Goal: Information Seeking & Learning: Learn about a topic

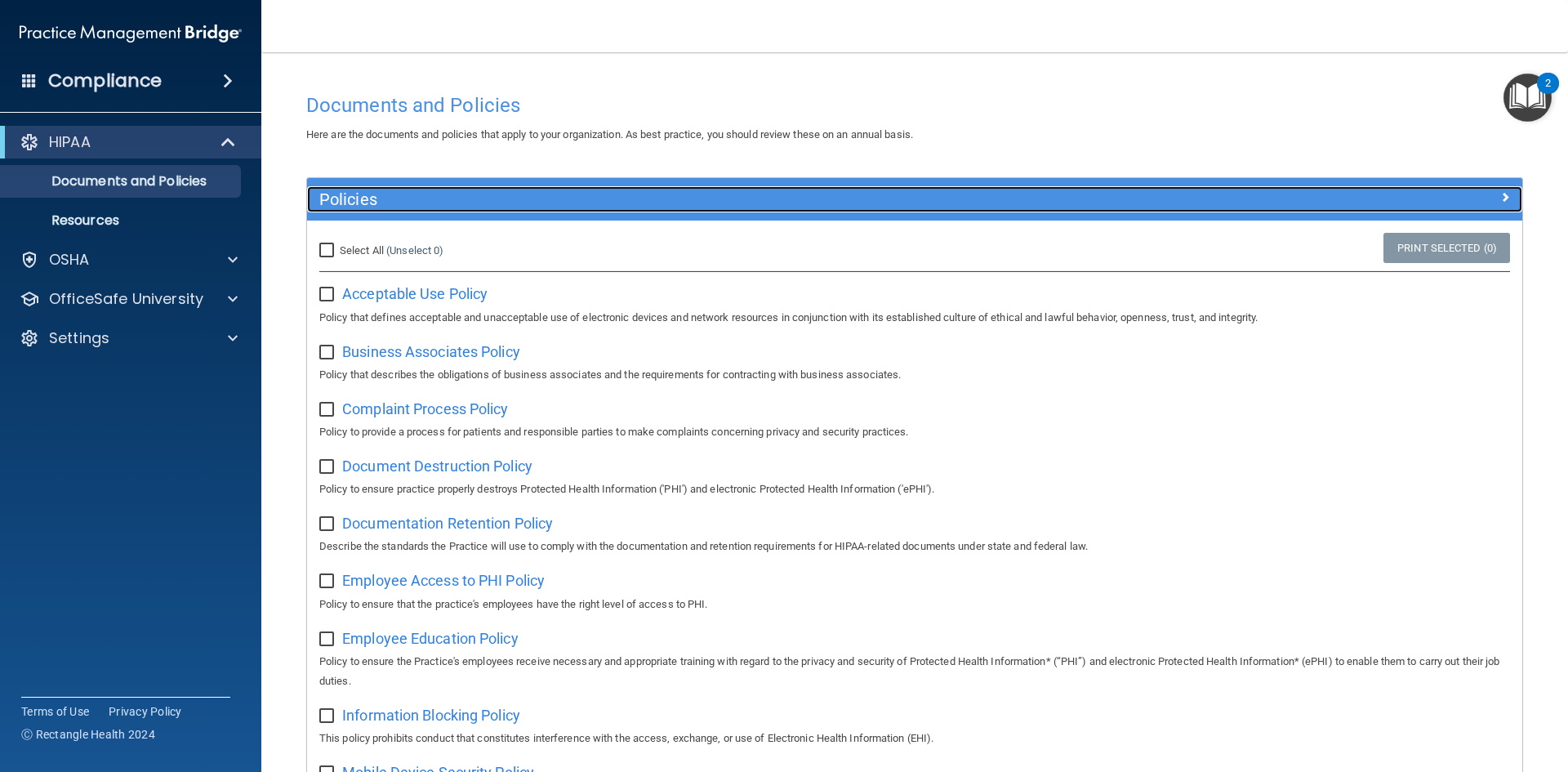
click at [1479, 189] on div at bounding box center [1370, 196] width 304 height 20
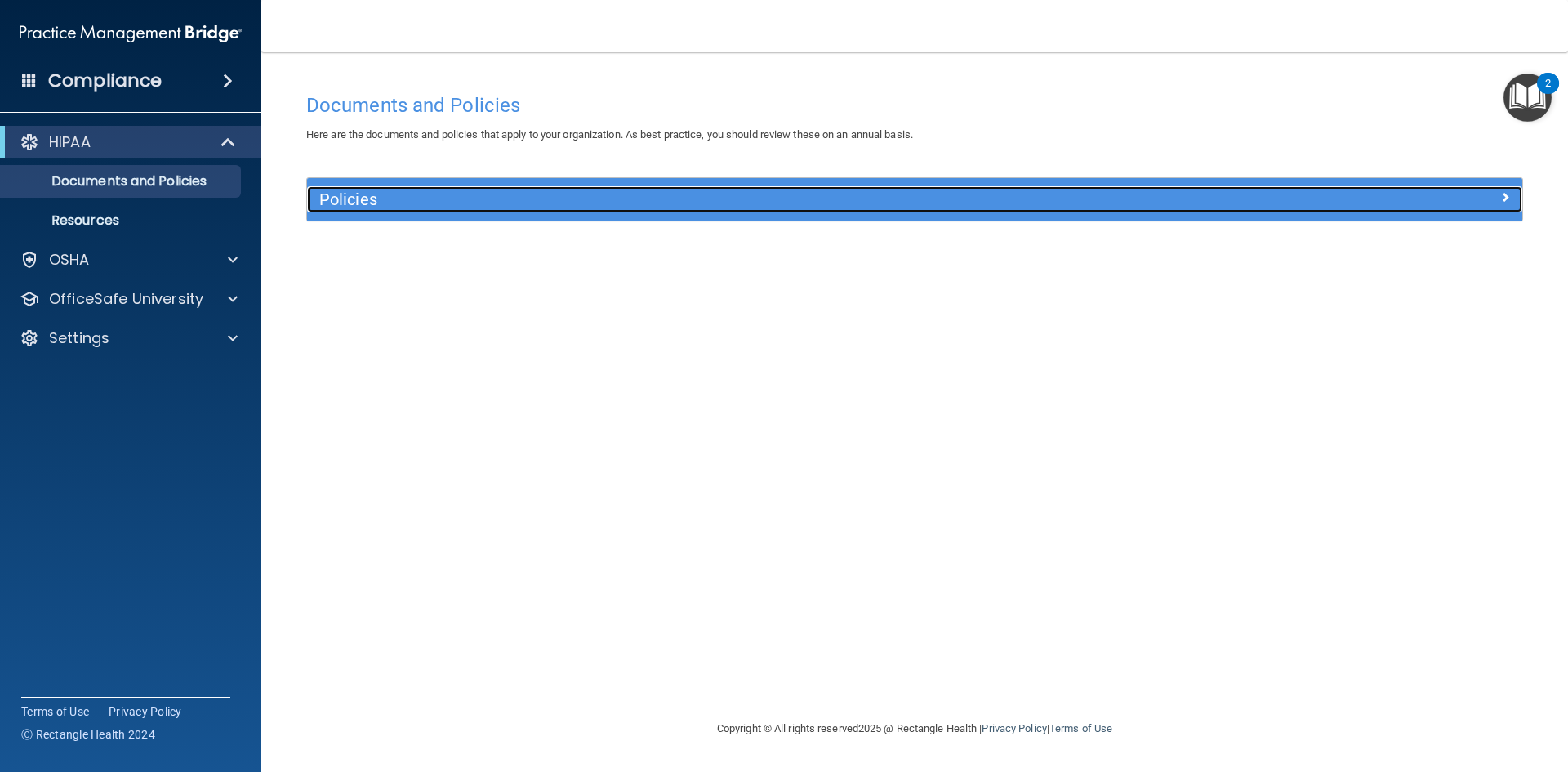
click at [1477, 189] on div at bounding box center [1370, 196] width 304 height 20
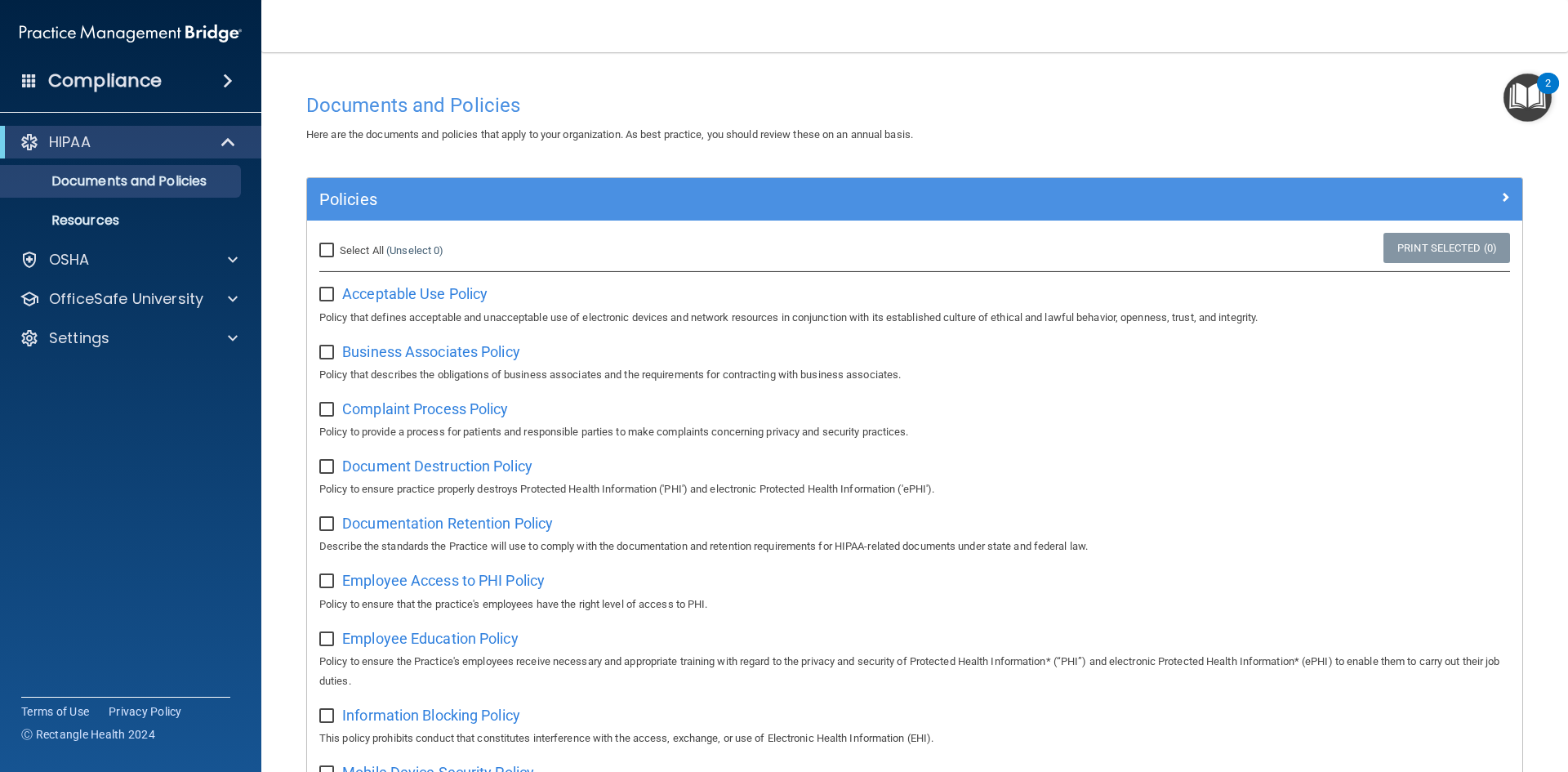
click at [328, 252] on input "Select All (Unselect 0) Unselect All" at bounding box center [328, 250] width 19 height 13
checkbox input "true"
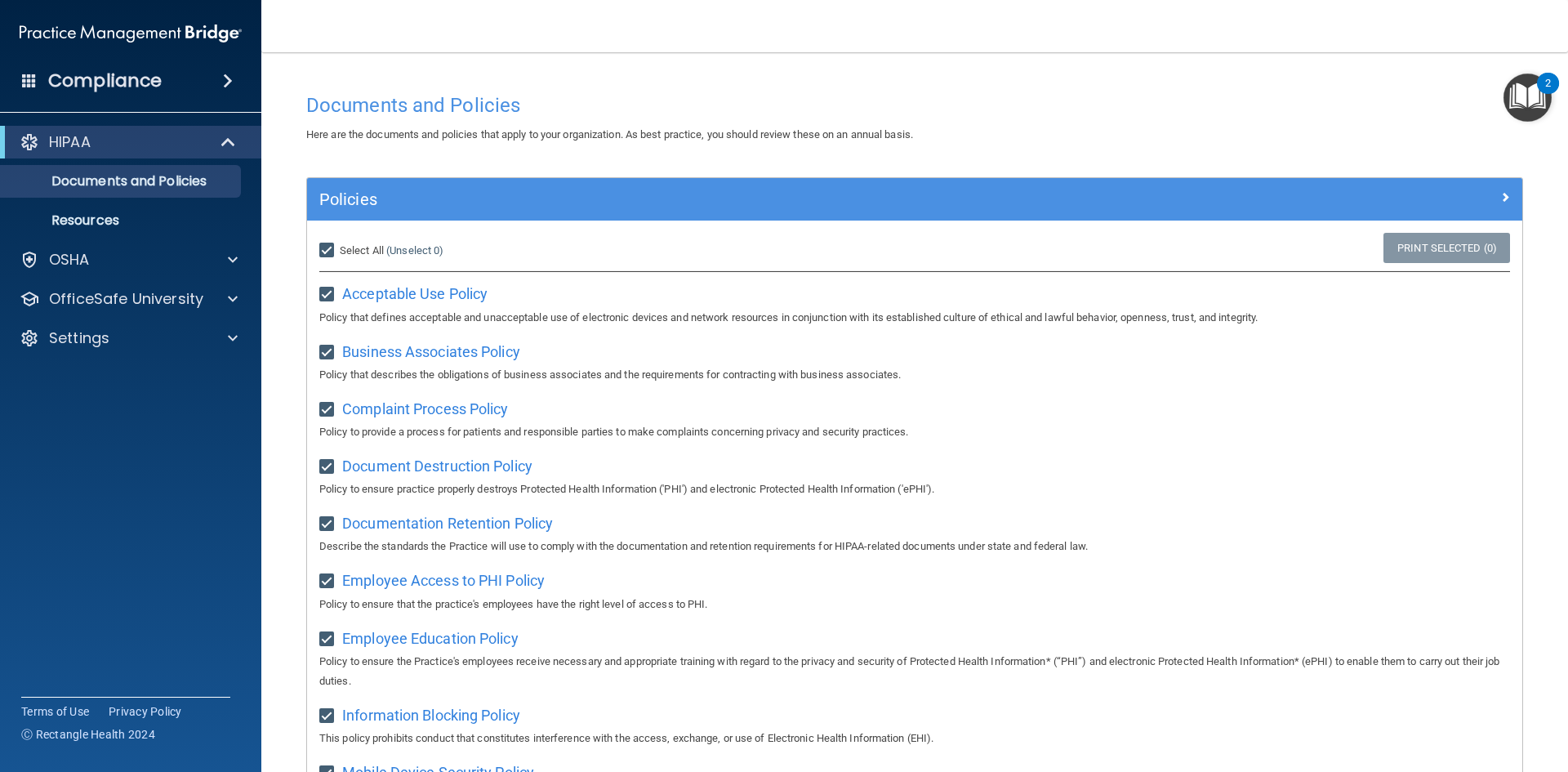
checkbox input "true"
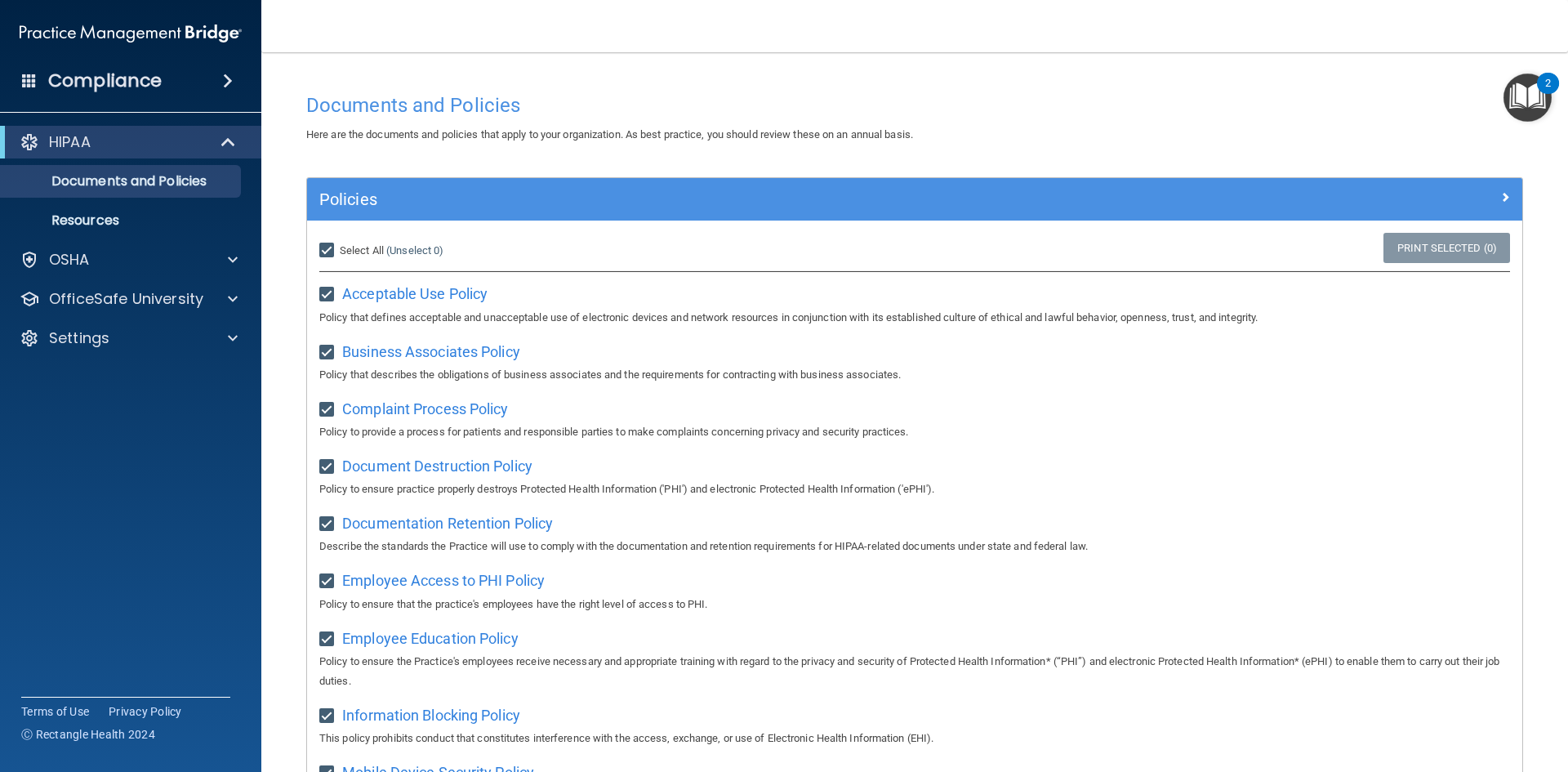
checkbox input "true"
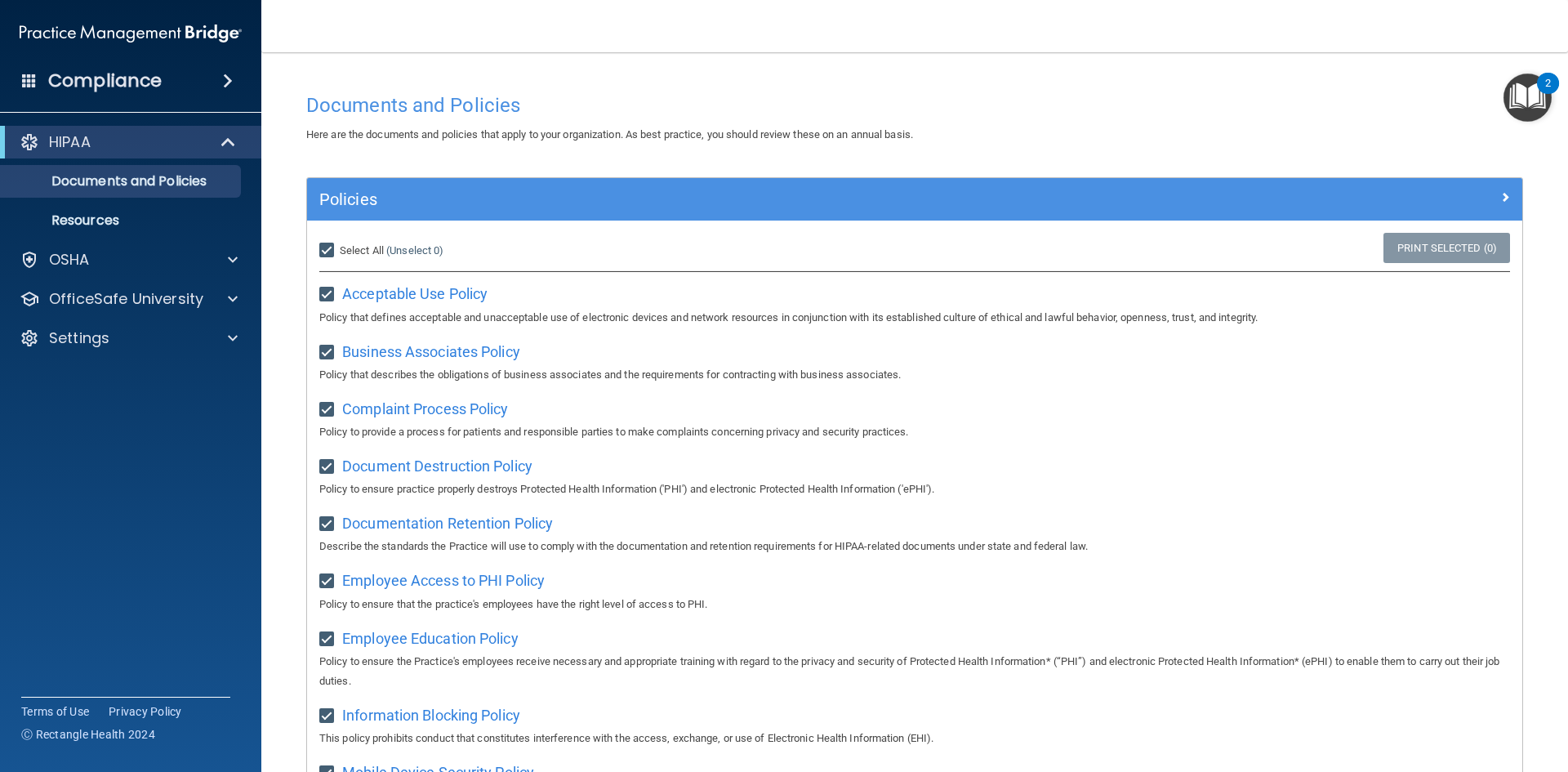
checkbox input "true"
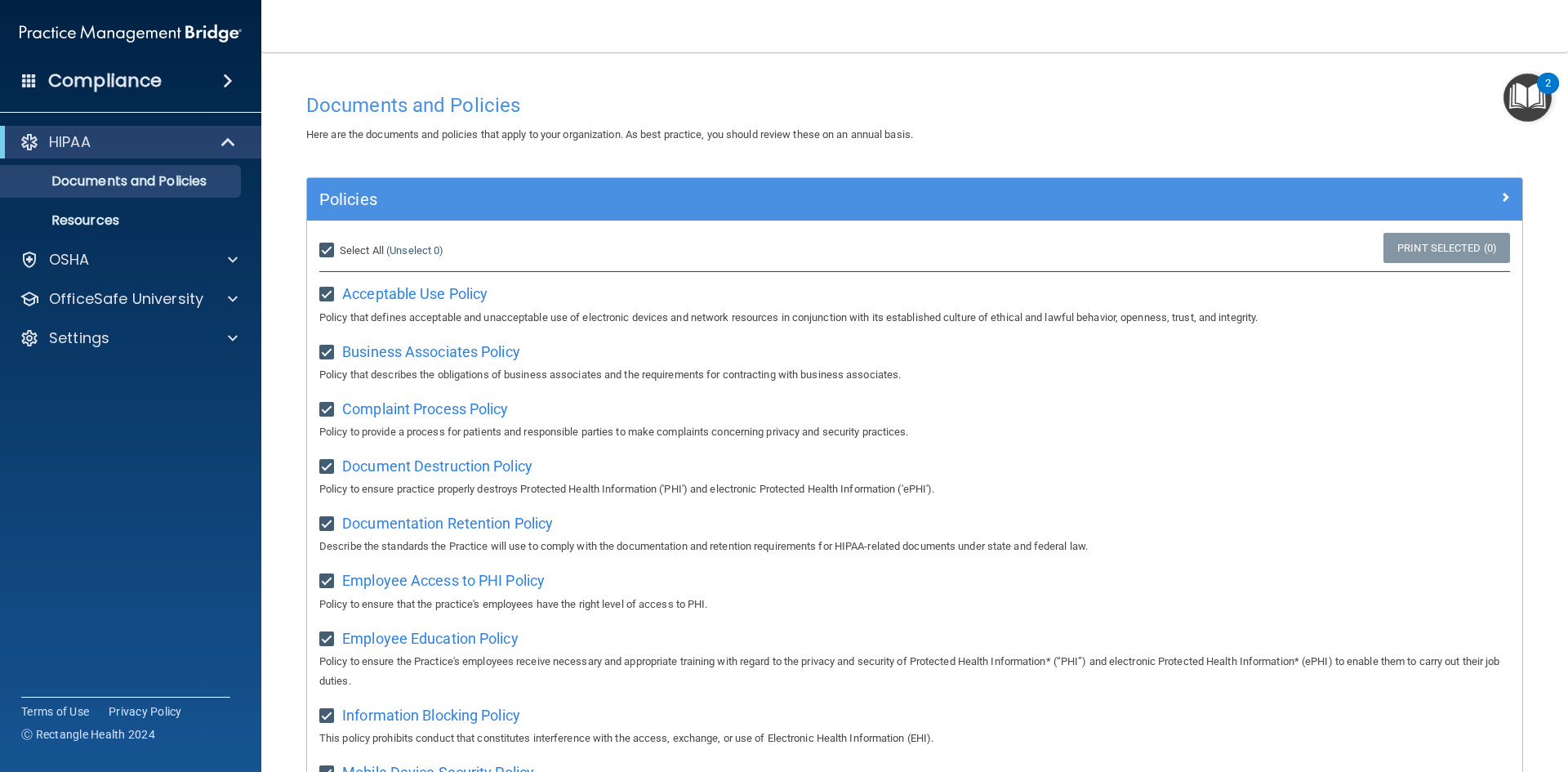
checkbox input "true"
click at [331, 251] on input "Select All (Unselect 21) Unselect All" at bounding box center [328, 250] width 19 height 13
checkbox input "false"
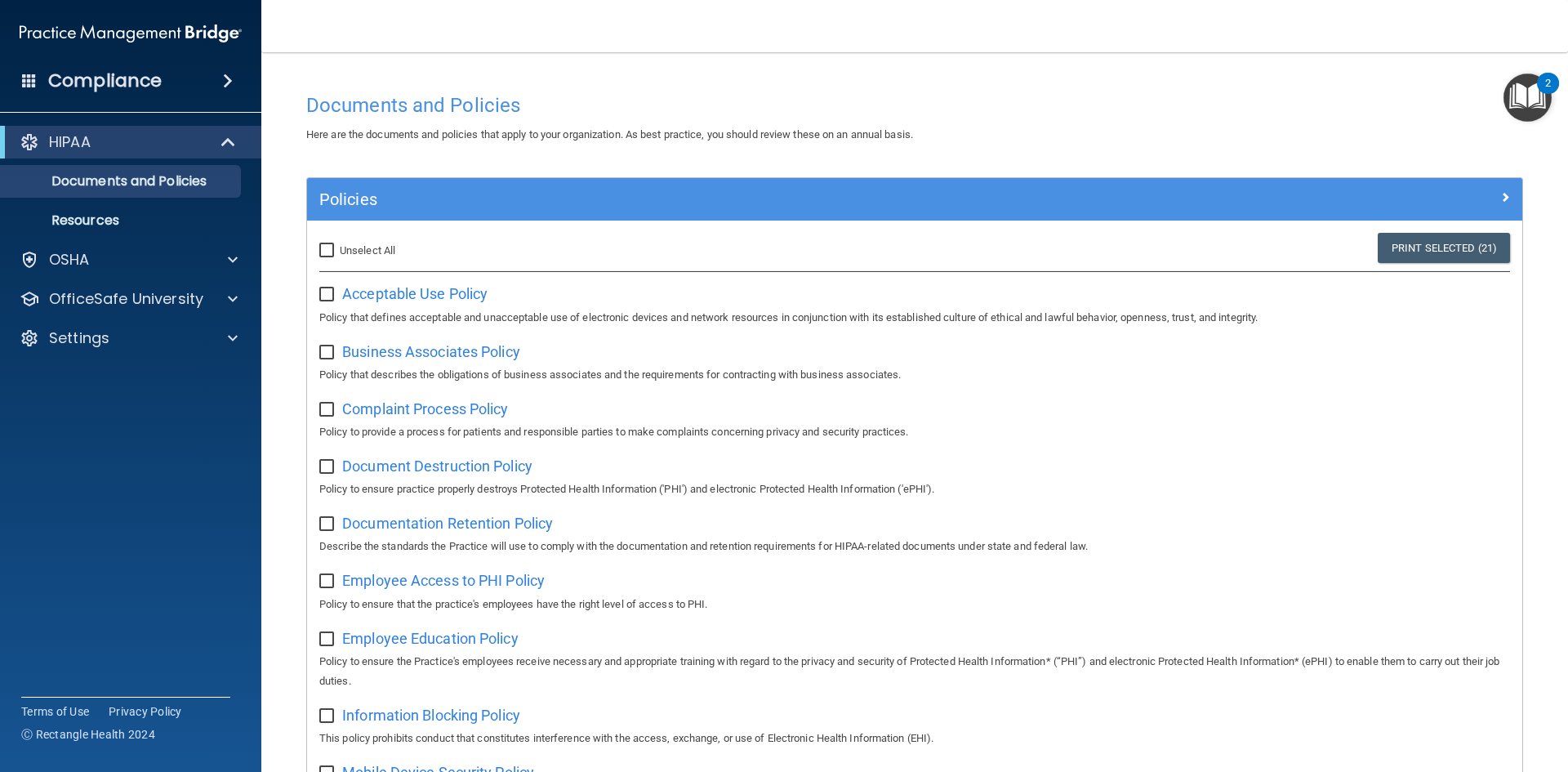
checkbox input "false"
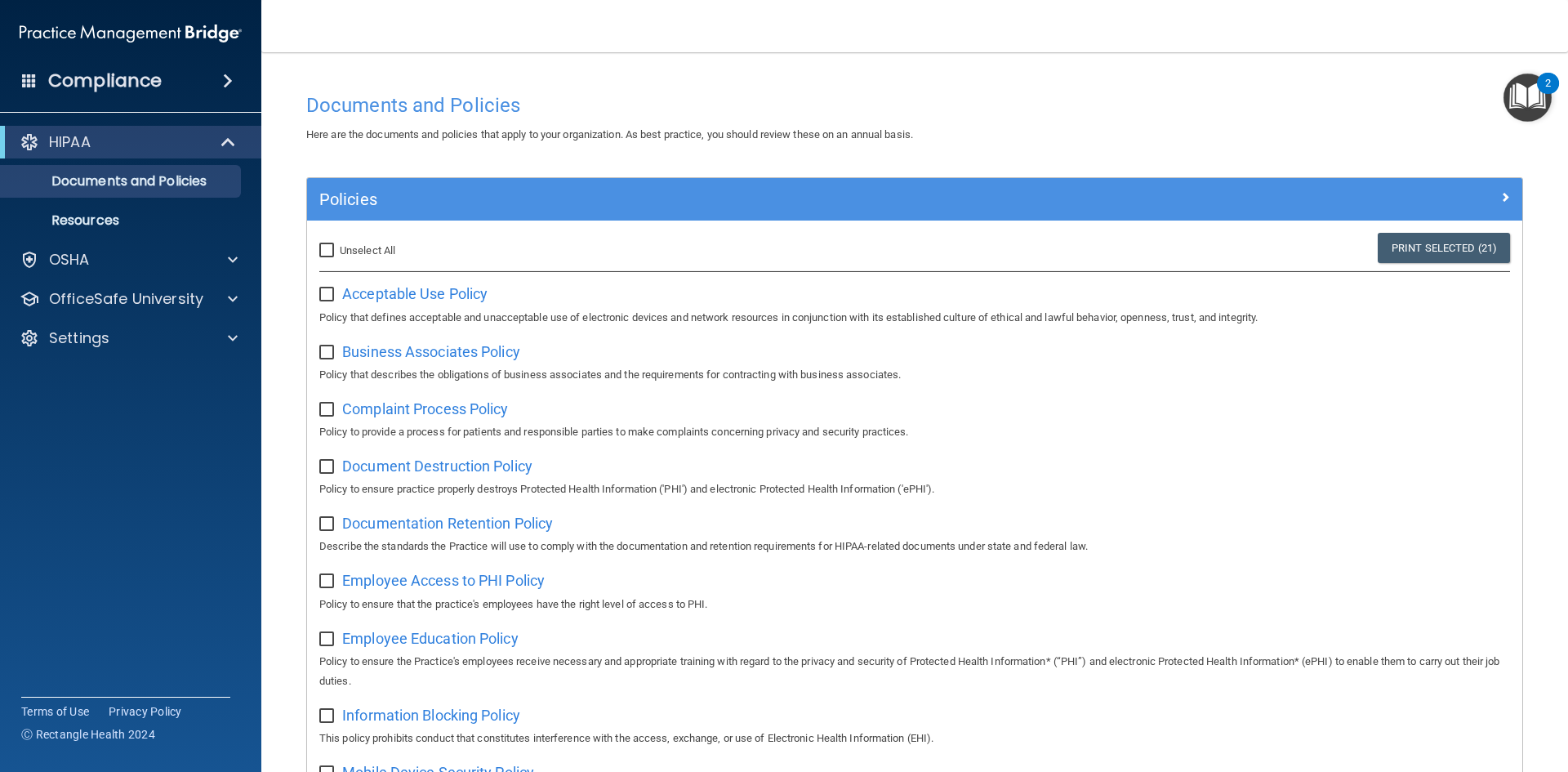
checkbox input "false"
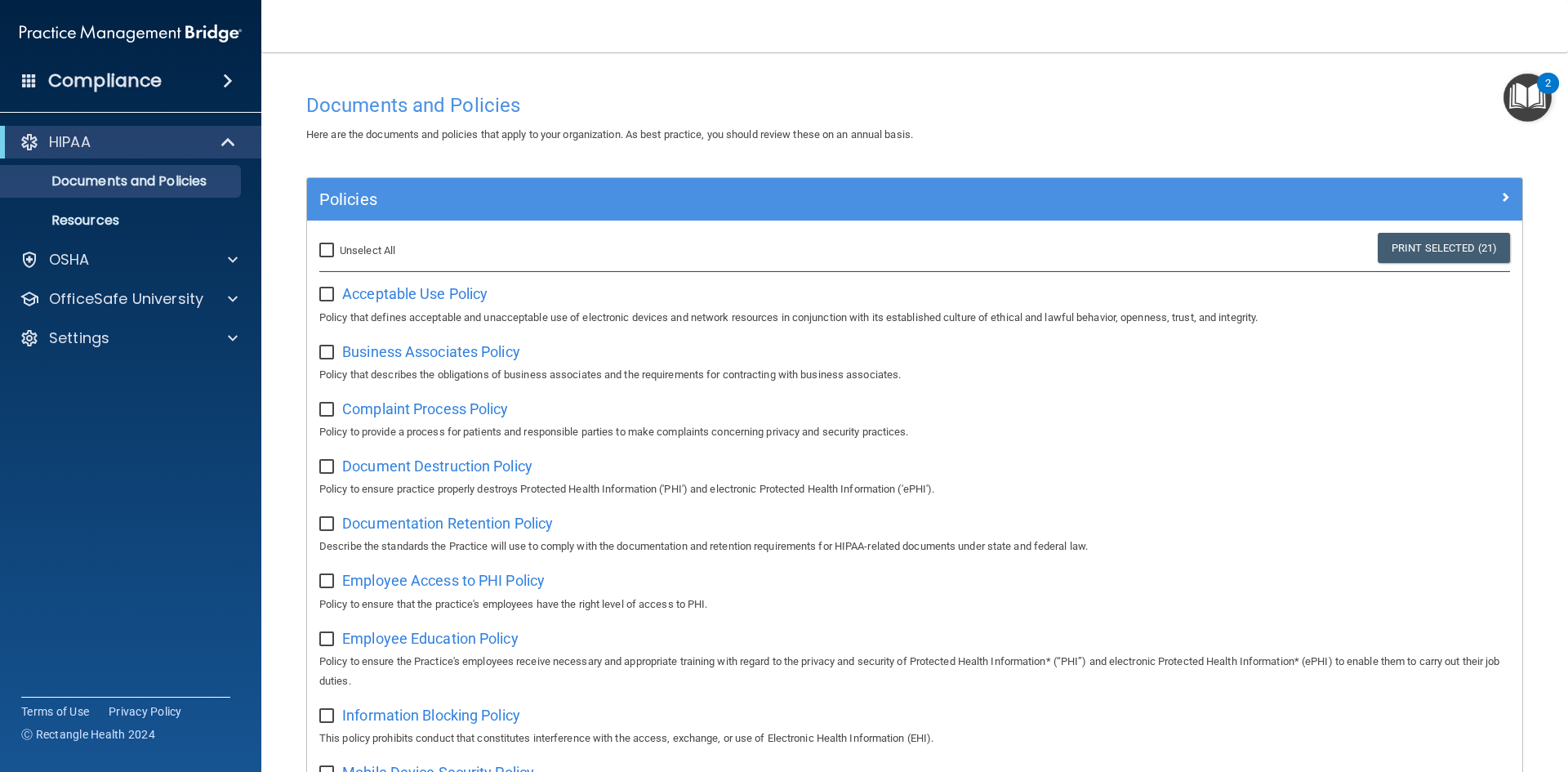
checkbox input "false"
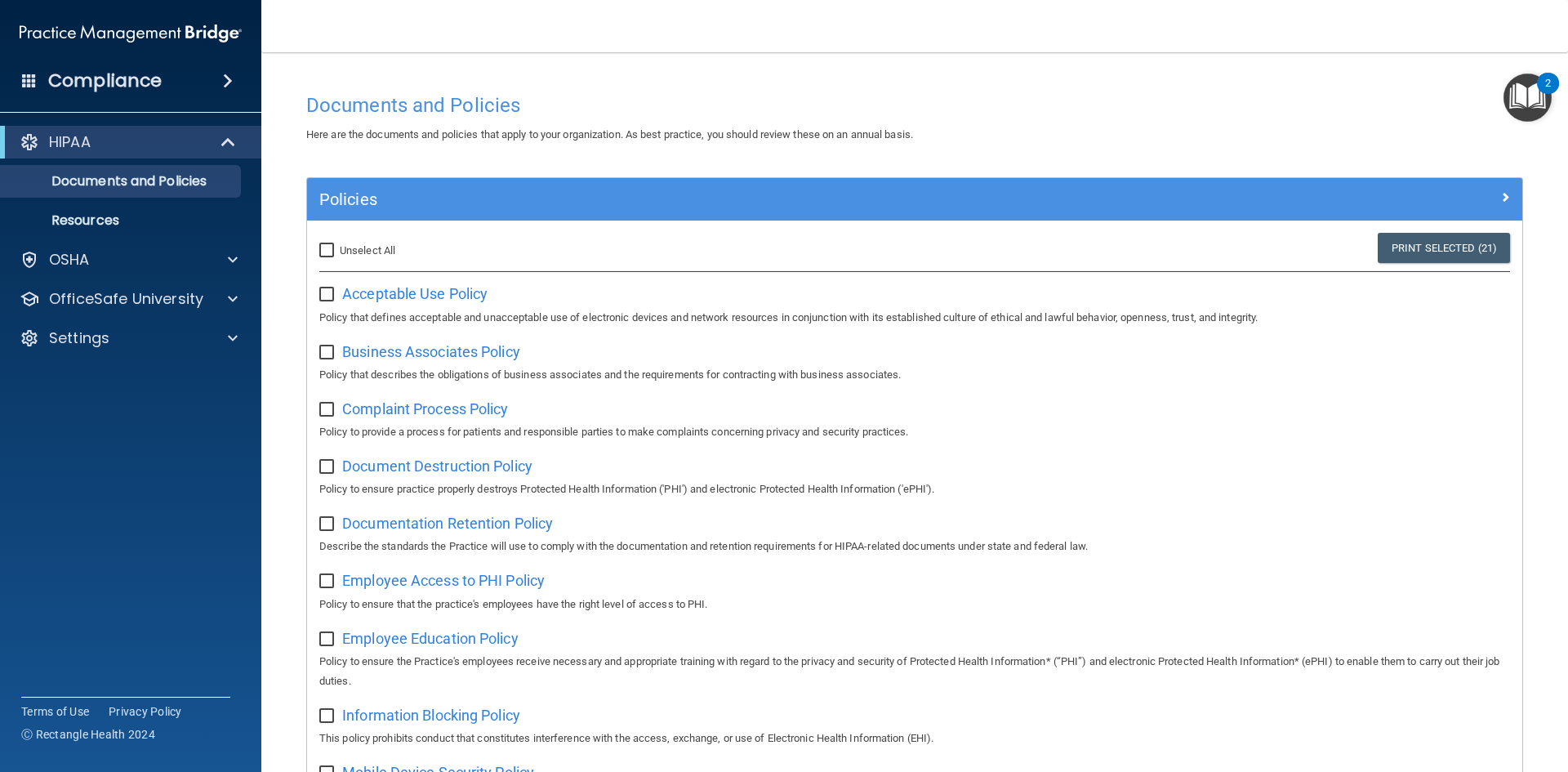
checkbox input "false"
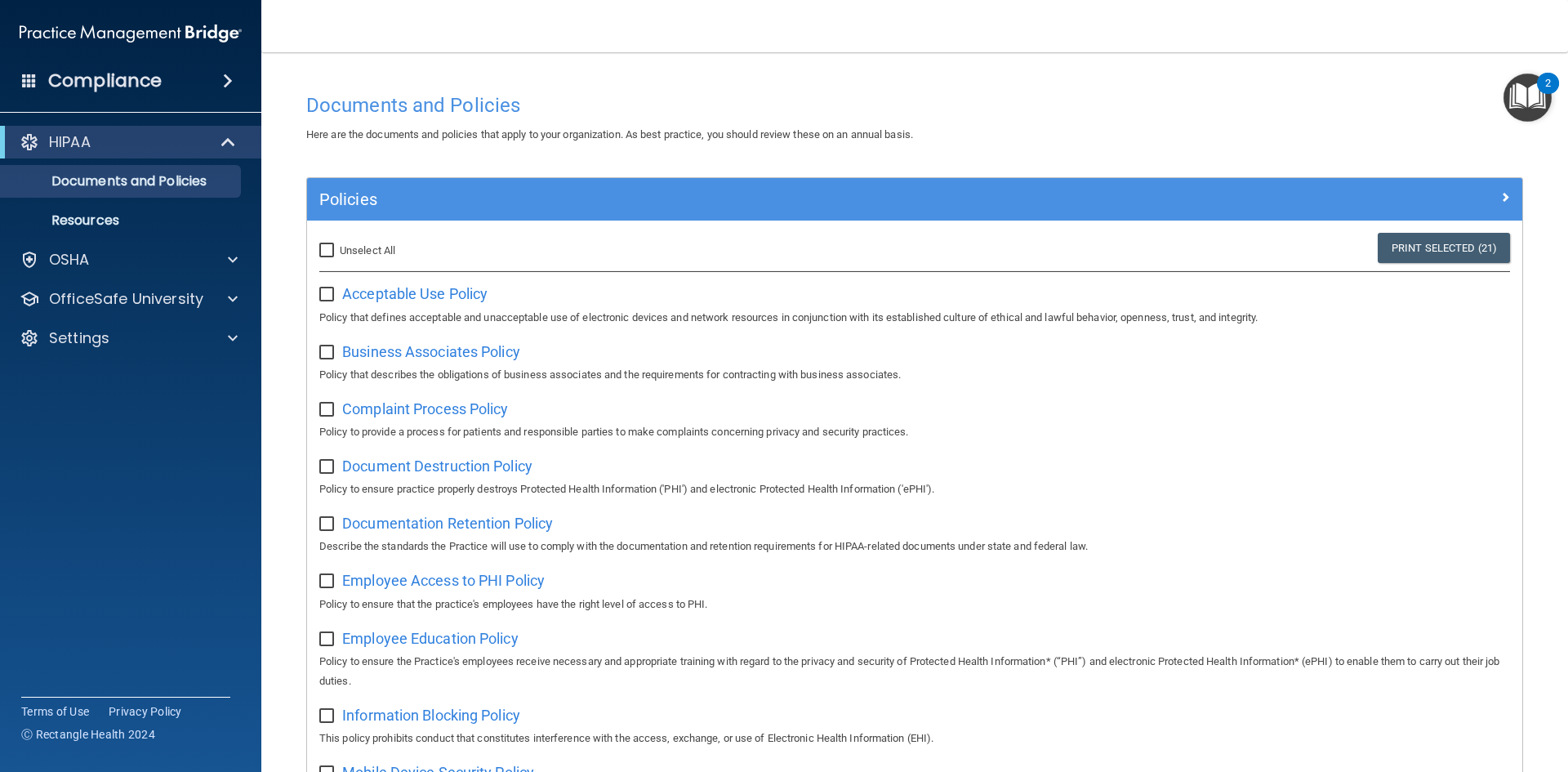
checkbox input "false"
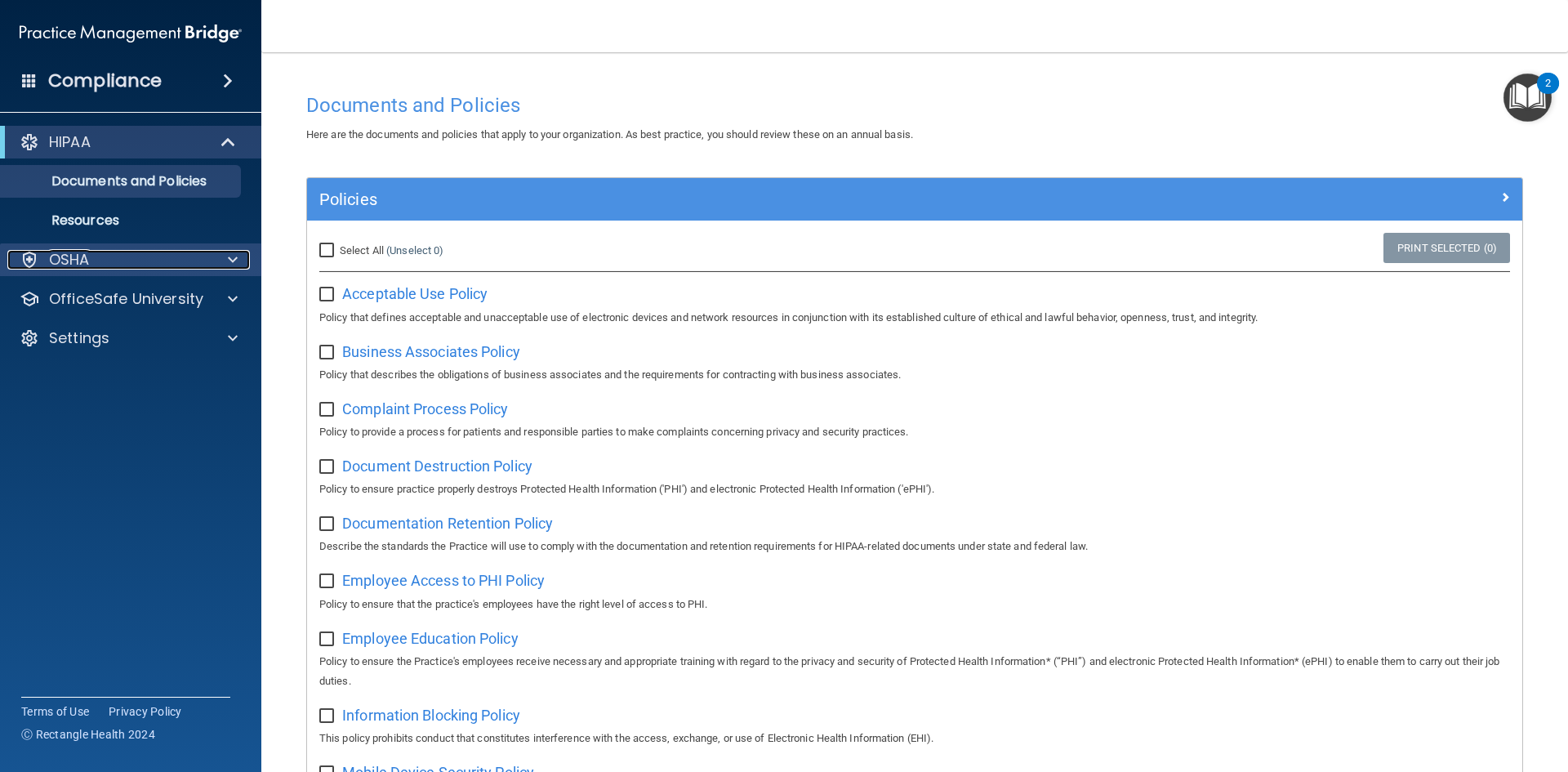
click at [114, 261] on div "OSHA" at bounding box center [108, 260] width 203 height 20
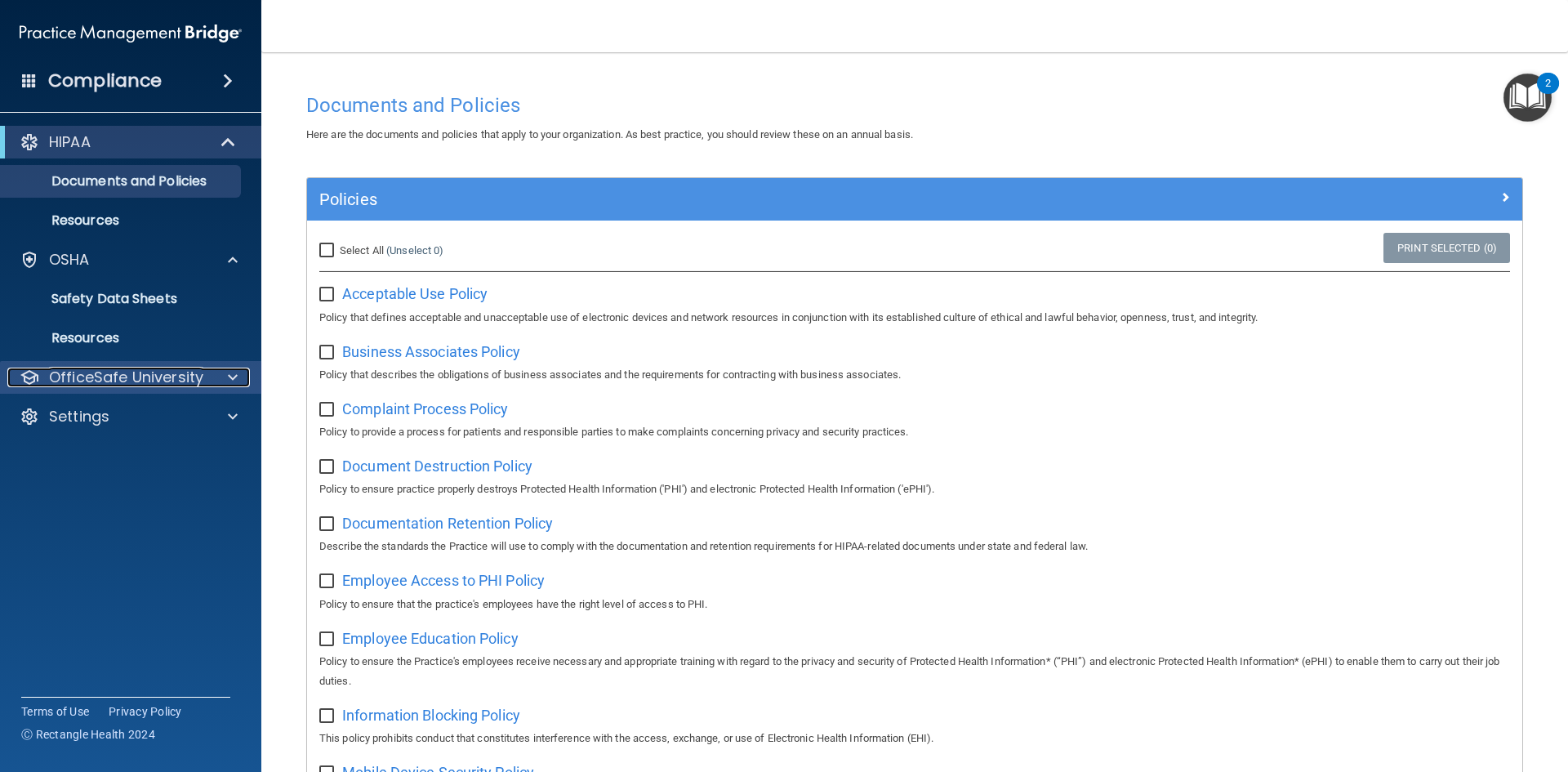
click at [166, 367] on p "OfficeSafe University" at bounding box center [126, 377] width 155 height 20
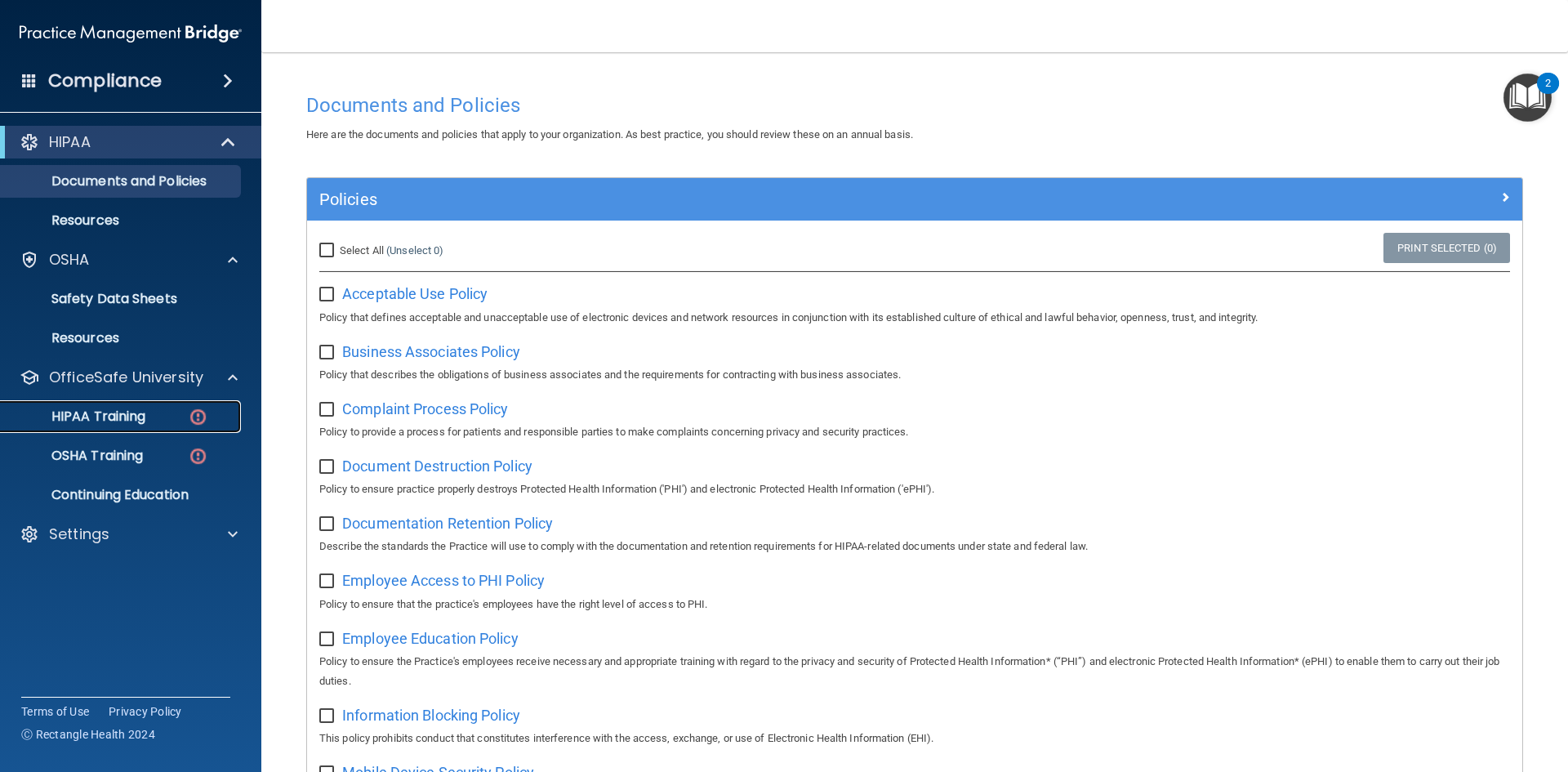
click at [112, 415] on p "HIPAA Training" at bounding box center [78, 416] width 135 height 16
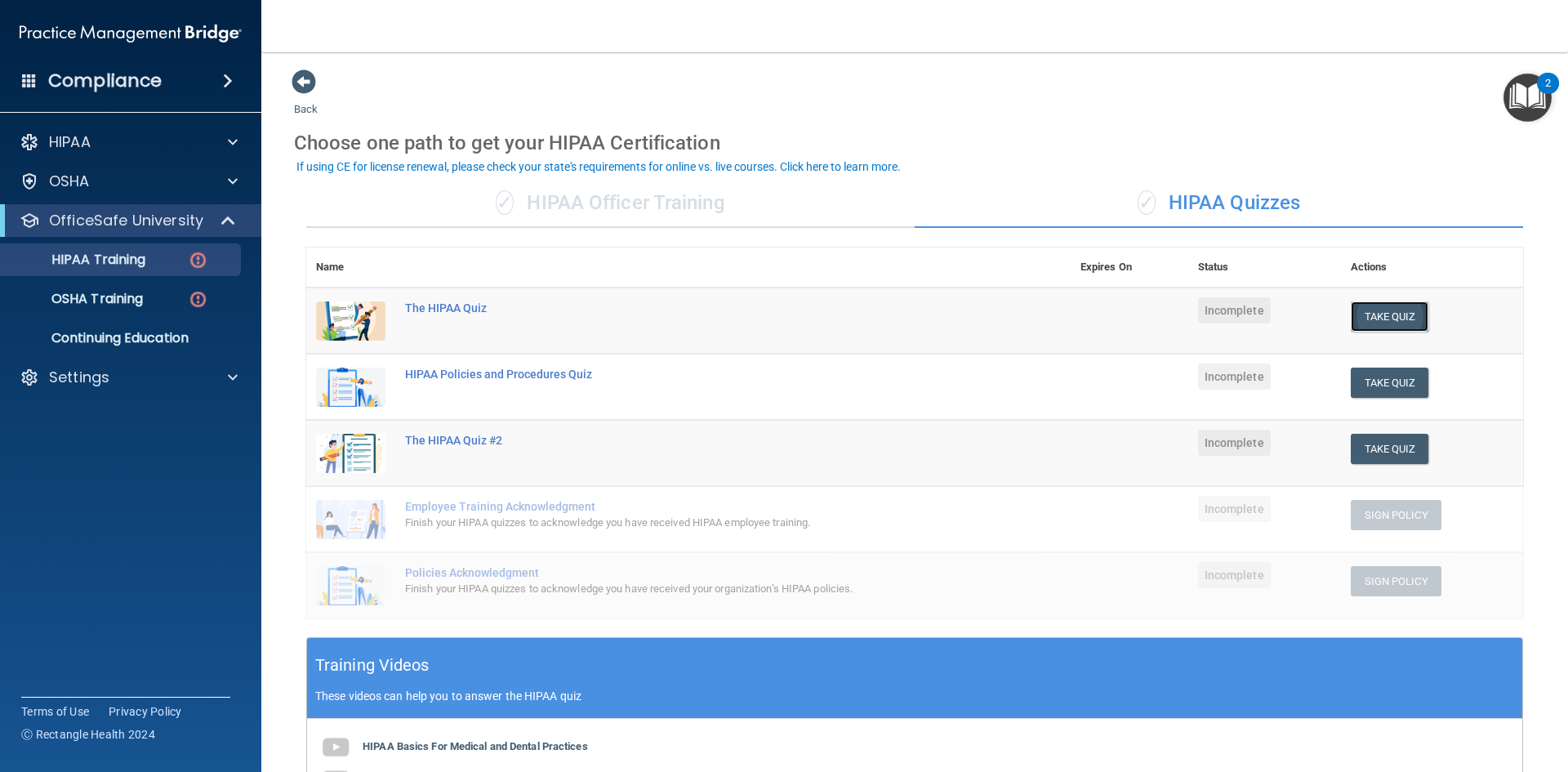
click at [1386, 321] on button "Take Quiz" at bounding box center [1390, 316] width 79 height 30
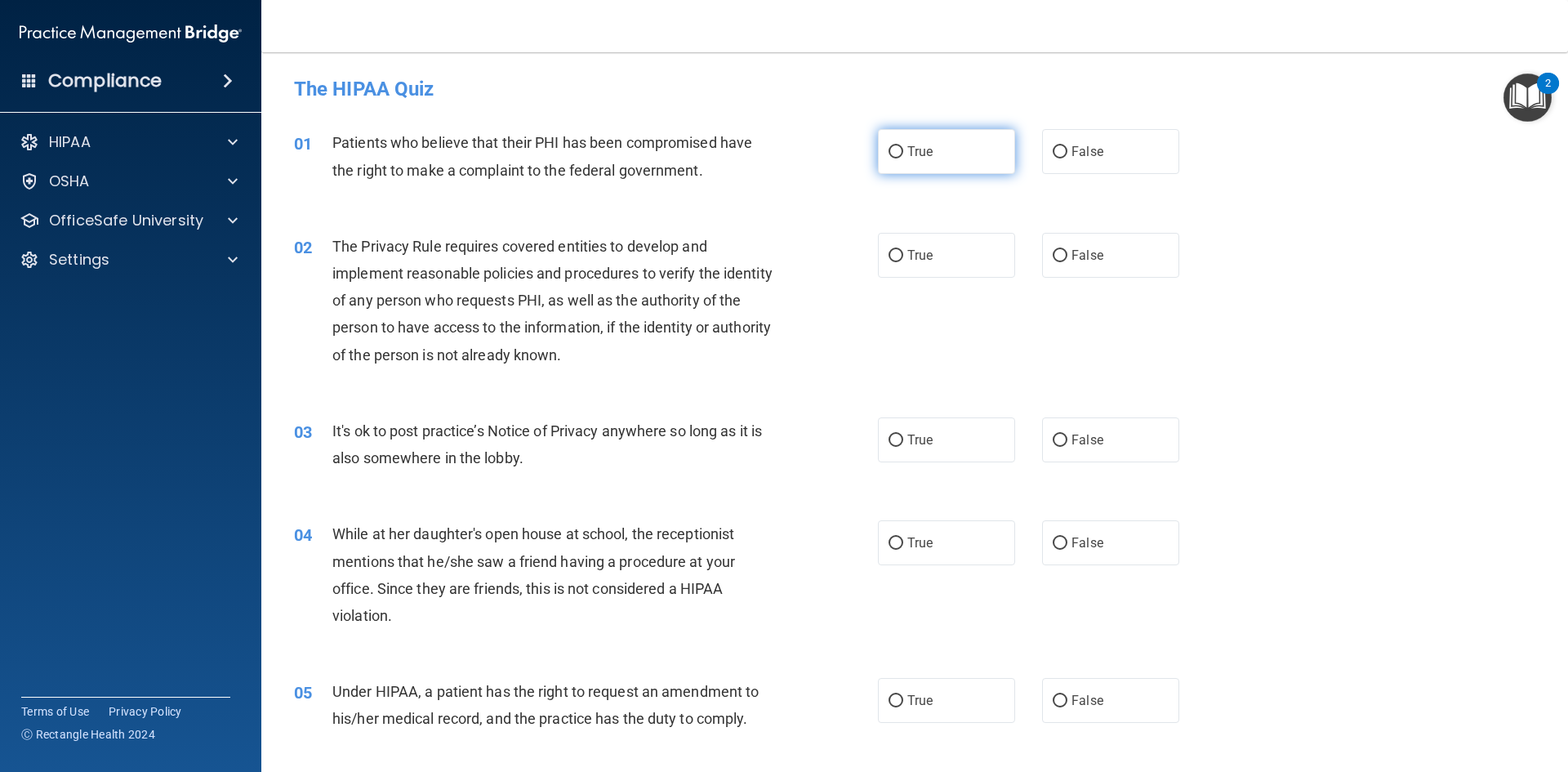
click at [958, 155] on label "True" at bounding box center [947, 151] width 138 height 45
click at [904, 155] on input "True" at bounding box center [896, 153] width 14 height 13
radio input "true"
click at [1113, 441] on label "False" at bounding box center [1111, 440] width 138 height 45
click at [1067, 441] on input "False" at bounding box center [1060, 441] width 14 height 13
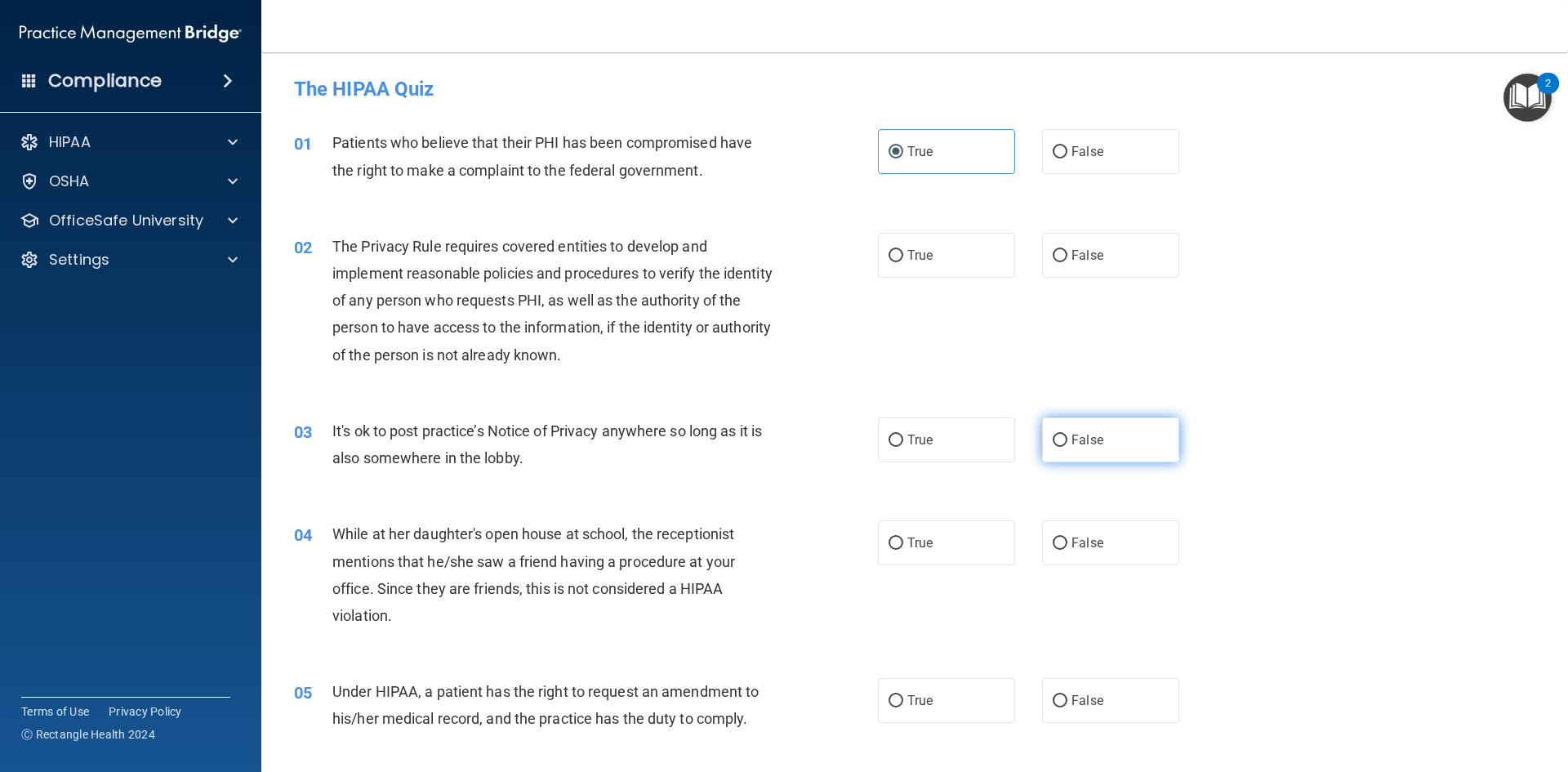
radio input "true"
click at [913, 534] on label "True" at bounding box center [947, 542] width 138 height 45
click at [904, 537] on input "True" at bounding box center [896, 543] width 14 height 13
radio input "true"
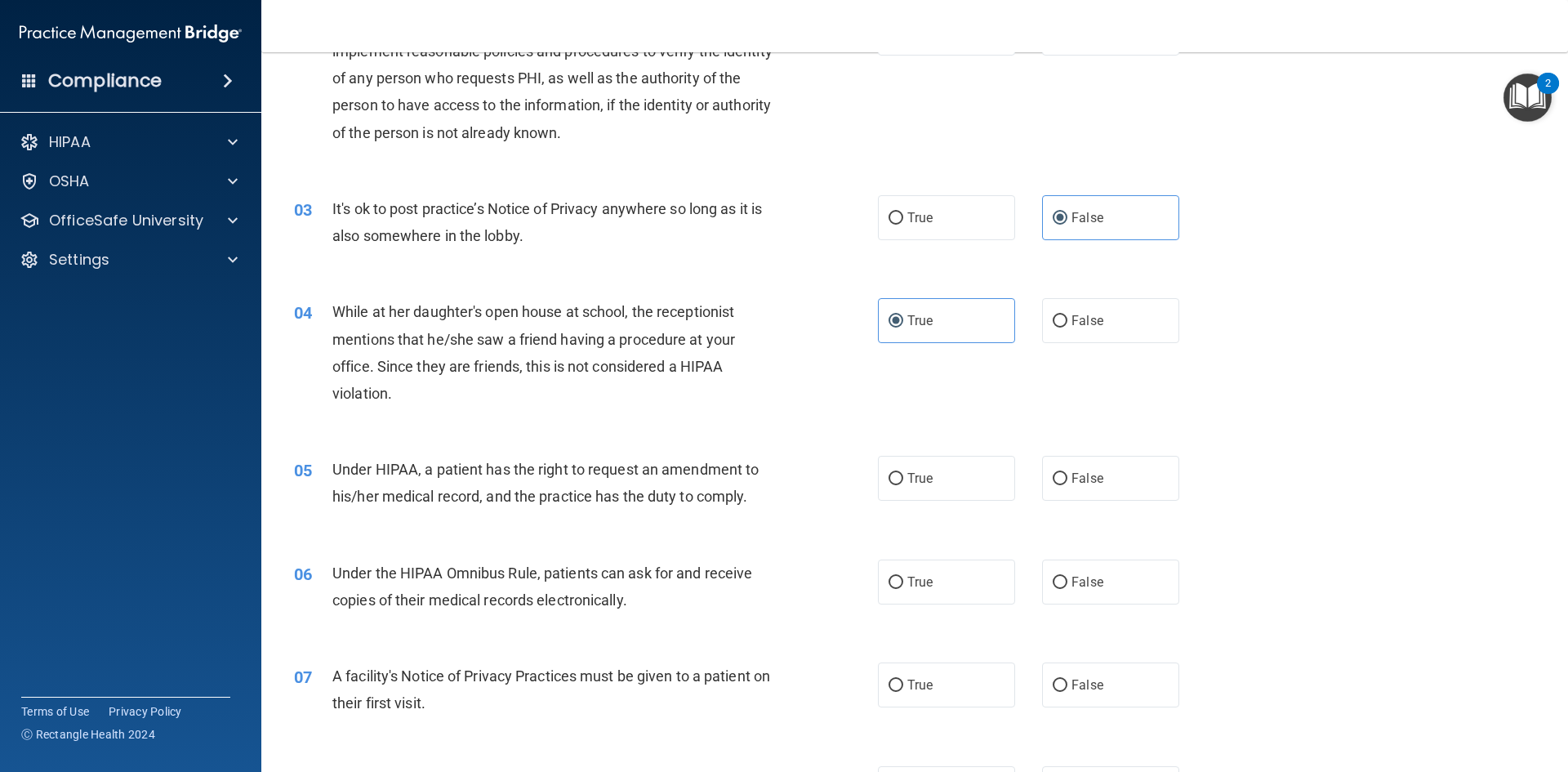
scroll to position [245, 0]
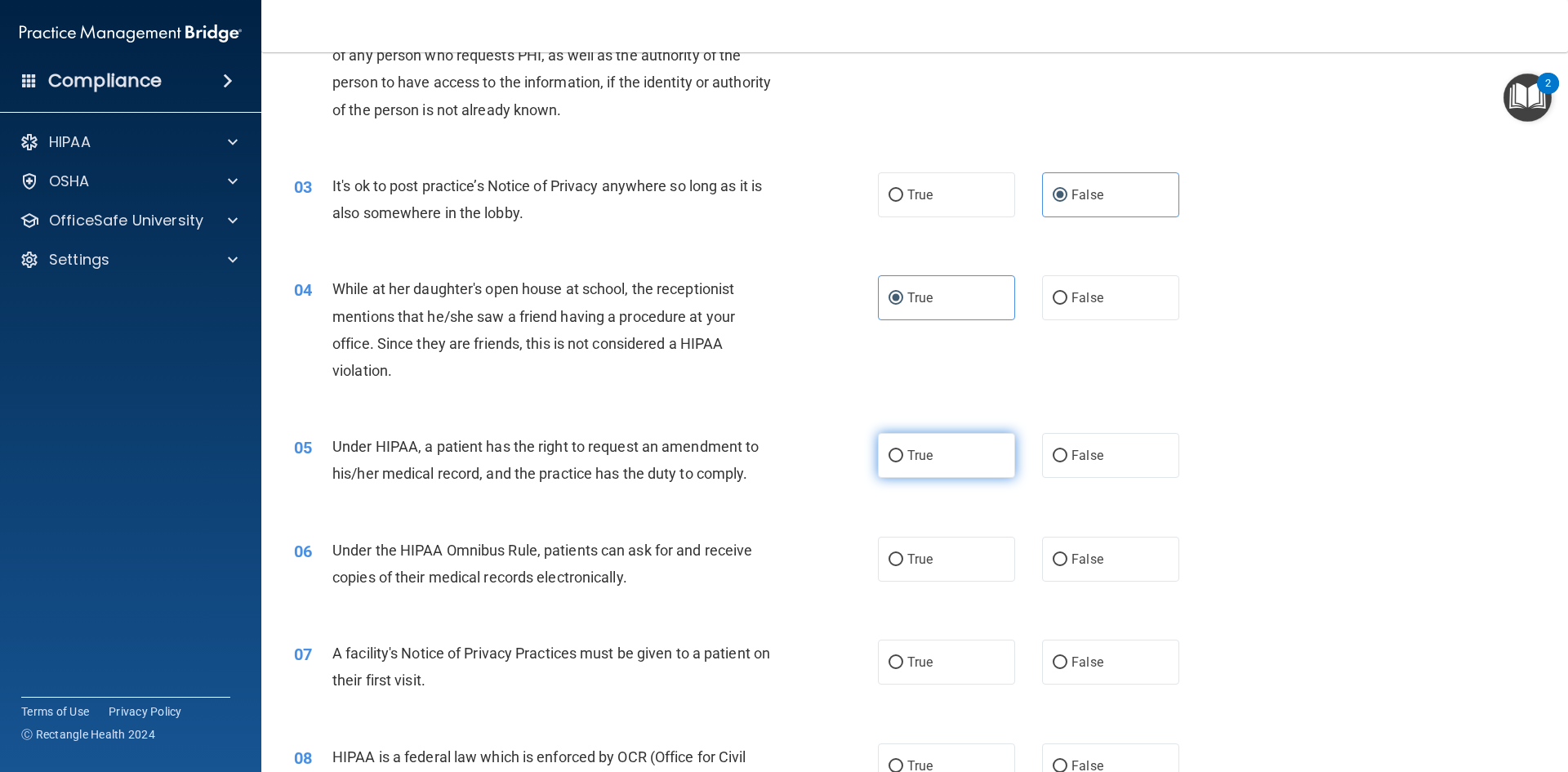
click at [940, 458] on label "True" at bounding box center [947, 455] width 138 height 45
click at [904, 458] on input "True" at bounding box center [896, 456] width 14 height 13
radio input "true"
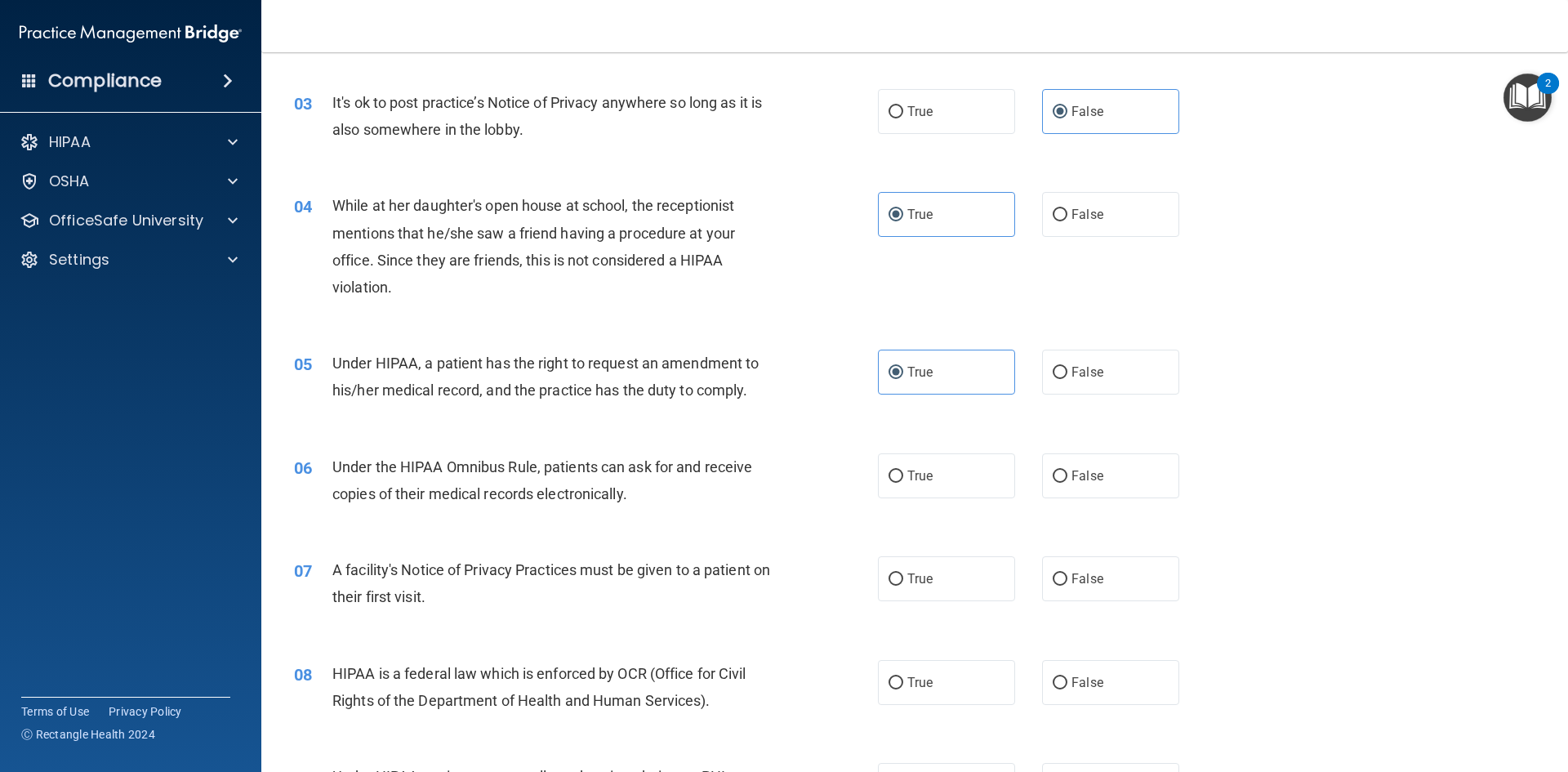
scroll to position [408, 0]
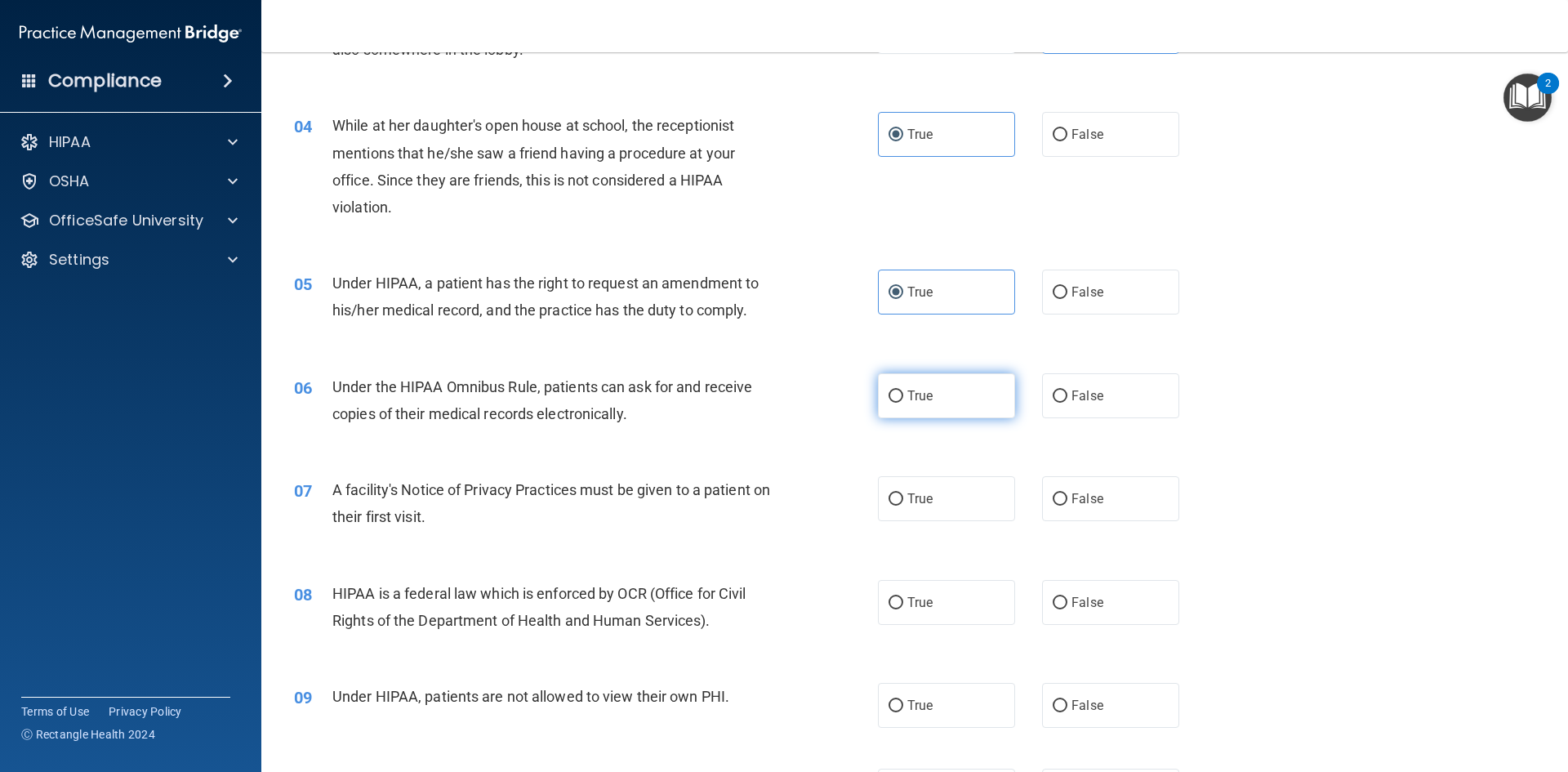
click at [913, 393] on span "True" at bounding box center [920, 395] width 25 height 15
click at [904, 393] on input "True" at bounding box center [896, 397] width 14 height 13
radio input "true"
click at [960, 490] on label "True" at bounding box center [947, 499] width 138 height 45
click at [904, 493] on input "True" at bounding box center [896, 499] width 14 height 13
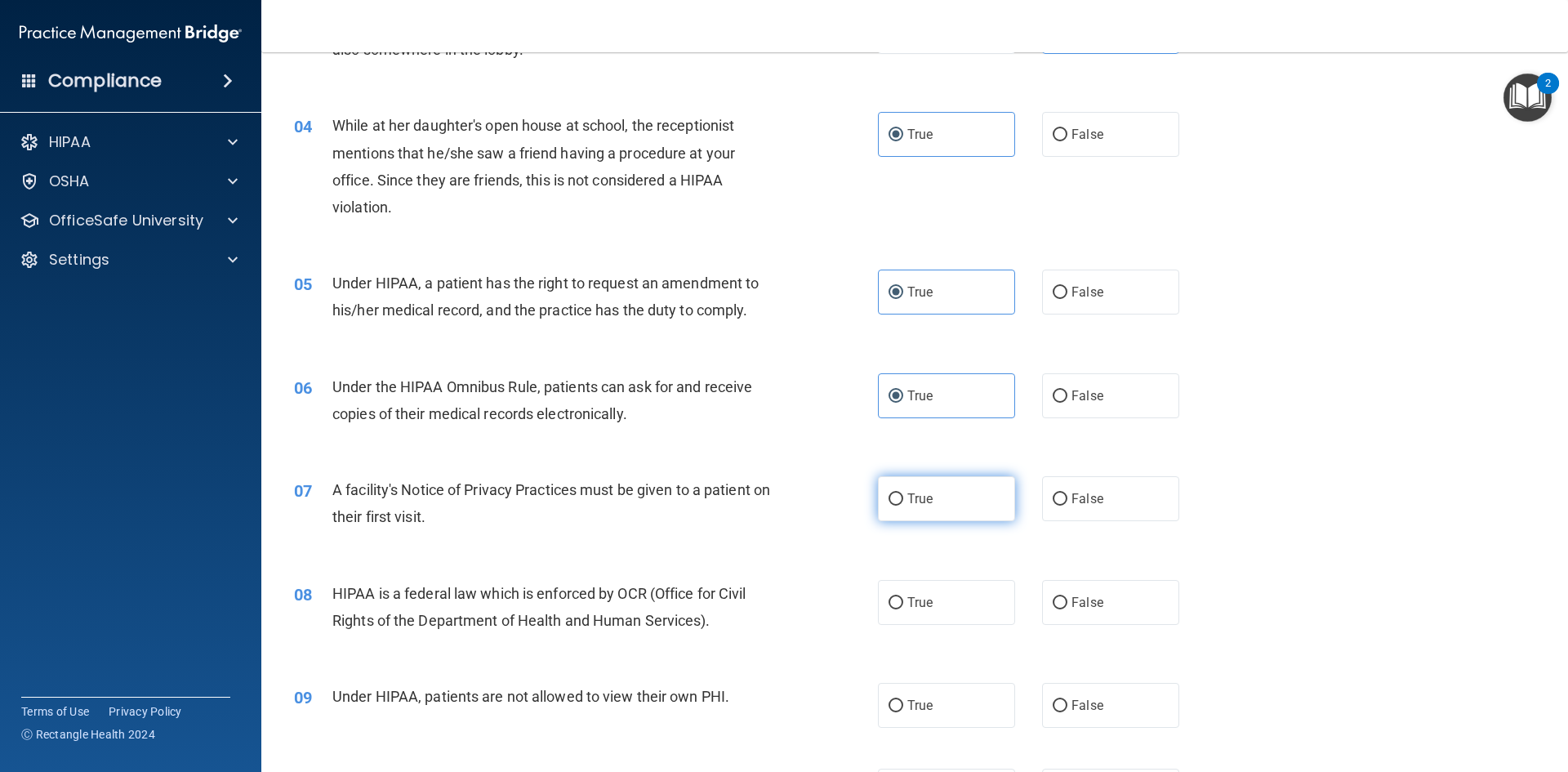
radio input "true"
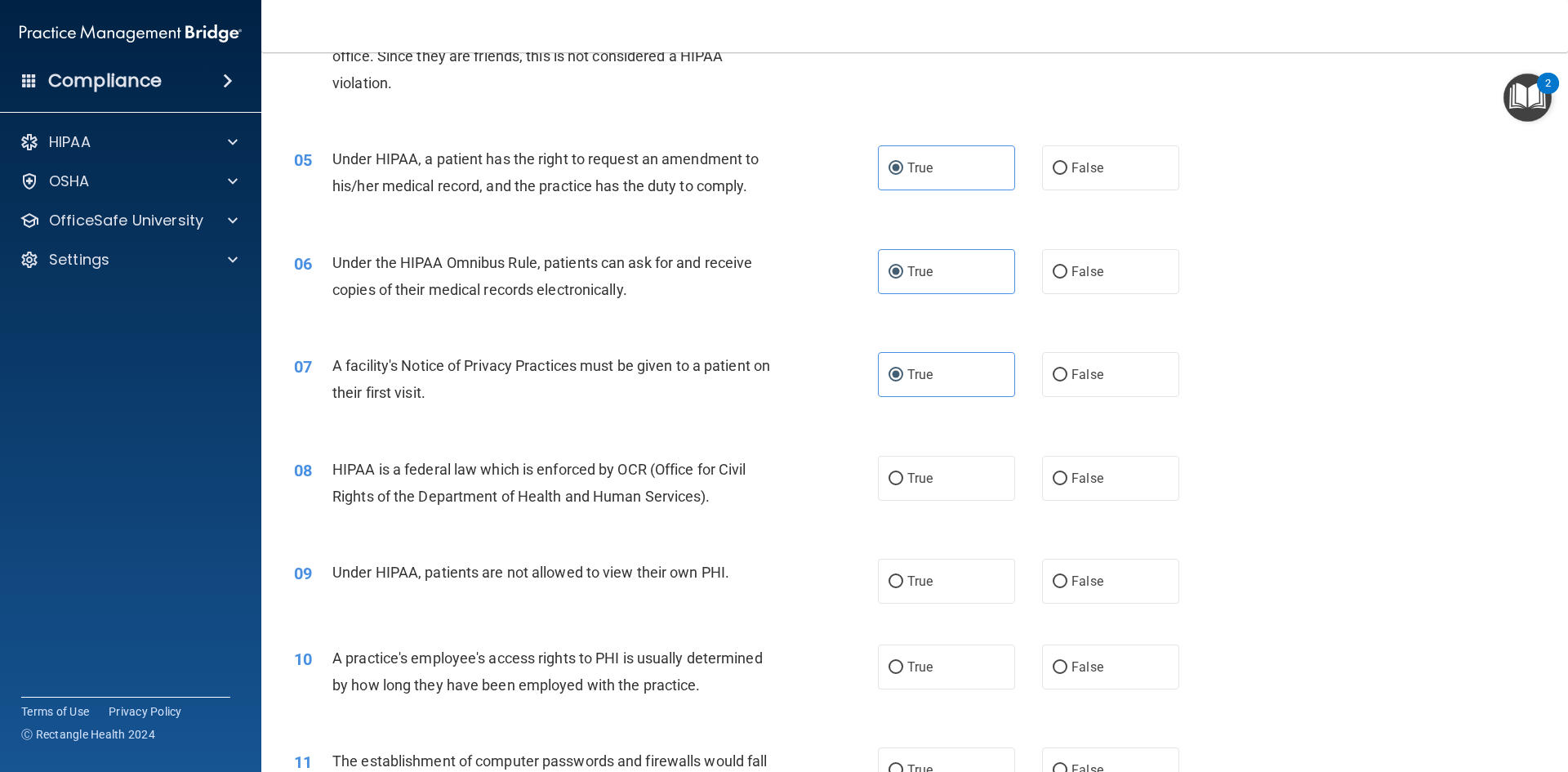
scroll to position [572, 0]
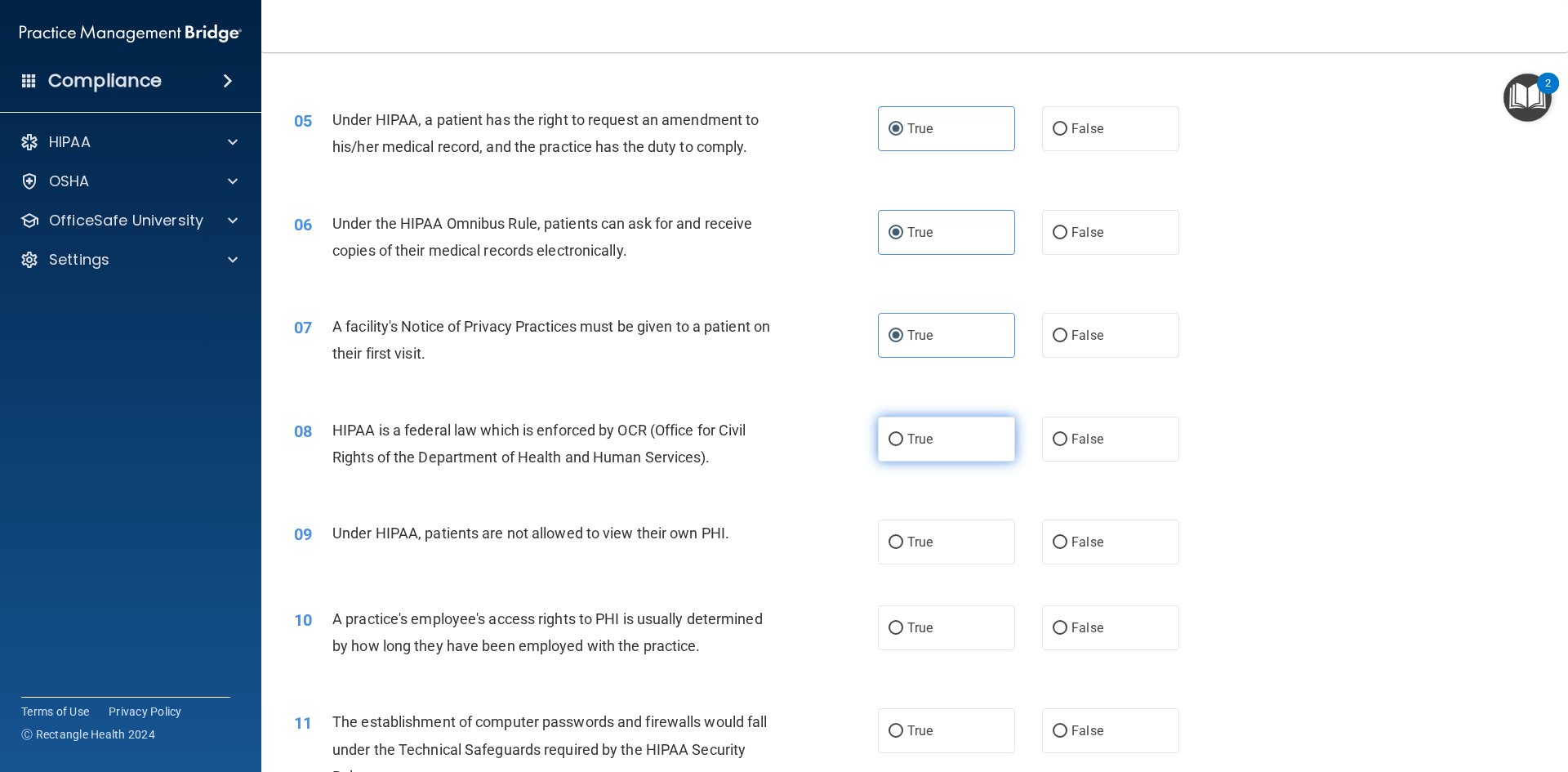
click at [921, 431] on label "True" at bounding box center [947, 439] width 138 height 45
click at [904, 433] on input "True" at bounding box center [896, 440] width 14 height 13
radio input "true"
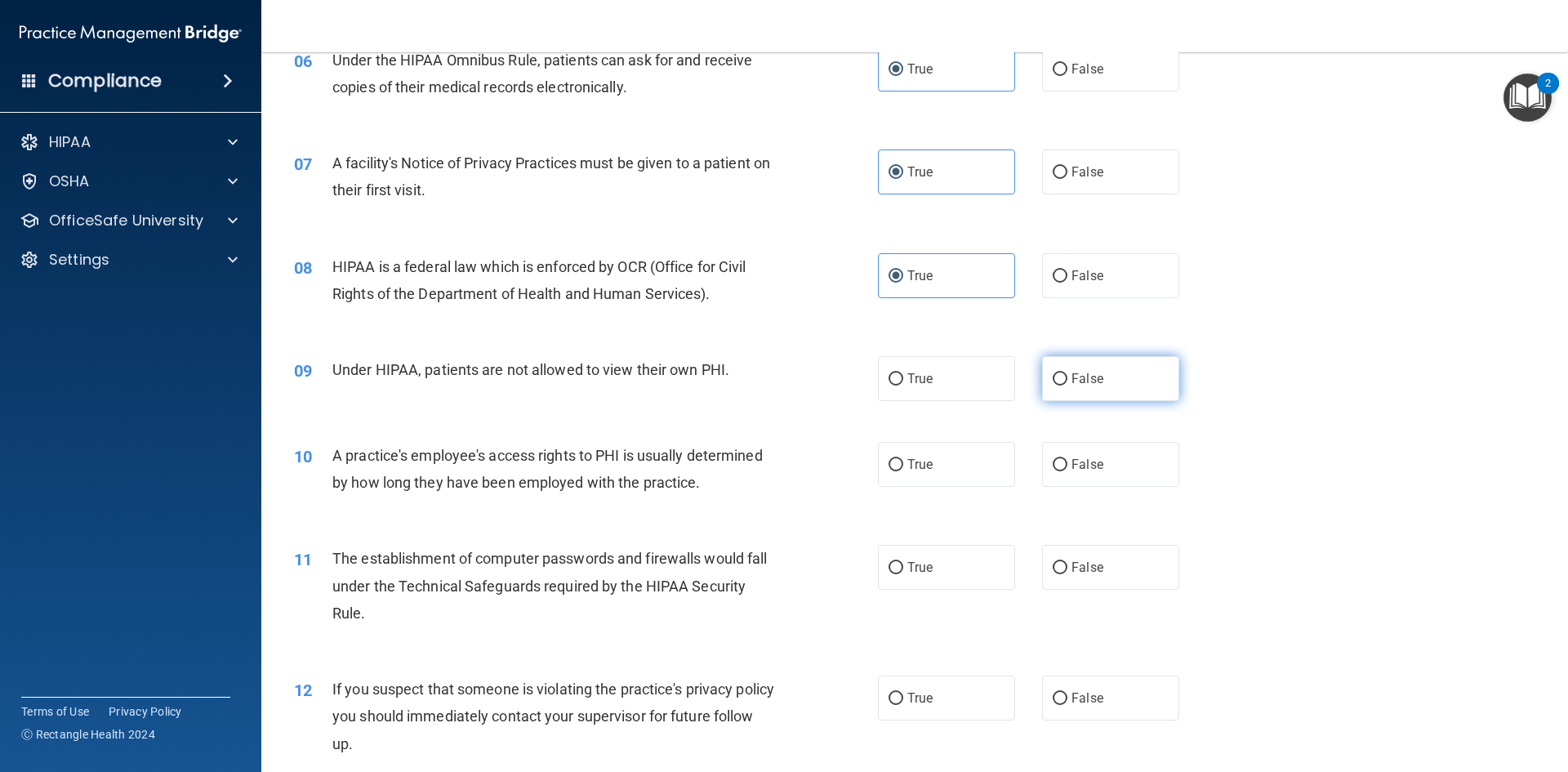
click at [1160, 374] on label "False" at bounding box center [1111, 378] width 138 height 45
click at [1067, 374] on input "False" at bounding box center [1060, 380] width 14 height 13
radio input "true"
click at [1053, 470] on input "False" at bounding box center [1060, 466] width 14 height 13
radio input "true"
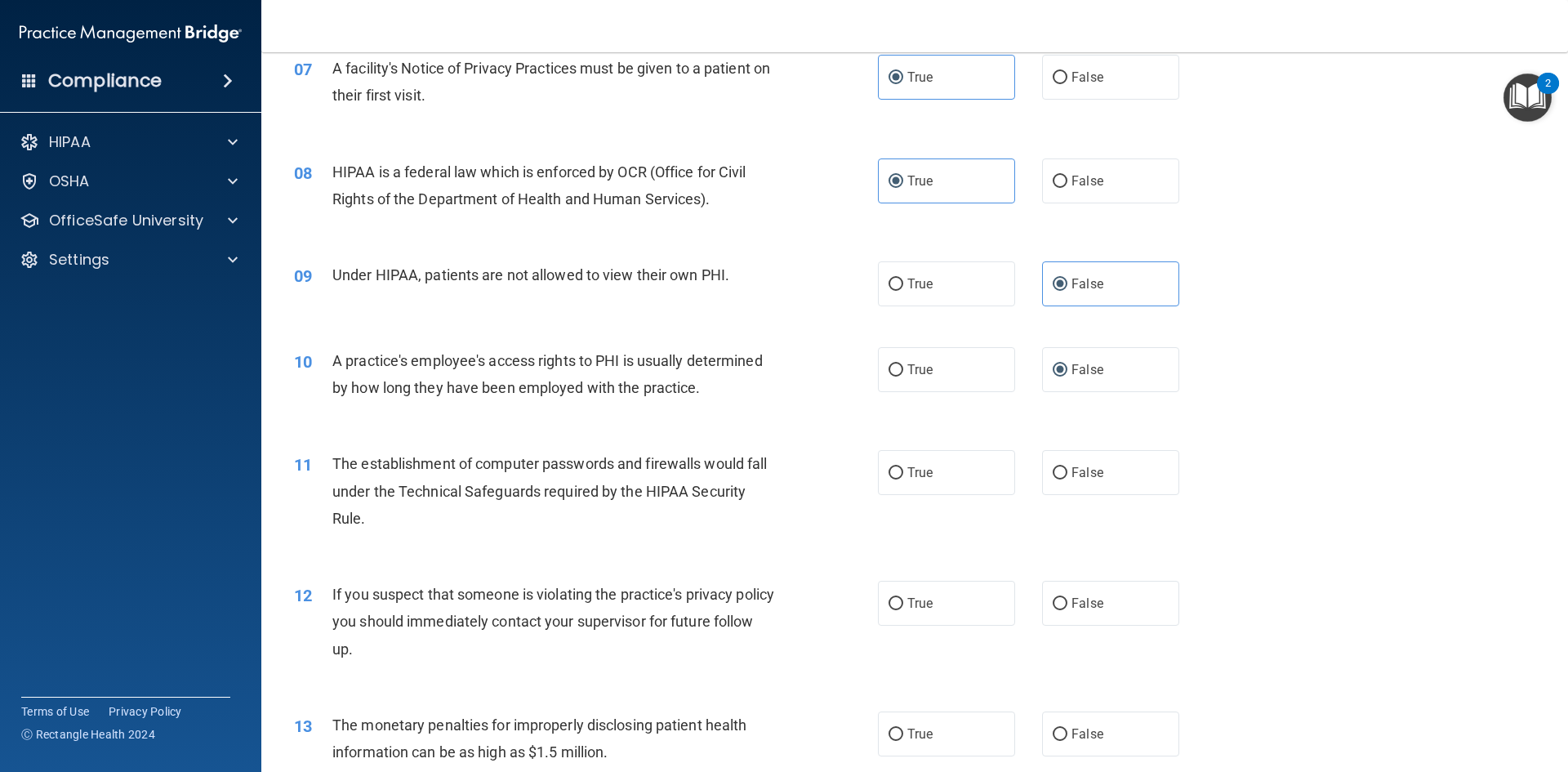
scroll to position [980, 0]
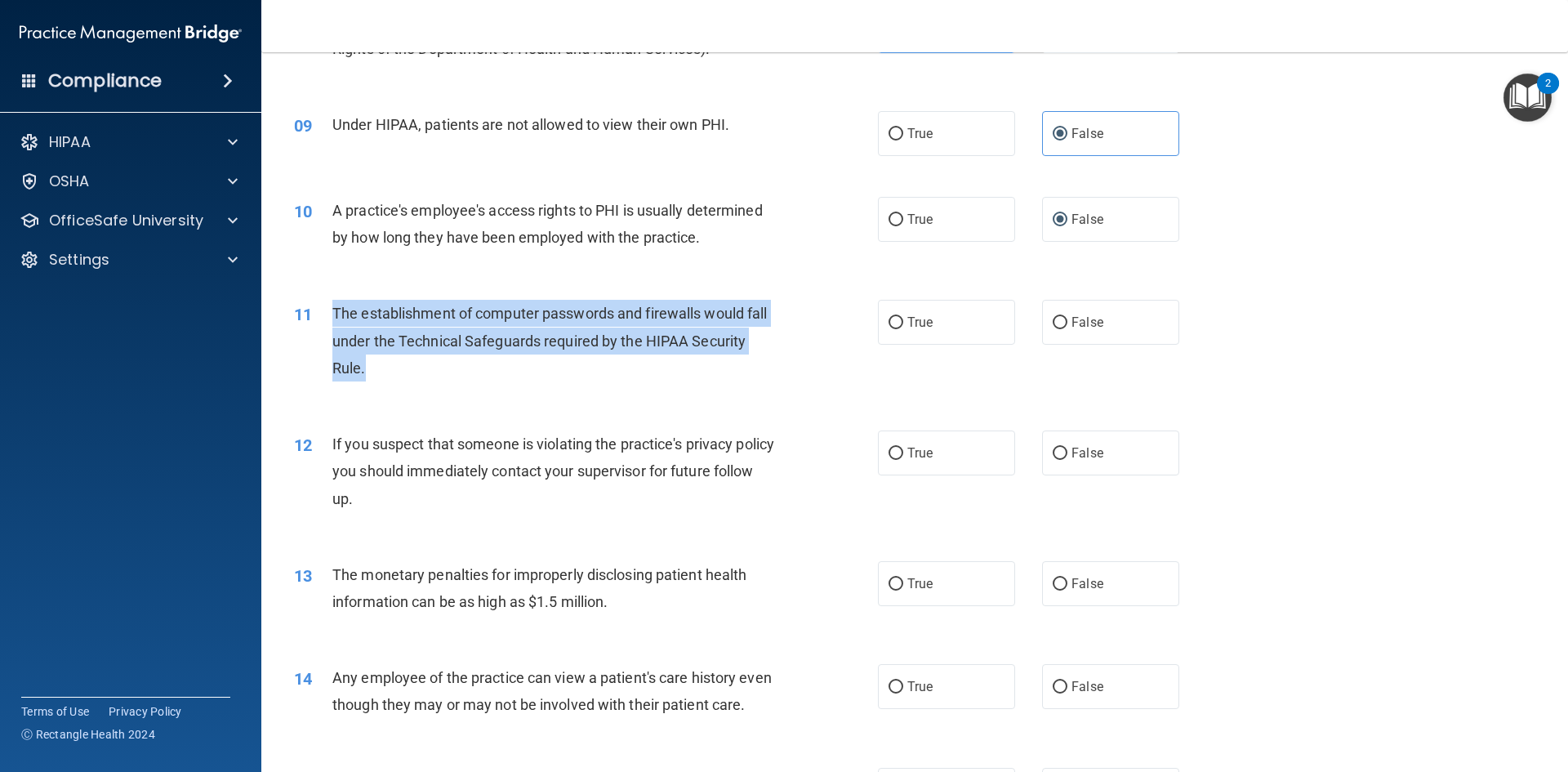
drag, startPoint x: 369, startPoint y: 372, endPoint x: 332, endPoint y: 307, distance: 74.8
click at [333, 307] on div "The establishment of computer passwords and firewalls would fall under the Tech…" at bounding box center [561, 340] width 457 height 81
copy span "The establishment of computer passwords and firewalls would fall under the Tech…"
click at [657, 382] on div "The establishment of computer passwords and firewalls would fall under the Tech…" at bounding box center [561, 340] width 457 height 81
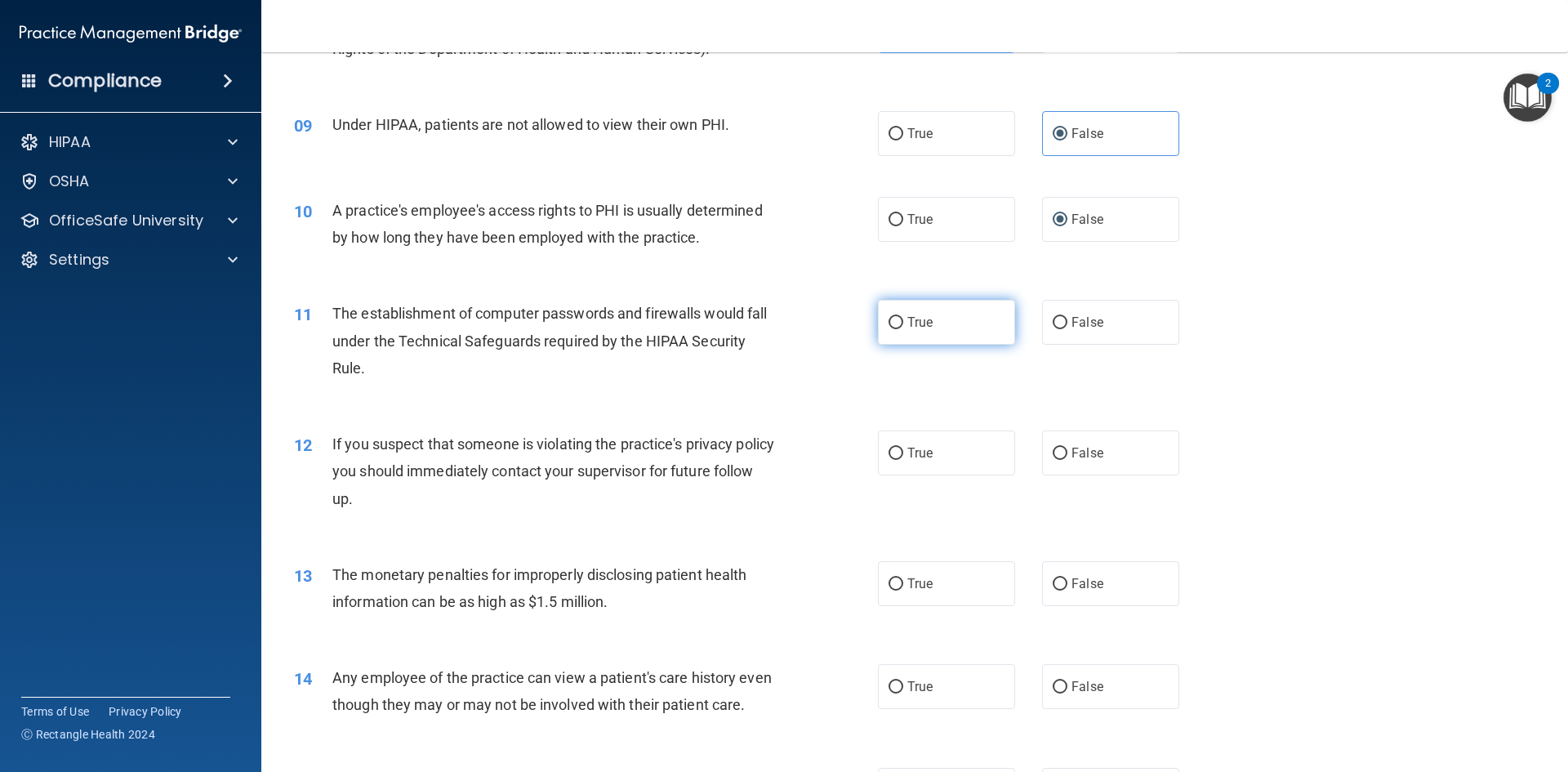
click at [954, 327] on label "True" at bounding box center [947, 322] width 138 height 45
click at [904, 327] on input "True" at bounding box center [896, 323] width 14 height 13
radio input "true"
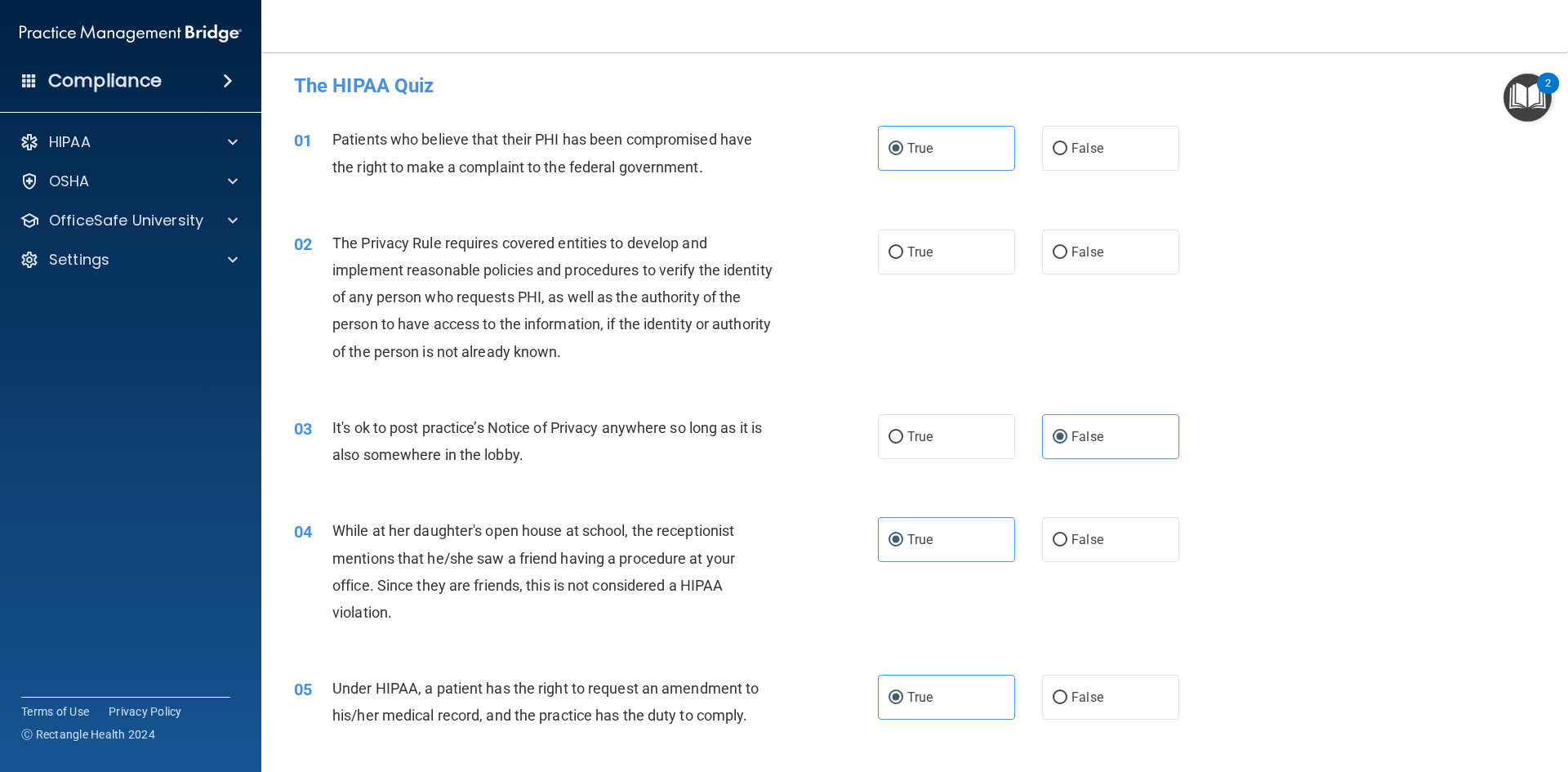
scroll to position [0, 0]
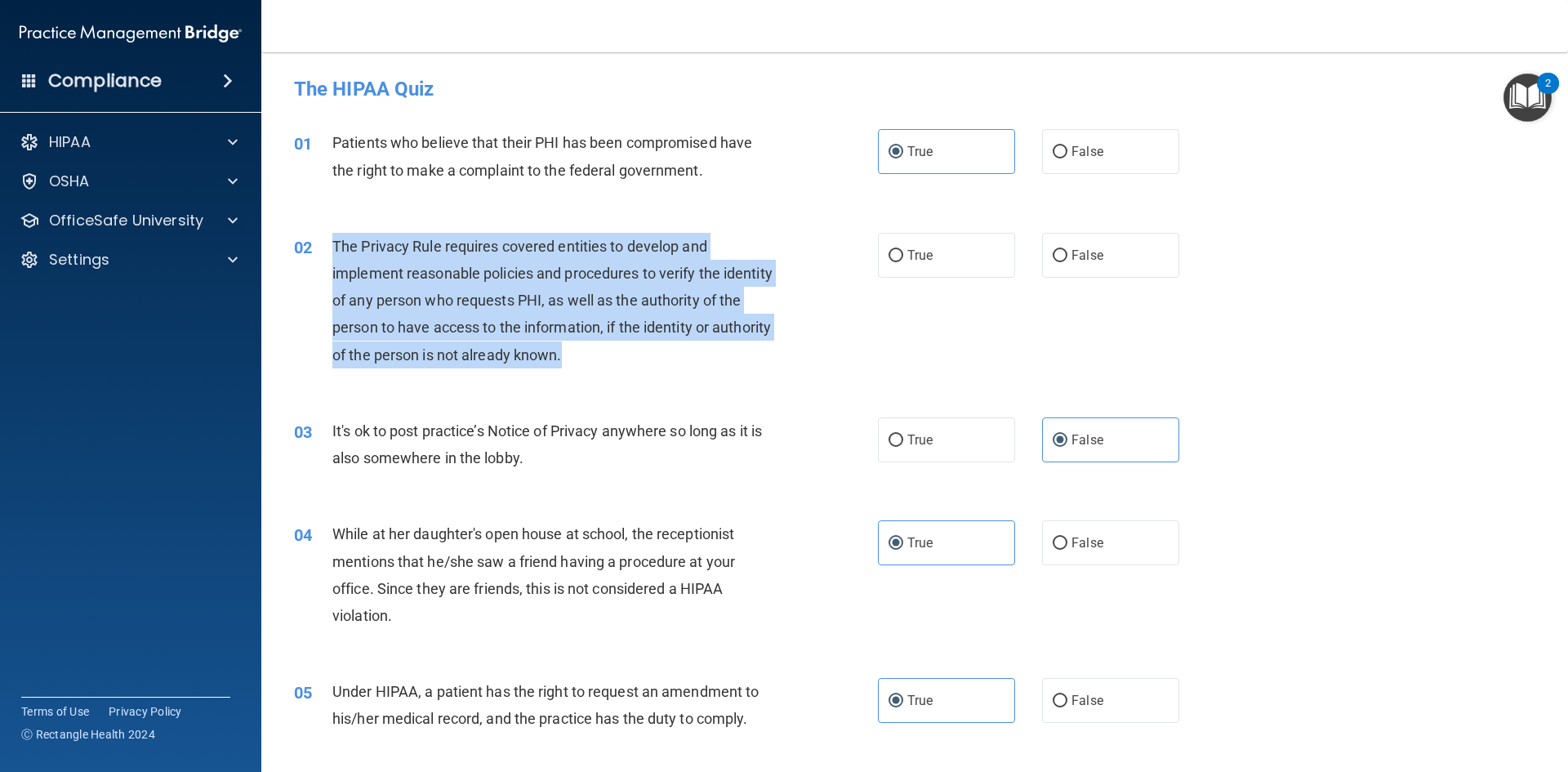
drag, startPoint x: 631, startPoint y: 358, endPoint x: 381, endPoint y: 253, distance: 271.2
click at [328, 241] on div "02 The Privacy Rule requires covered entities to develop and implement reasonab…" at bounding box center [586, 304] width 633 height 144
copy div "The Privacy Rule requires covered entities to develop and implement reasonable …"
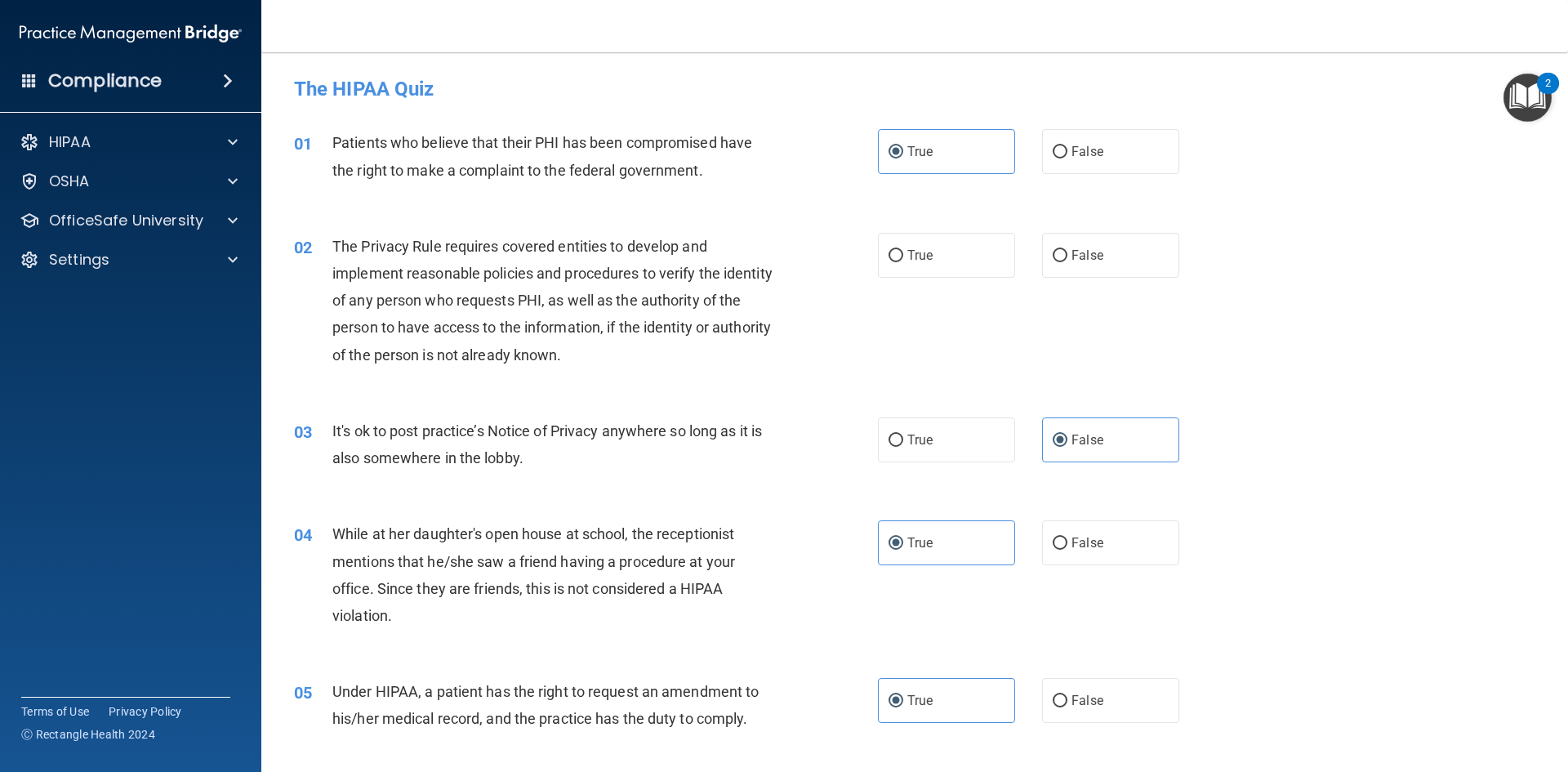
click at [796, 217] on div "02 The Privacy Rule requires covered entities to develop and implement reasonab…" at bounding box center [915, 305] width 1266 height 185
click at [963, 262] on label "True" at bounding box center [947, 255] width 138 height 45
click at [904, 262] on input "True" at bounding box center [896, 256] width 14 height 13
radio input "true"
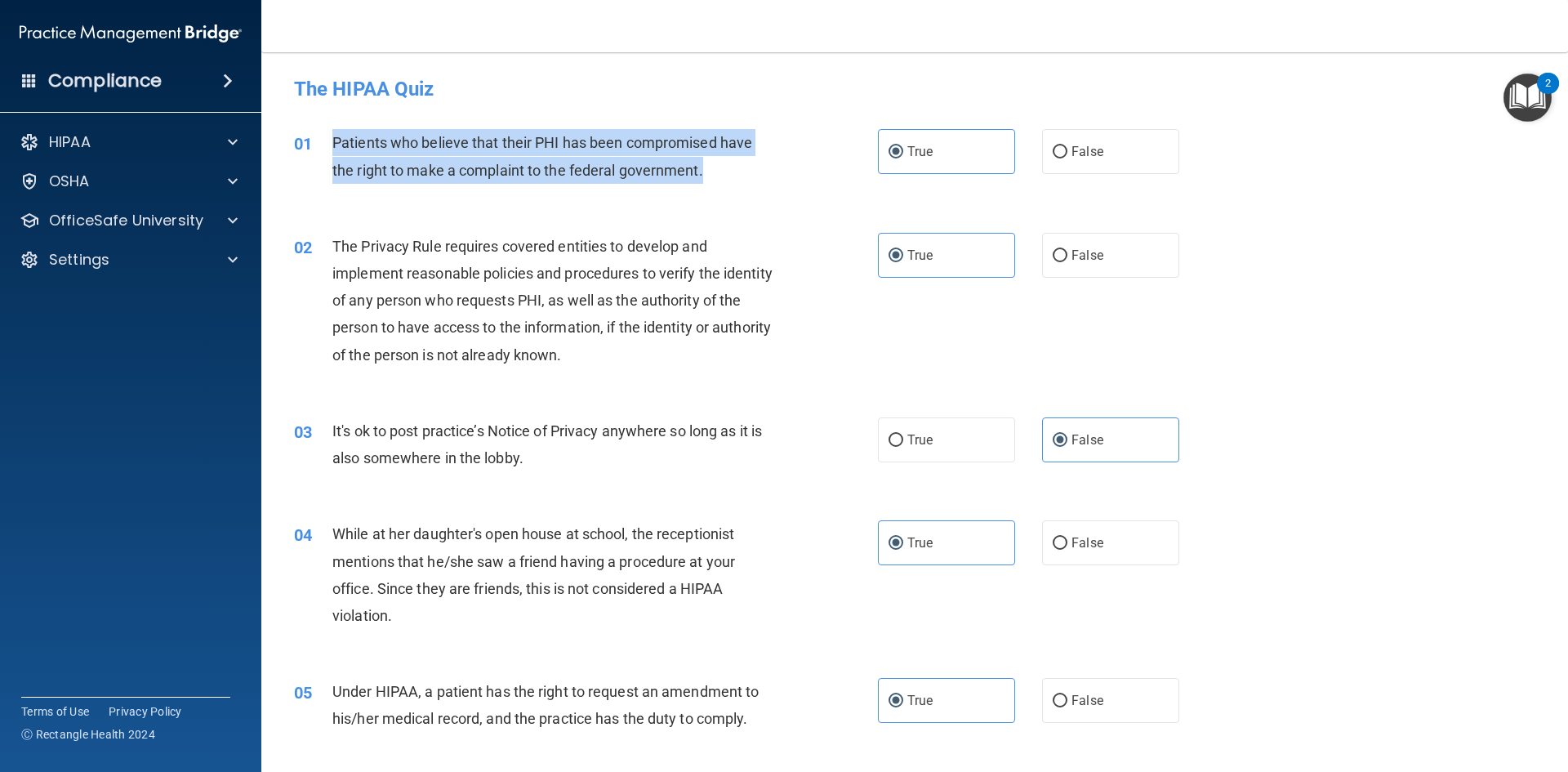
drag, startPoint x: 731, startPoint y: 166, endPoint x: 328, endPoint y: 141, distance: 403.8
click at [328, 141] on div "01 Patients who believe that their PHI has been compromised have the right to m…" at bounding box center [586, 159] width 633 height 62
copy div "Patients who believe that their PHI has been compromised have the right to make…"
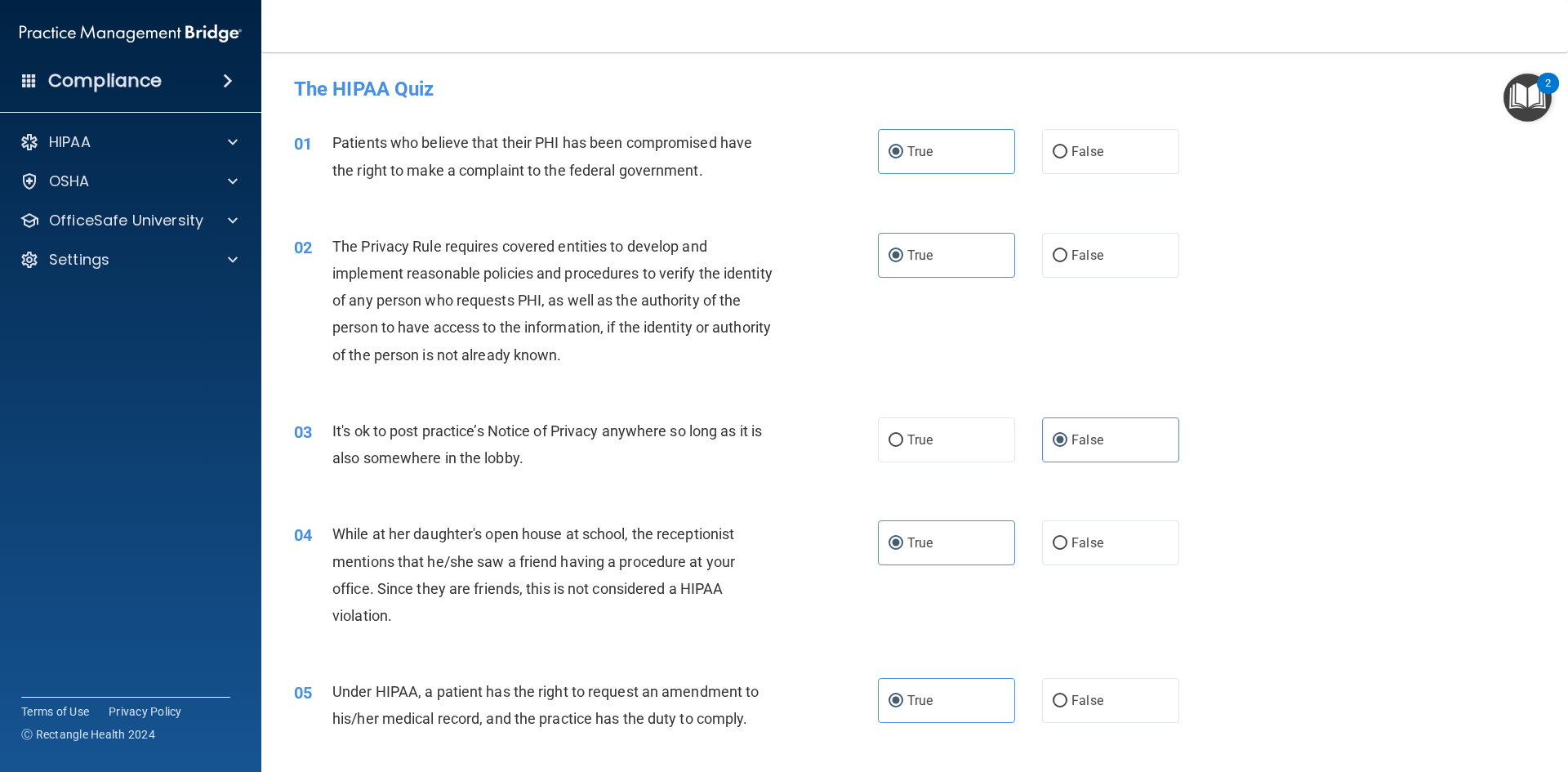
click at [602, 231] on div "02 The Privacy Rule requires covered entities to develop and implement reasonab…" at bounding box center [915, 305] width 1266 height 185
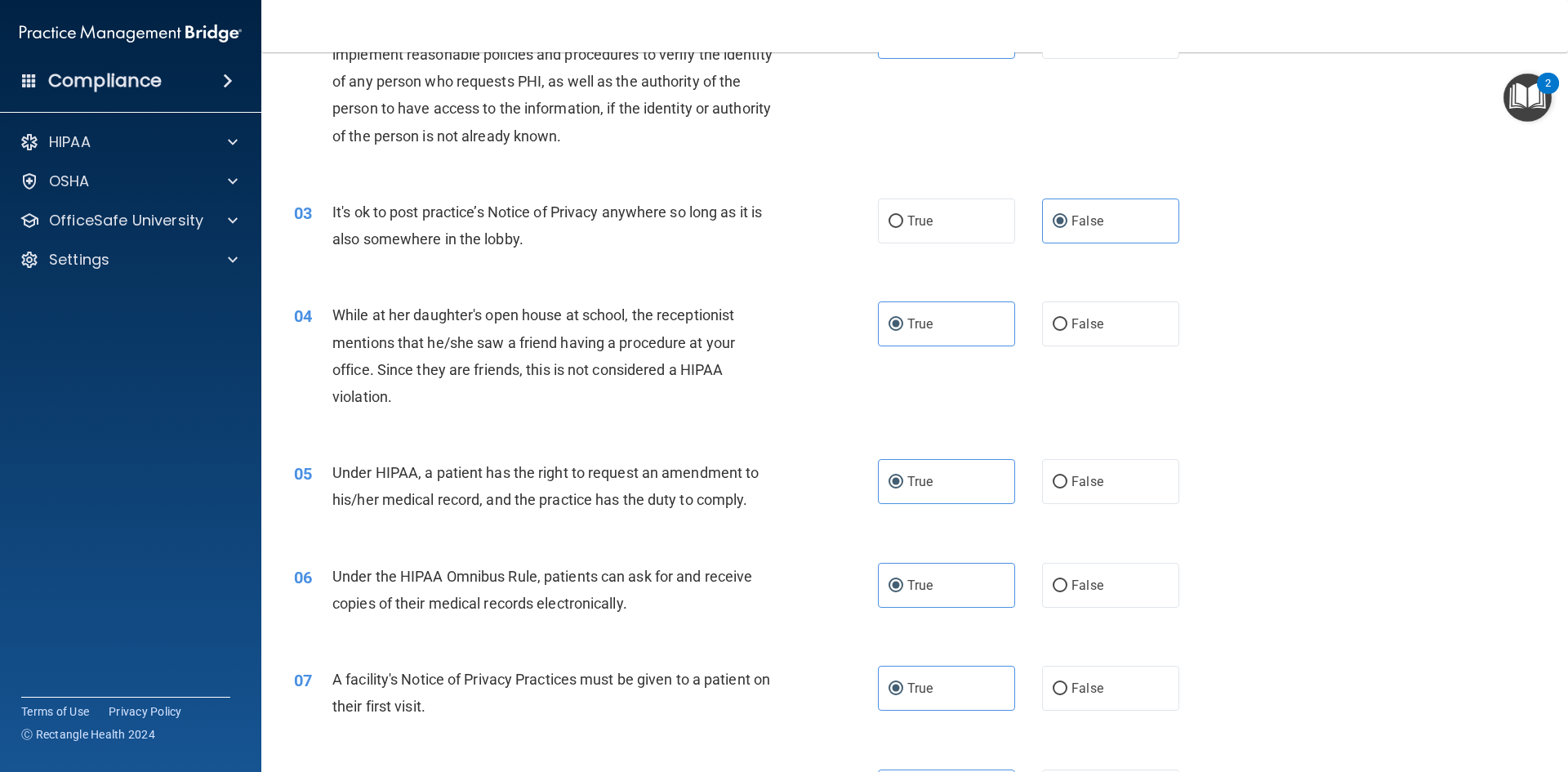
scroll to position [245, 0]
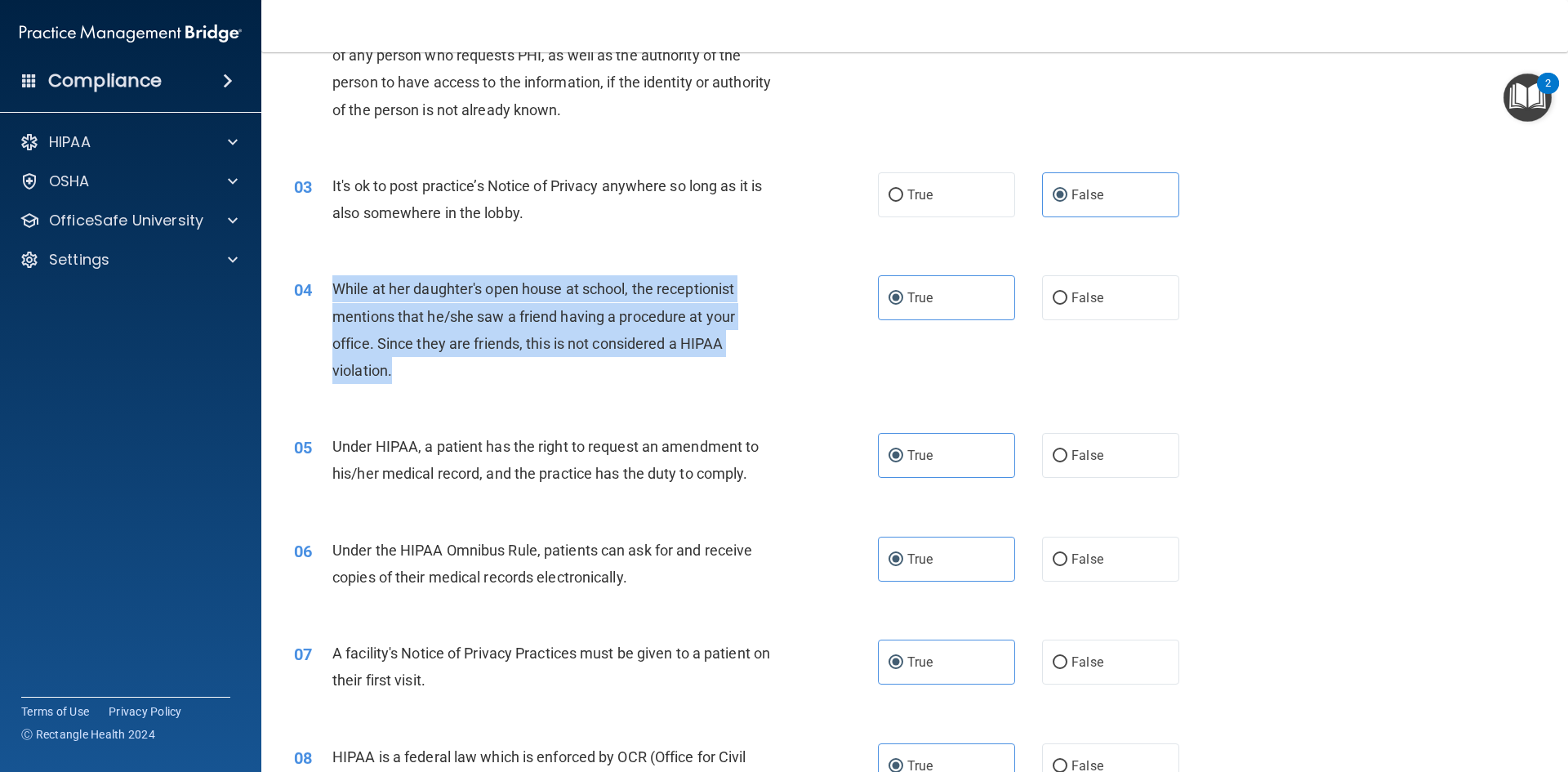
drag, startPoint x: 409, startPoint y: 369, endPoint x: 324, endPoint y: 293, distance: 114.0
click at [324, 293] on div "04 While at her daughter's open house at school, the receptionist mentions that…" at bounding box center [586, 333] width 633 height 117
copy div "While at her daughter's open house at school, the receptionist mentions that he…"
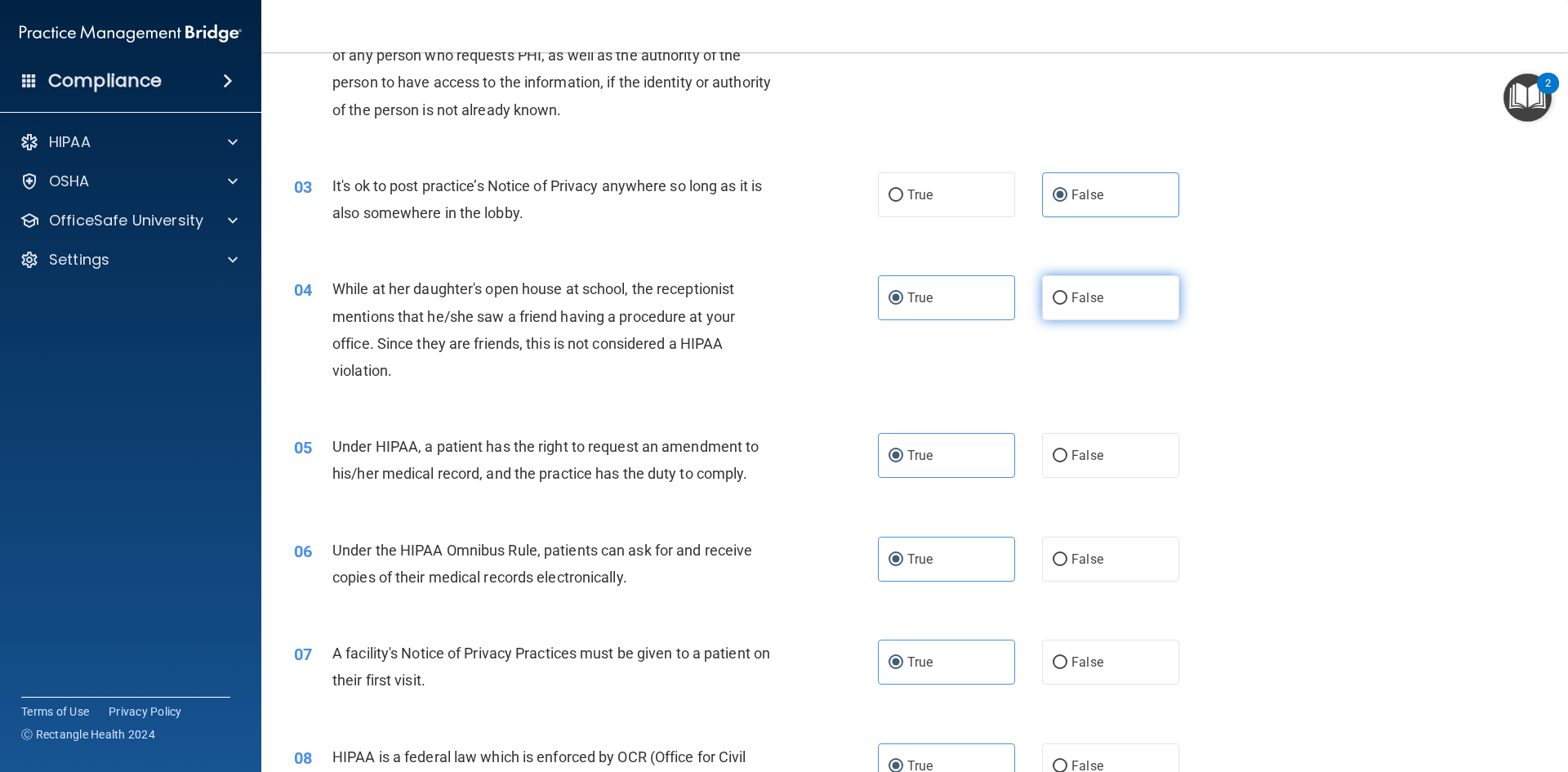
click at [1159, 304] on label "False" at bounding box center [1111, 298] width 138 height 45
click at [1067, 304] on input "False" at bounding box center [1060, 298] width 14 height 13
radio input "true"
radio input "false"
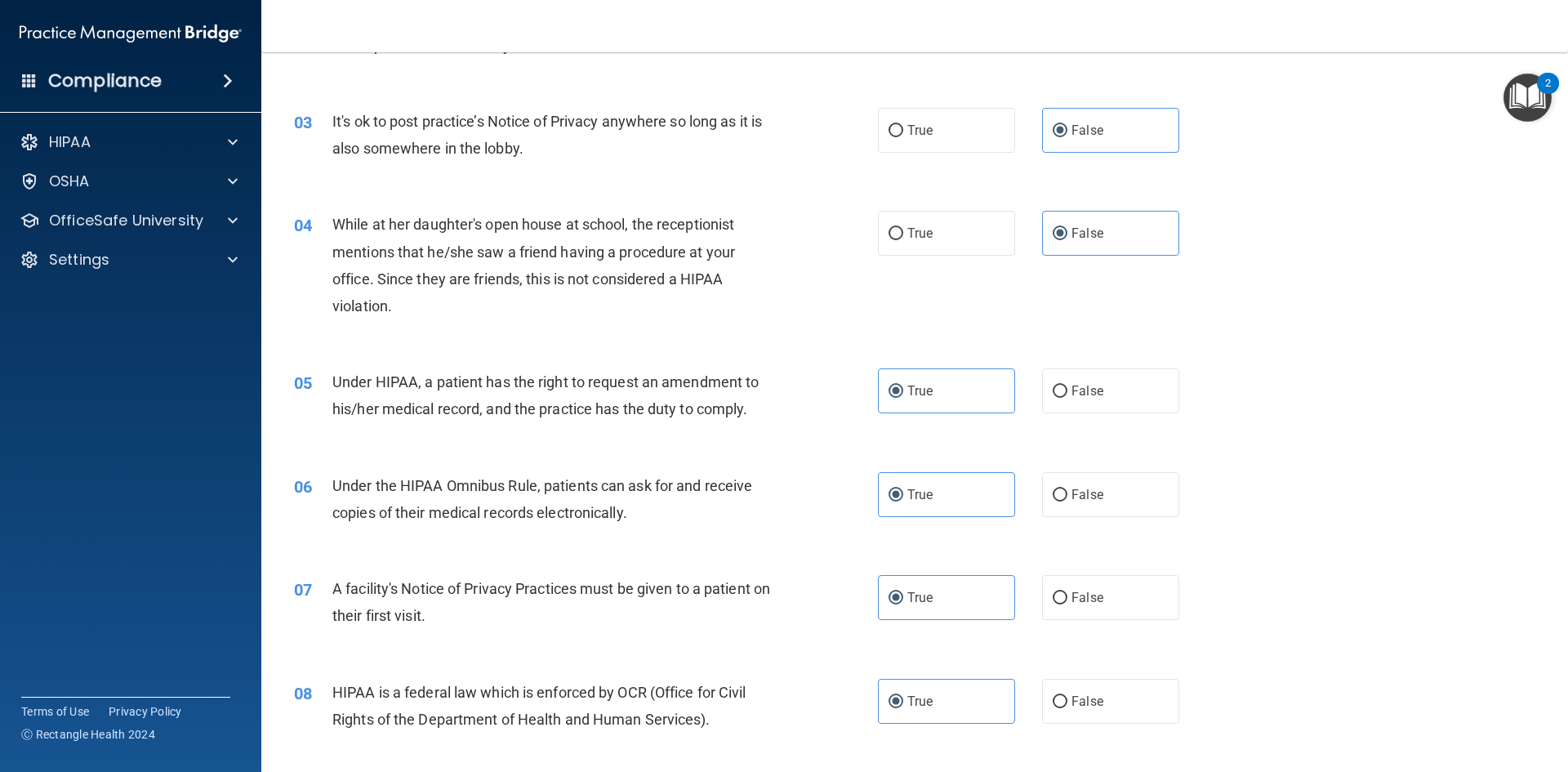
scroll to position [408, 0]
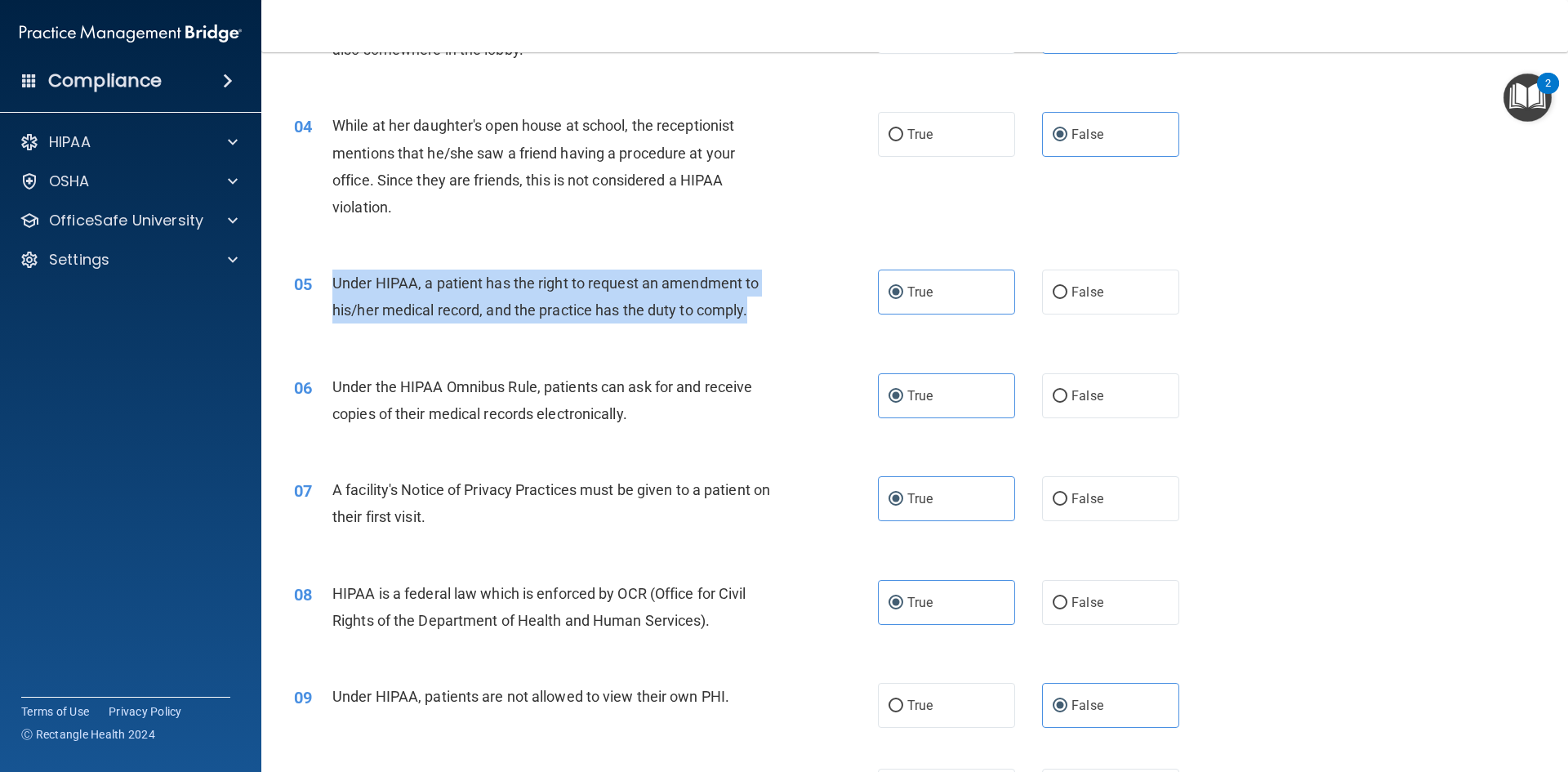
drag, startPoint x: 760, startPoint y: 305, endPoint x: 332, endPoint y: 289, distance: 428.3
click at [333, 289] on div "Under HIPAA, a patient has the right to request an amendment to his/her medical…" at bounding box center [561, 297] width 457 height 54
copy span "Under HIPAA, a patient has the right to request an amendment to his/her medical…"
click at [923, 210] on div "04 While at her daughter's open house at school, the receptionist mentions that…" at bounding box center [915, 170] width 1266 height 157
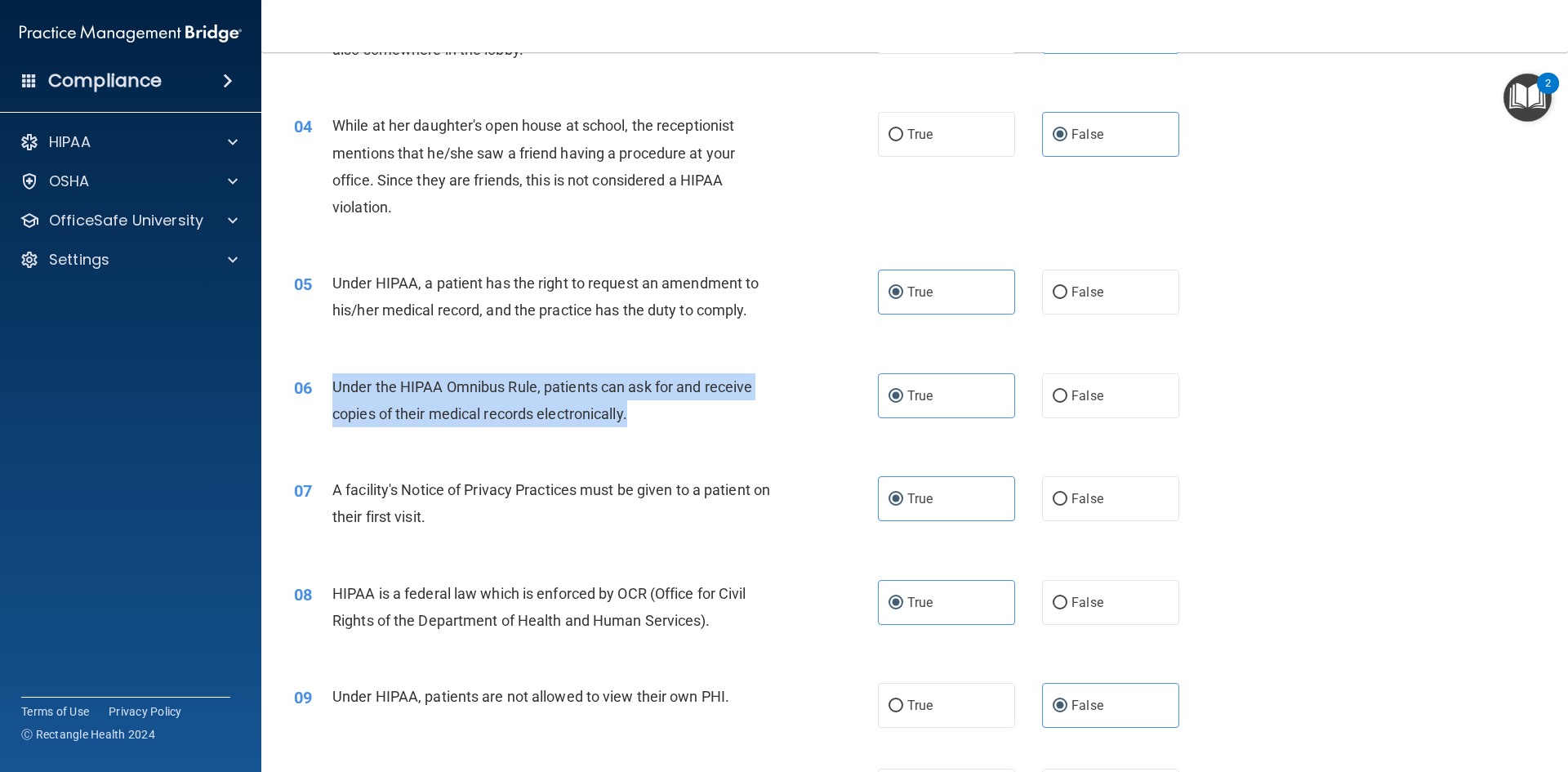
drag, startPoint x: 686, startPoint y: 430, endPoint x: 325, endPoint y: 378, distance: 364.7
click at [325, 378] on div "06 Under the HIPAA Omnibus Rule, patients can ask for and receive copies of the…" at bounding box center [586, 404] width 633 height 62
copy div "Under the HIPAA Omnibus Rule, patients can ask for and receive copies of their …"
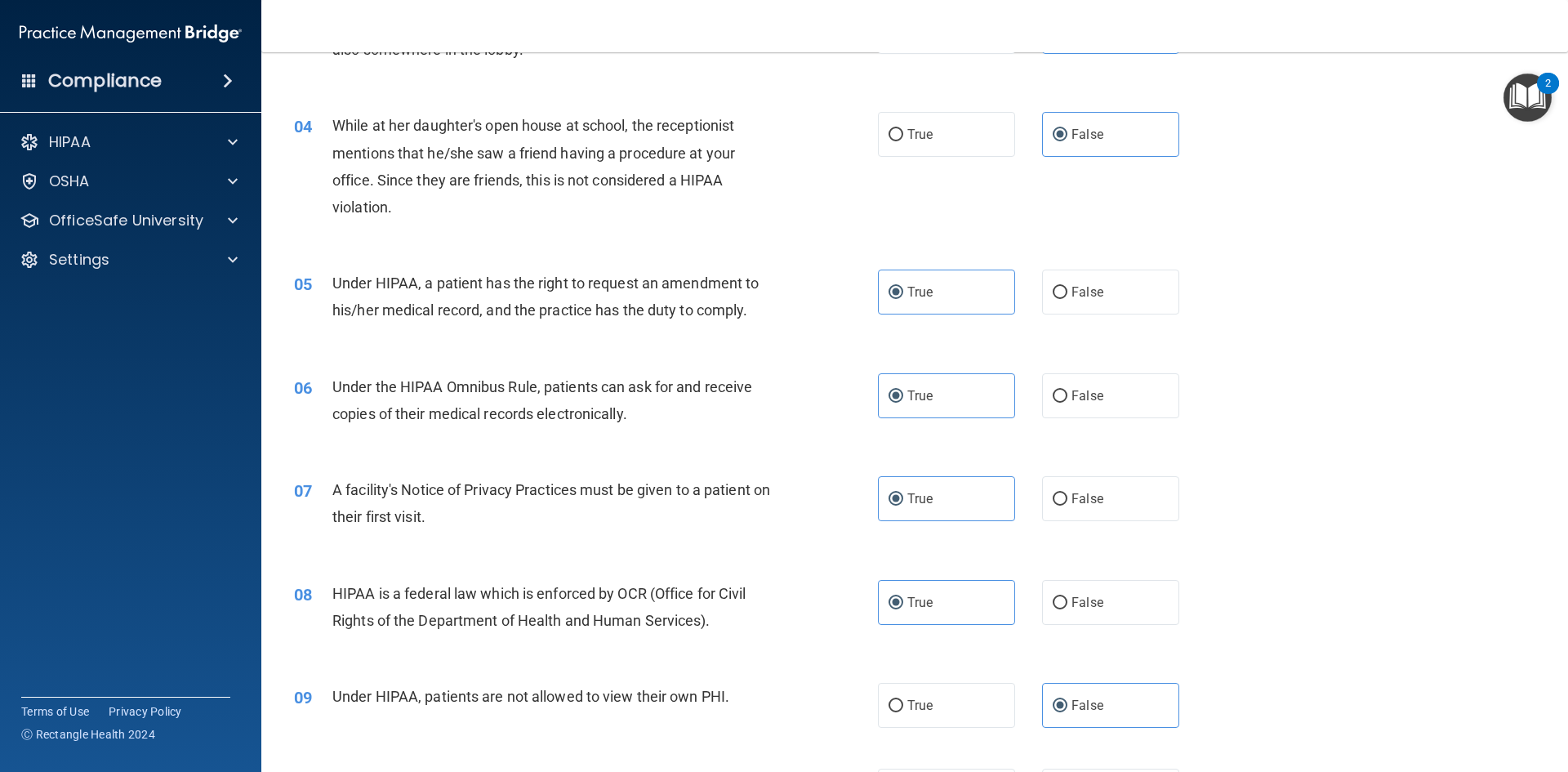
click at [768, 323] on div "Under HIPAA, a patient has the right to request an amendment to his/her medical…" at bounding box center [561, 297] width 457 height 54
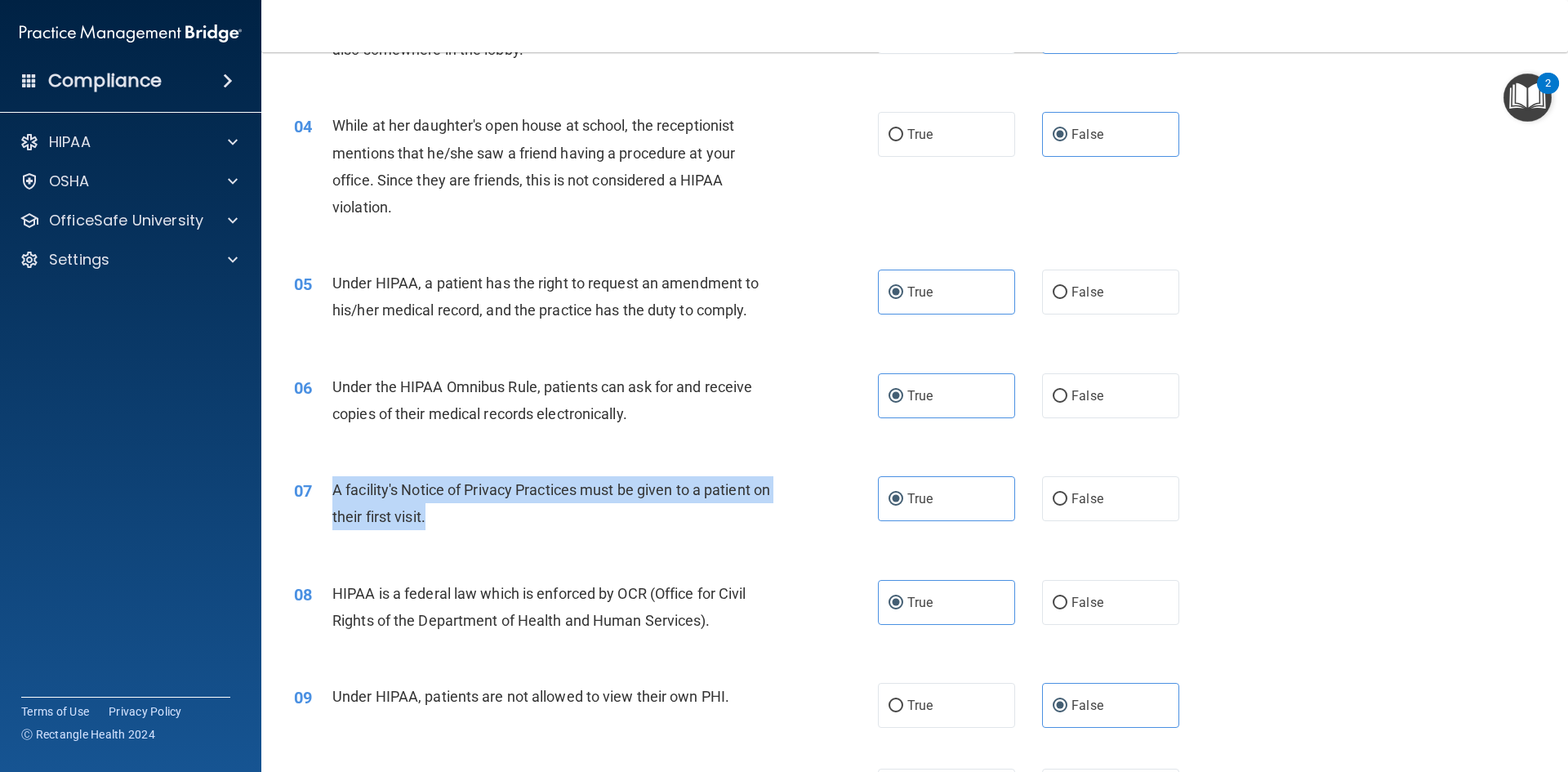
drag, startPoint x: 497, startPoint y: 527, endPoint x: 327, endPoint y: 485, distance: 175.1
click at [327, 485] on div "07 A facility's Notice of Privacy Practices must be given to a patient on their…" at bounding box center [586, 507] width 633 height 62
copy div "A facility's Notice of Privacy Practices must be given to a patient on their fi…"
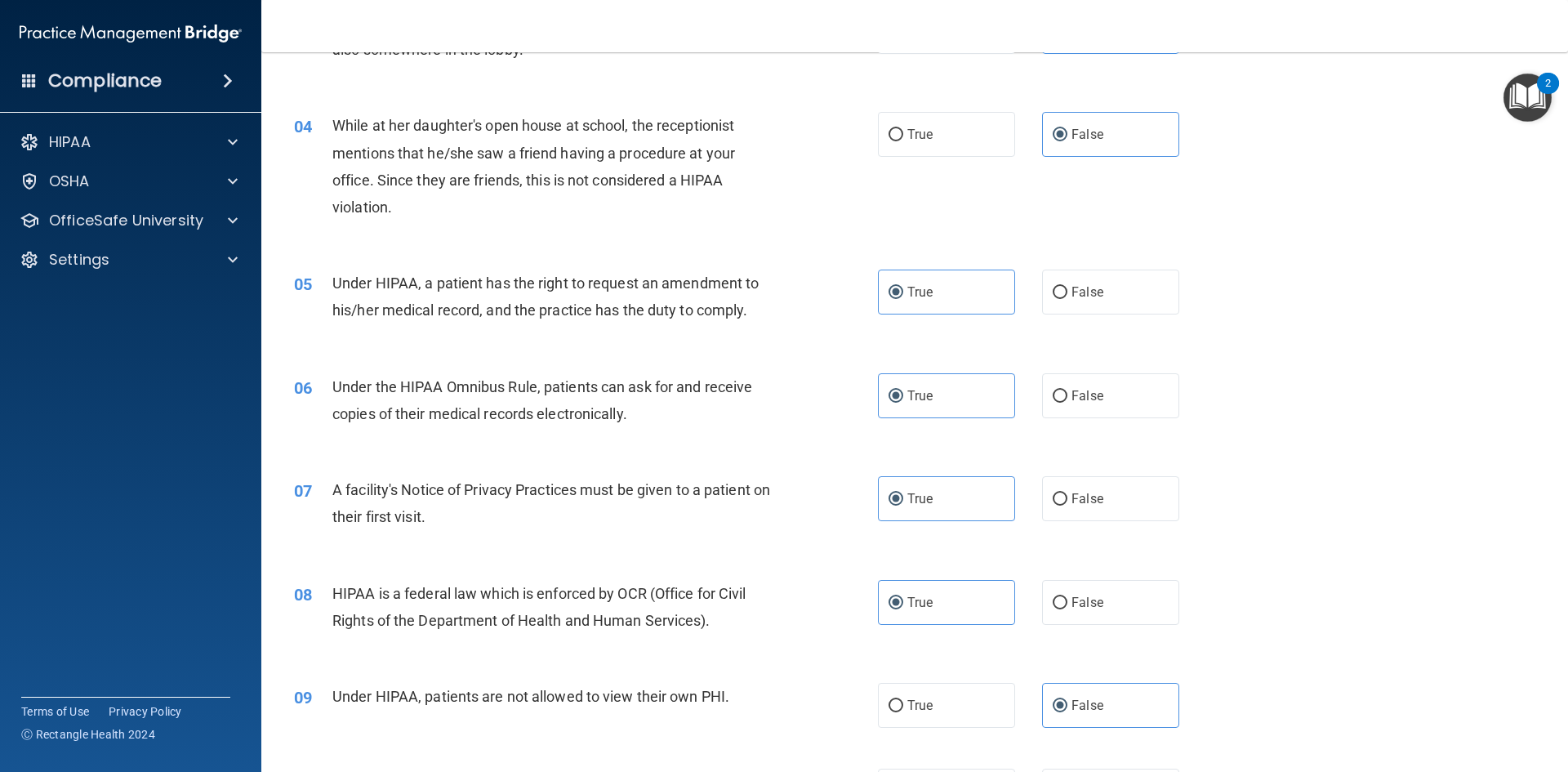
click at [790, 343] on div "05 Under HIPAA, a patient has the right to request an amendment to his/her medi…" at bounding box center [915, 300] width 1266 height 103
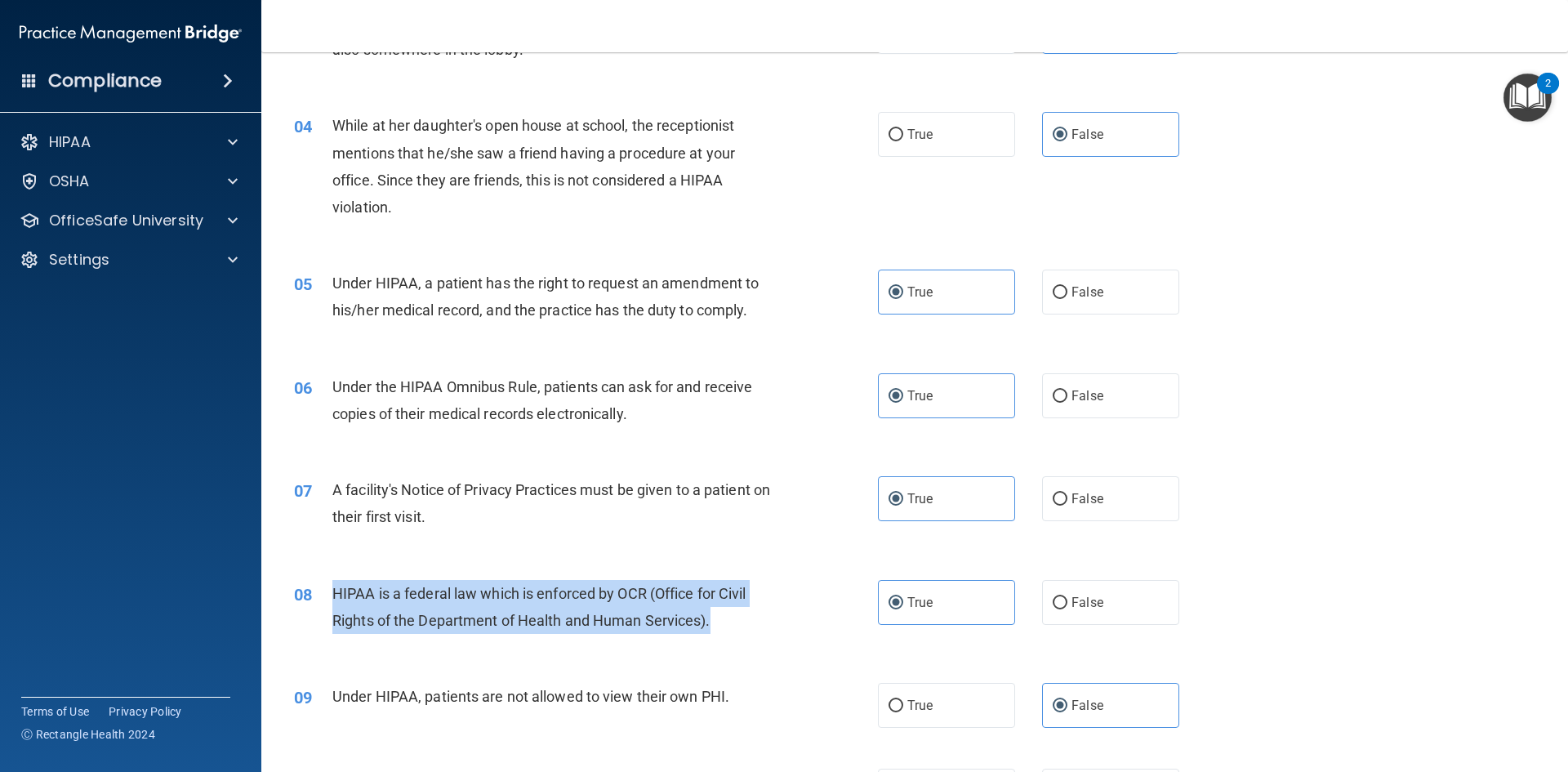
drag, startPoint x: 714, startPoint y: 622, endPoint x: 325, endPoint y: 601, distance: 389.6
click at [325, 601] on div "08 HIPAA is a federal law which is enforced by OCR (Office for Civil Rights of …" at bounding box center [586, 610] width 633 height 62
copy div "HIPAA is a federal law which is enforced by OCR (Office for Civil Rights of the…"
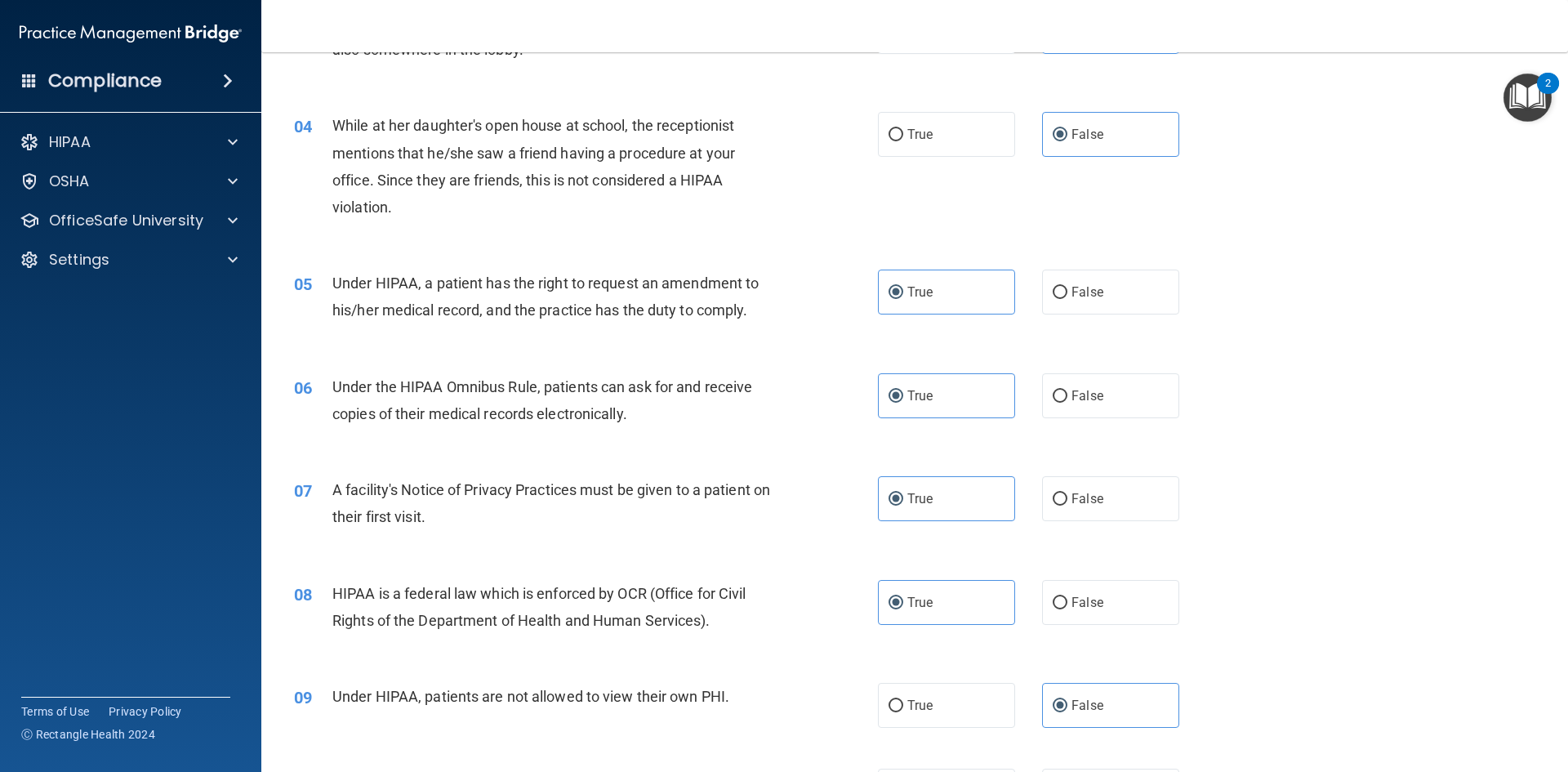
click at [540, 543] on div "07 A facility's Notice of Privacy Practices must be given to a patient on their…" at bounding box center [915, 507] width 1266 height 103
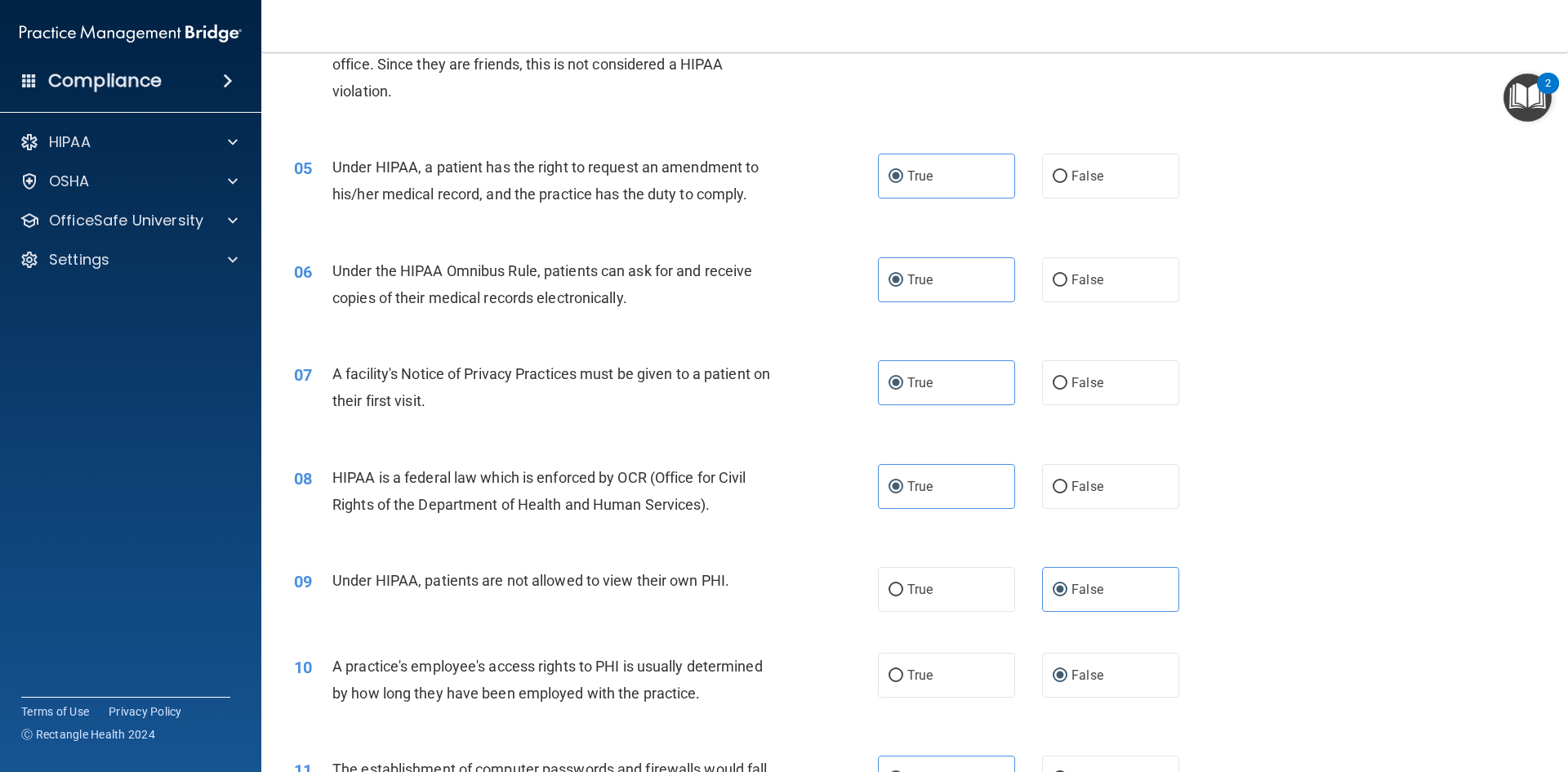
scroll to position [572, 0]
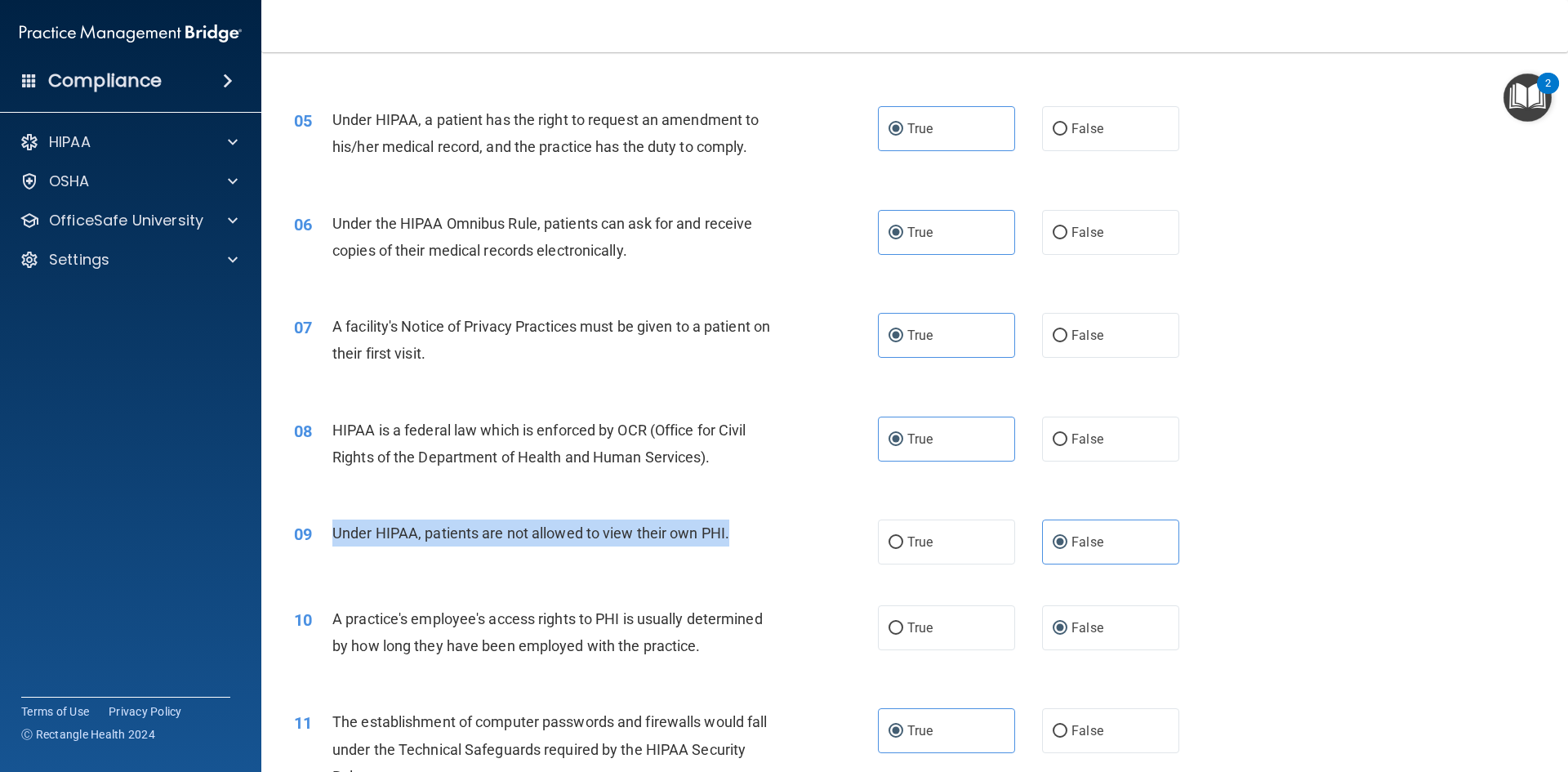
drag, startPoint x: 740, startPoint y: 535, endPoint x: 331, endPoint y: 534, distance: 409.0
click at [331, 534] on div "09 Under HIPAA, patients are not allowed to view their own PHI." at bounding box center [586, 536] width 633 height 35
copy div "Under HIPAA, patients are not allowed to view their own PHI."
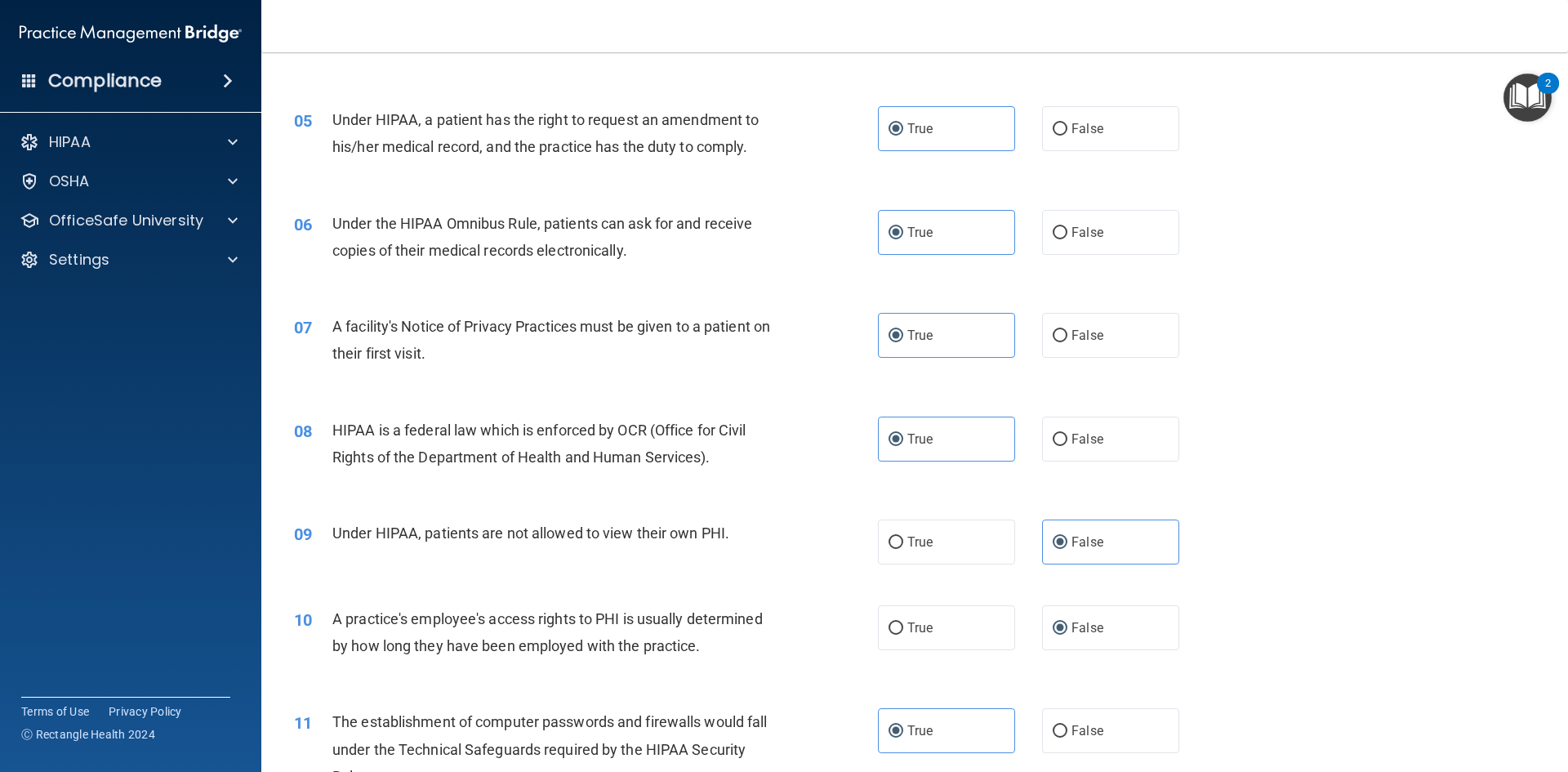
click at [824, 499] on div "09 Under HIPAA, patients are not allowed to view their own PHI. True False" at bounding box center [915, 541] width 1266 height 86
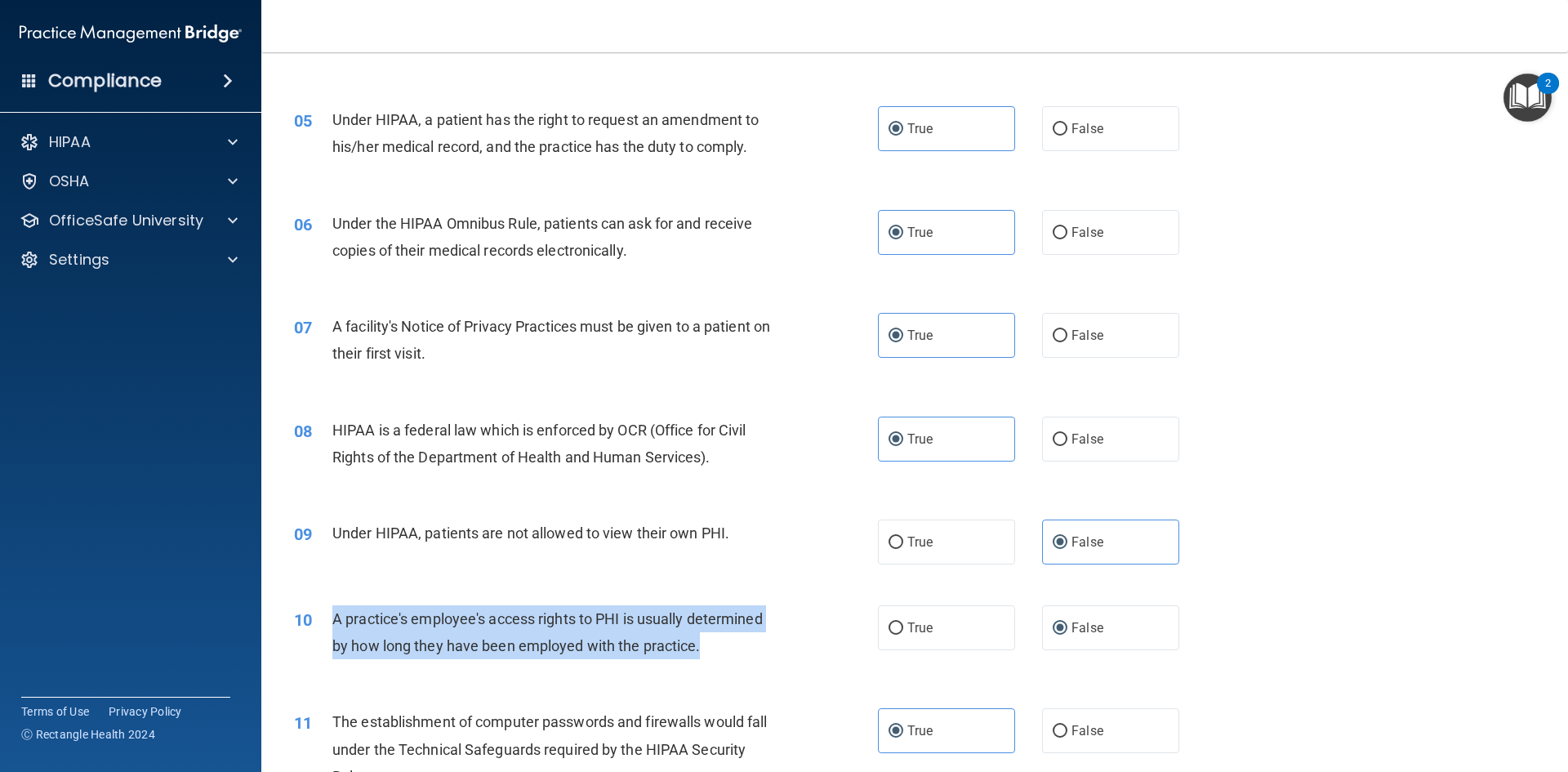
drag, startPoint x: 662, startPoint y: 649, endPoint x: 316, endPoint y: 623, distance: 347.0
click at [316, 623] on div "10 A practice's employee's access rights to PHI is usually determined by how lo…" at bounding box center [586, 635] width 633 height 62
copy div "A practice's employee's access rights to PHI is usually determined by how long …"
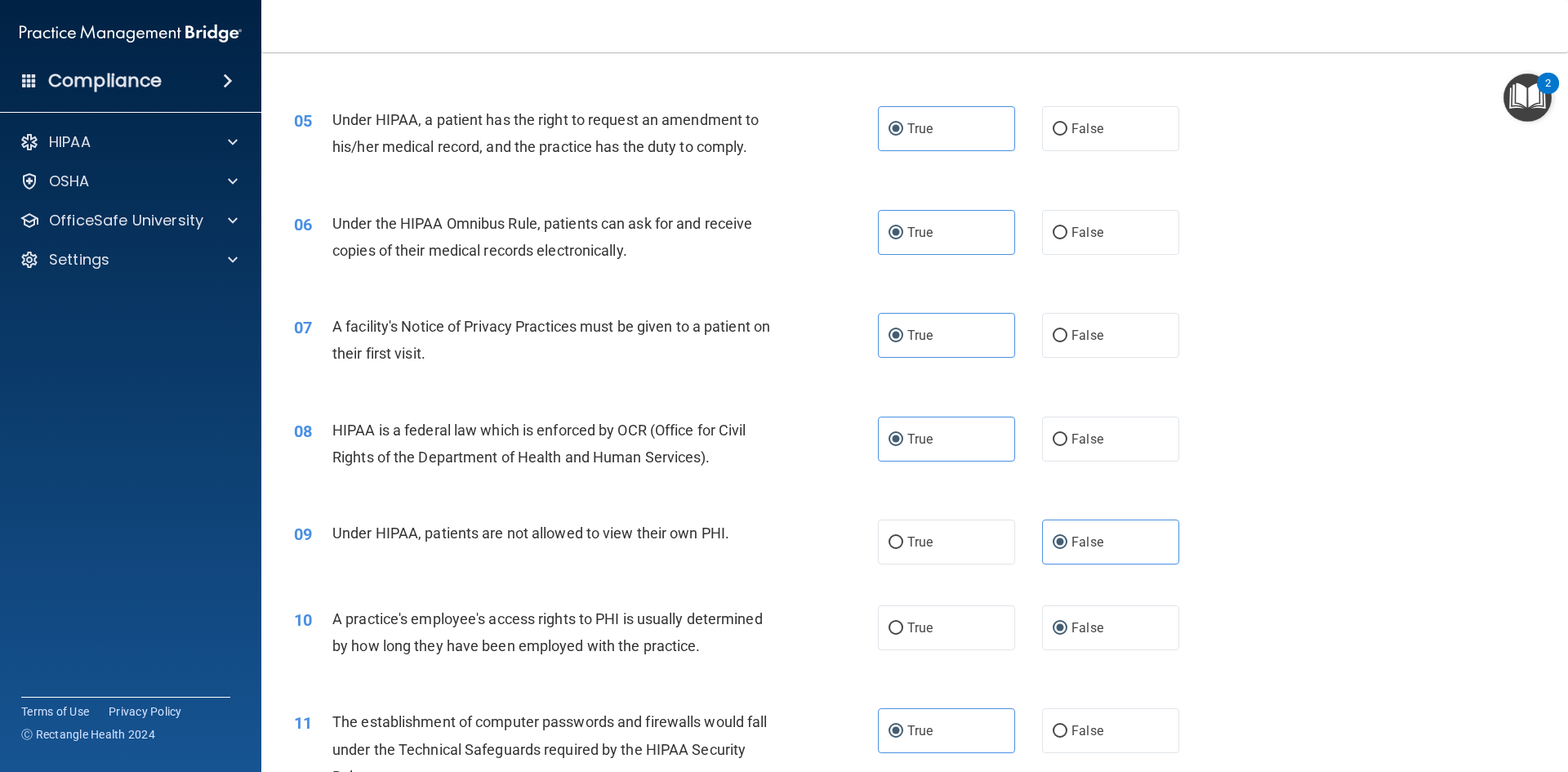
click at [757, 519] on div "Under HIPAA, patients are not allowed to view their own PHI." at bounding box center [561, 533] width 457 height 27
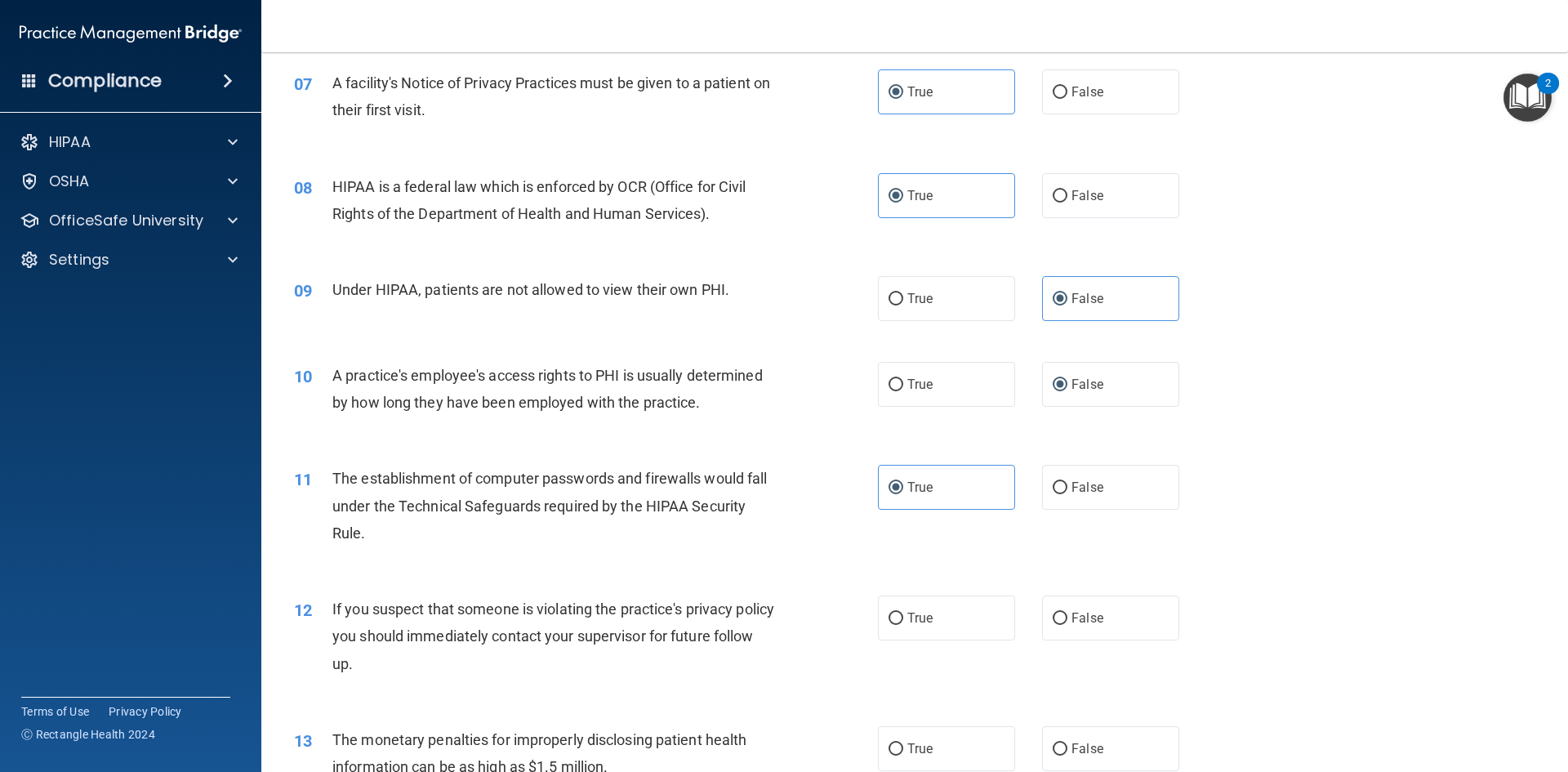
scroll to position [817, 0]
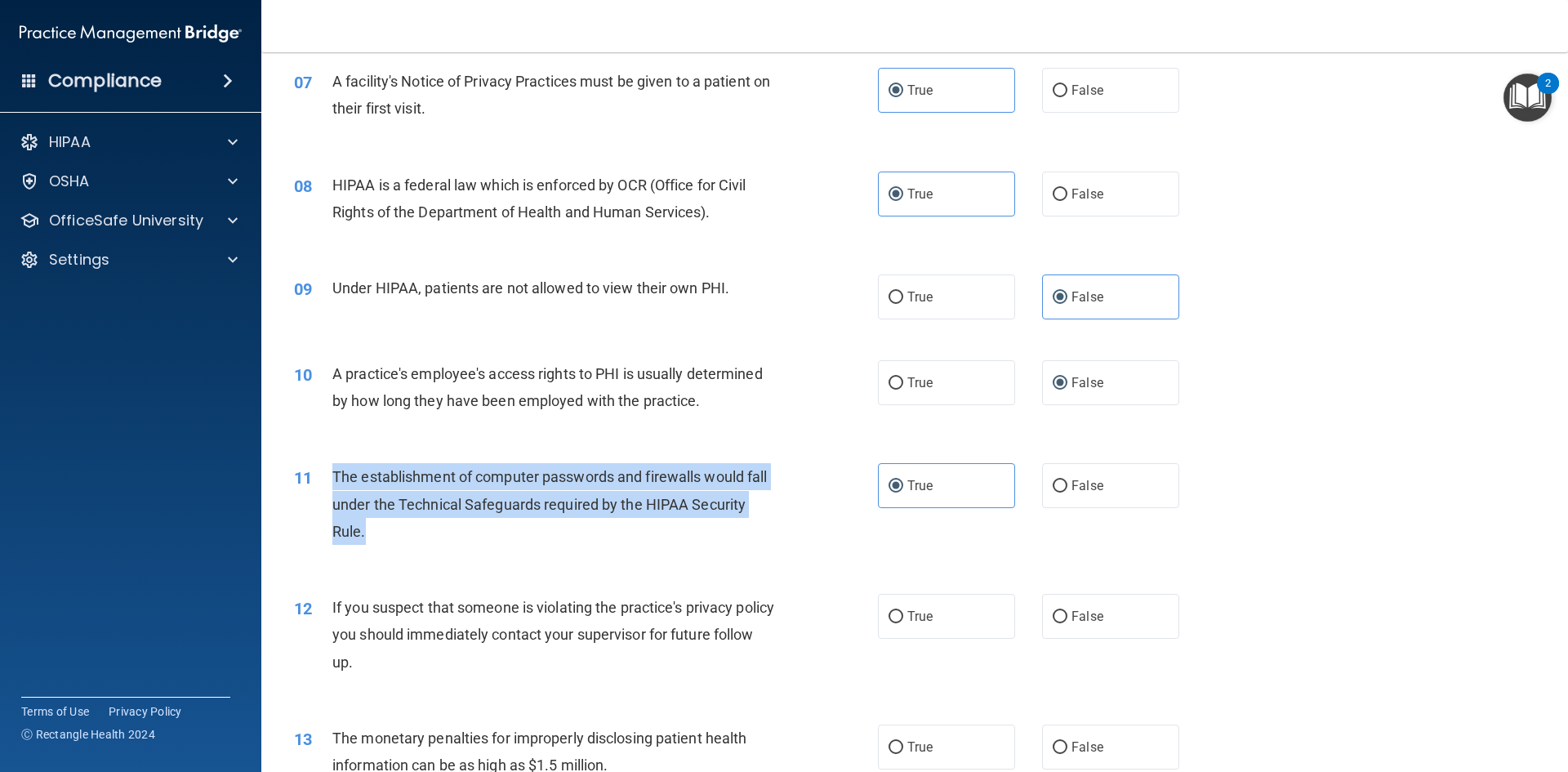
drag, startPoint x: 351, startPoint y: 522, endPoint x: 334, endPoint y: 487, distance: 38.9
click at [334, 487] on div "The establishment of computer passwords and firewalls would fall under the Tech…" at bounding box center [561, 503] width 457 height 81
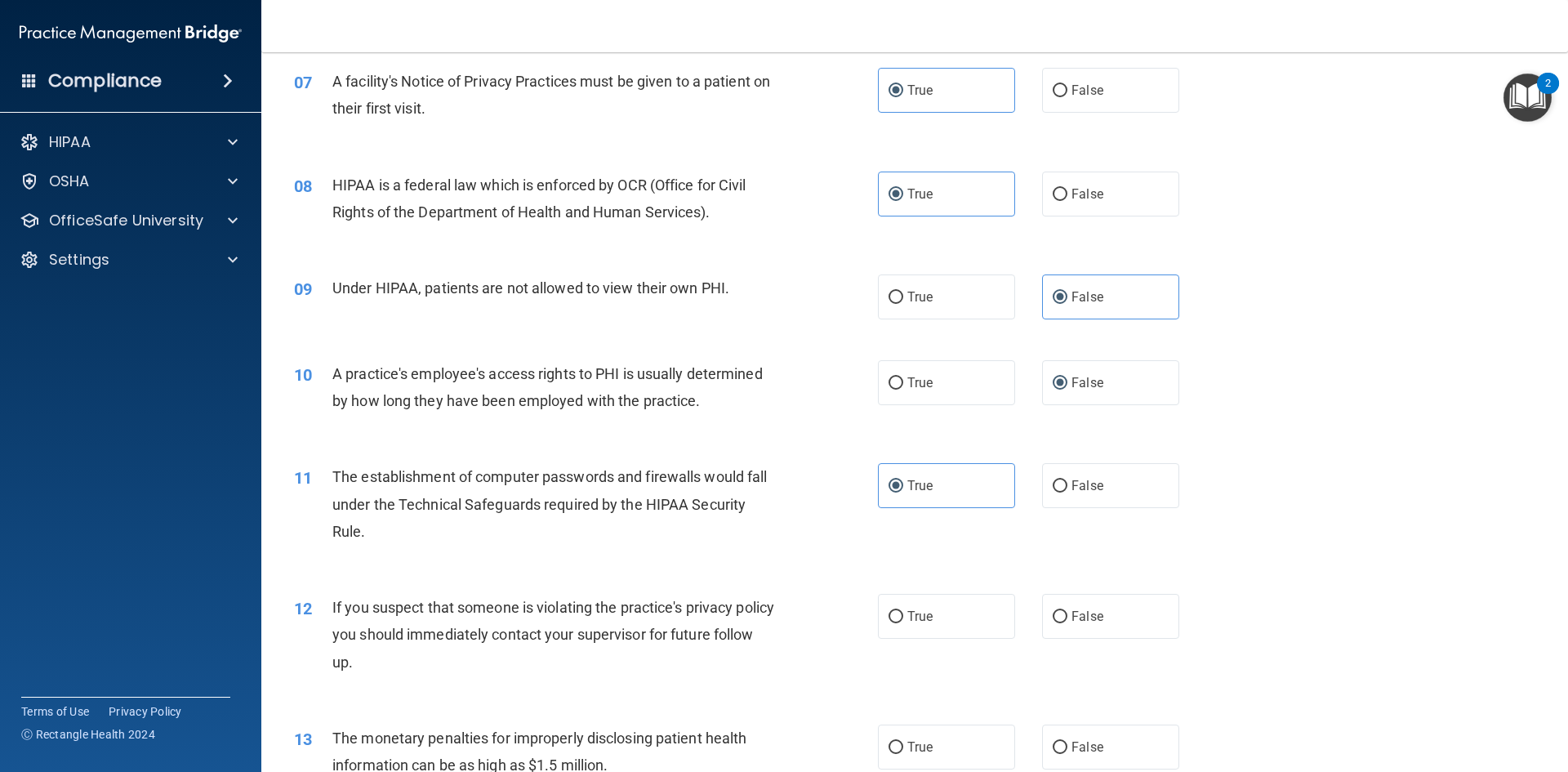
click at [465, 562] on div "11 The establishment of computer passwords and firewalls would fall under the T…" at bounding box center [915, 508] width 1266 height 130
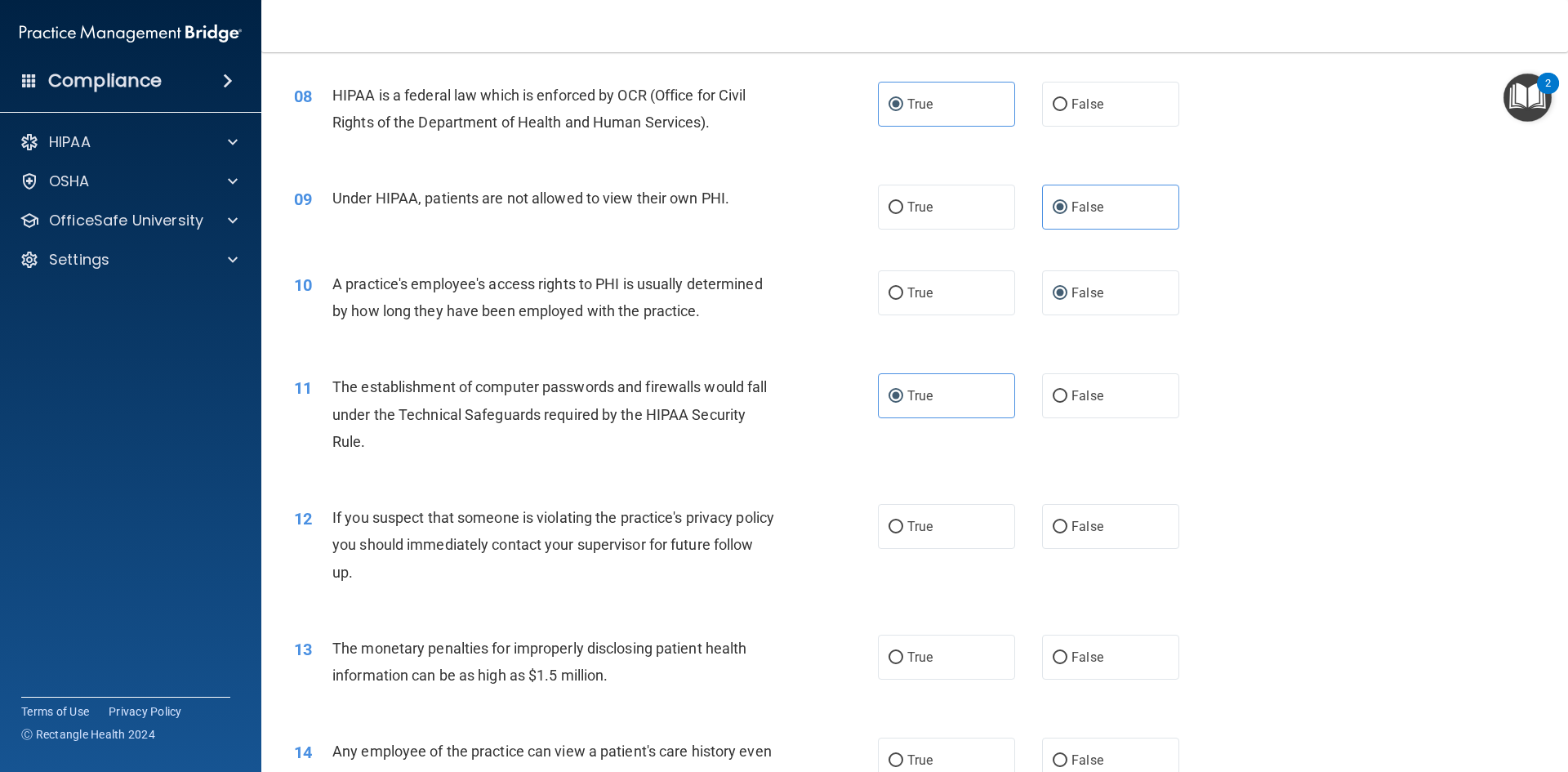
scroll to position [980, 0]
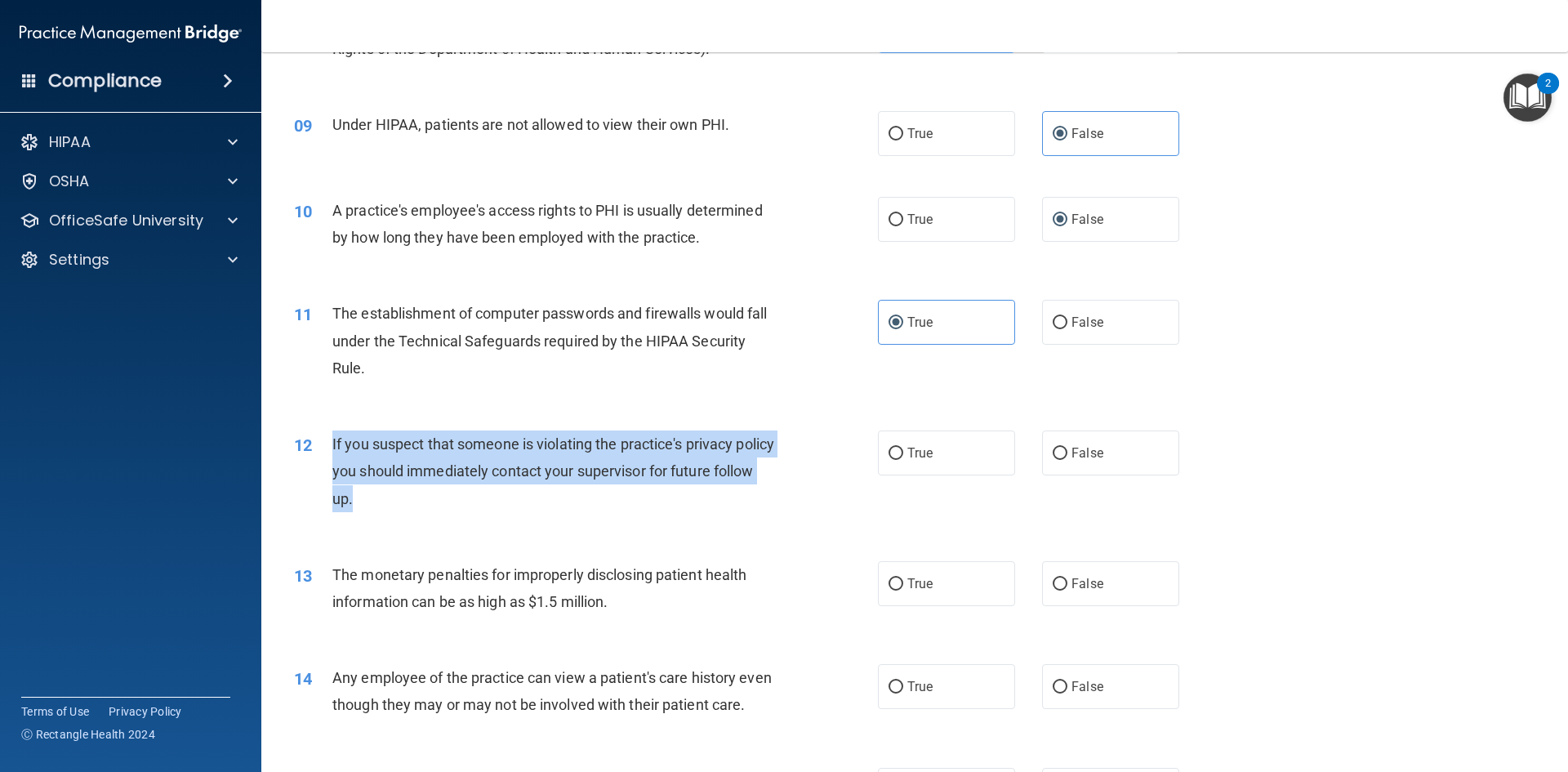
drag, startPoint x: 421, startPoint y: 501, endPoint x: 333, endPoint y: 444, distance: 104.8
click at [333, 444] on div "If you suspect that someone is violating the practice's privacy policy you shou…" at bounding box center [561, 471] width 457 height 81
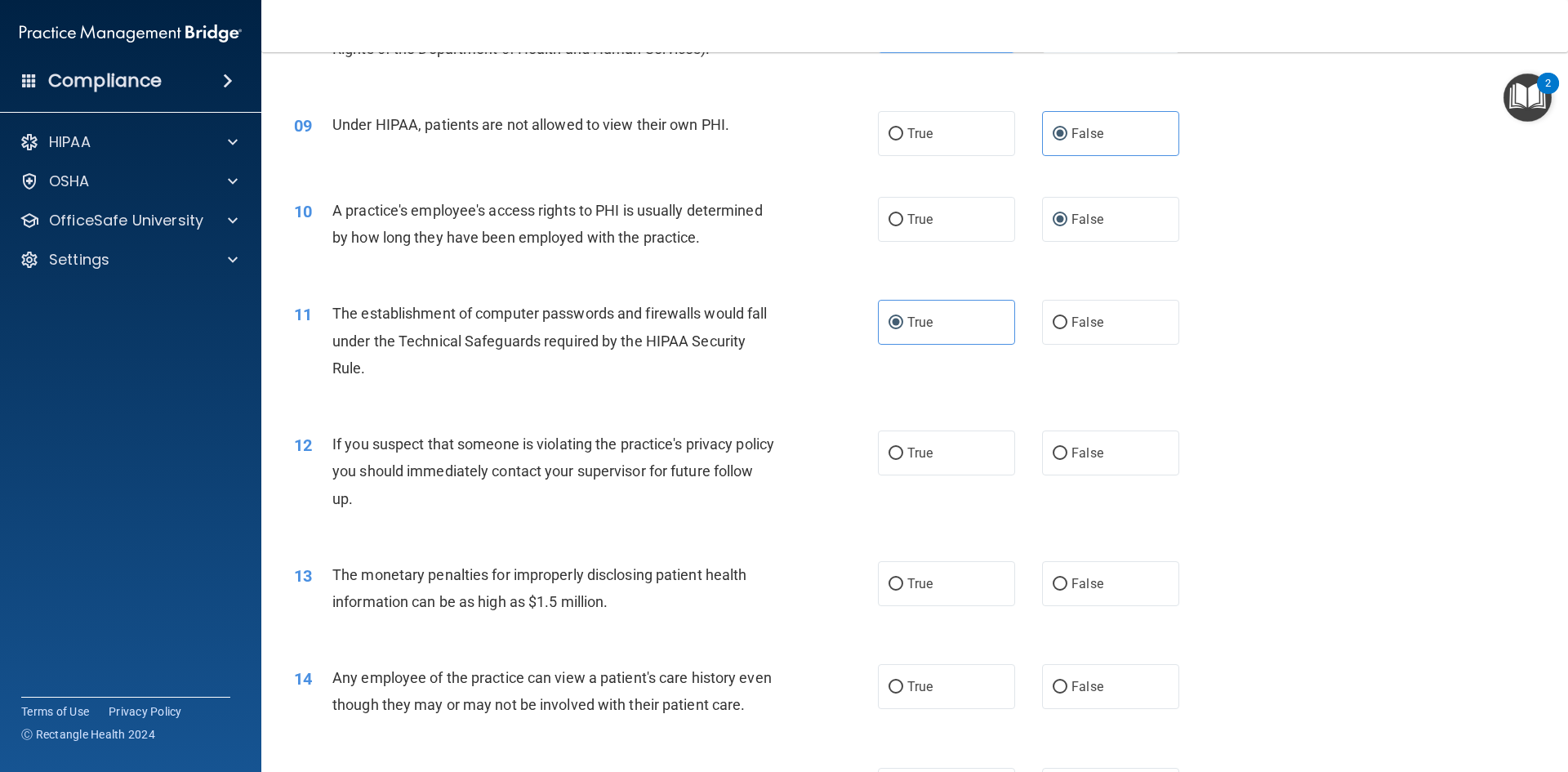
click at [847, 389] on div "11 The establishment of computer passwords and firewalls would fall under the T…" at bounding box center [586, 344] width 633 height 90
click at [923, 447] on span "True" at bounding box center [920, 452] width 25 height 15
click at [904, 448] on input "True" at bounding box center [896, 454] width 14 height 13
radio input "true"
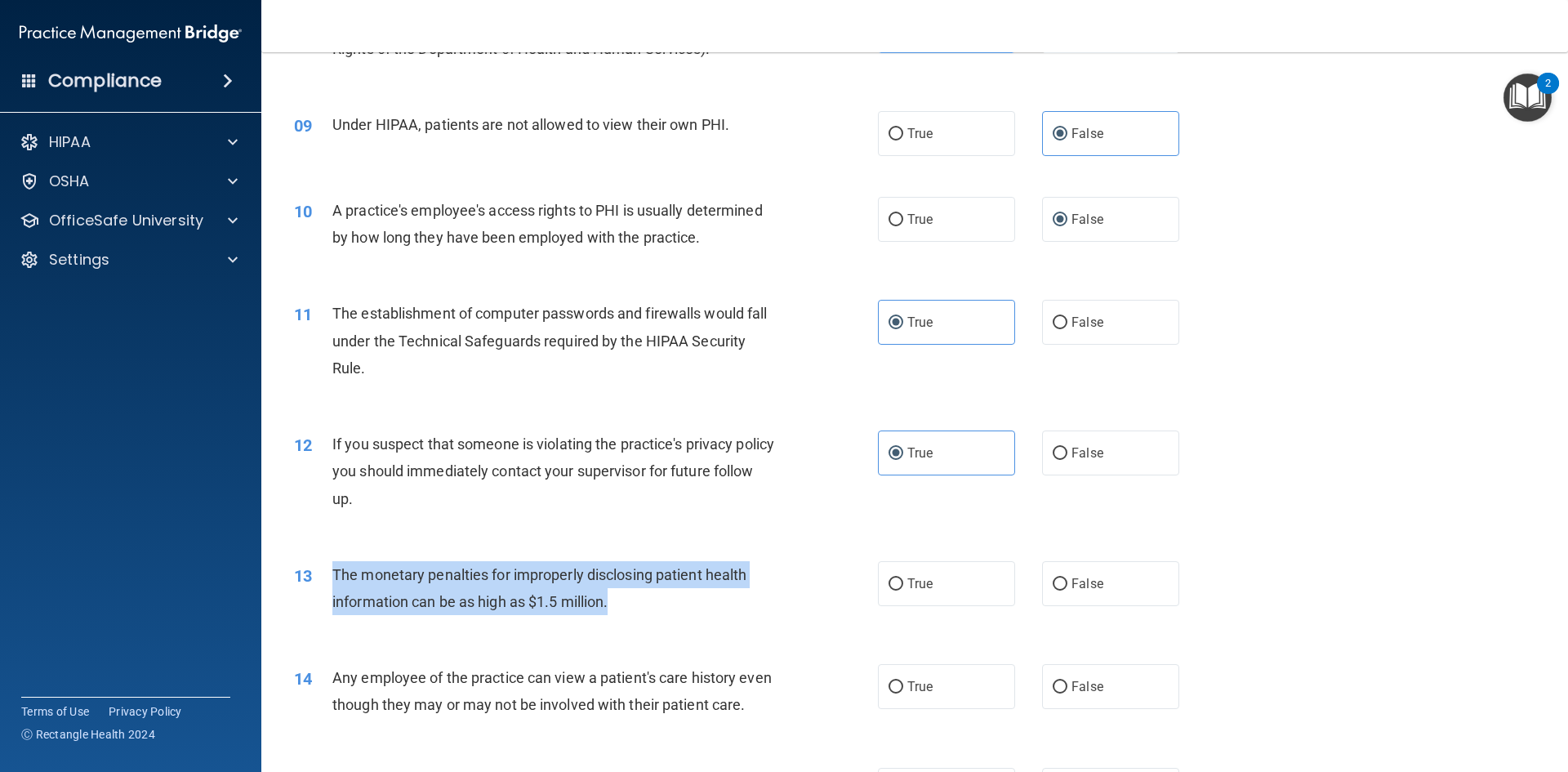
drag, startPoint x: 649, startPoint y: 608, endPoint x: 373, endPoint y: 570, distance: 278.6
click at [333, 580] on div "The monetary penalties for improperly disclosing patient health information can…" at bounding box center [561, 588] width 457 height 54
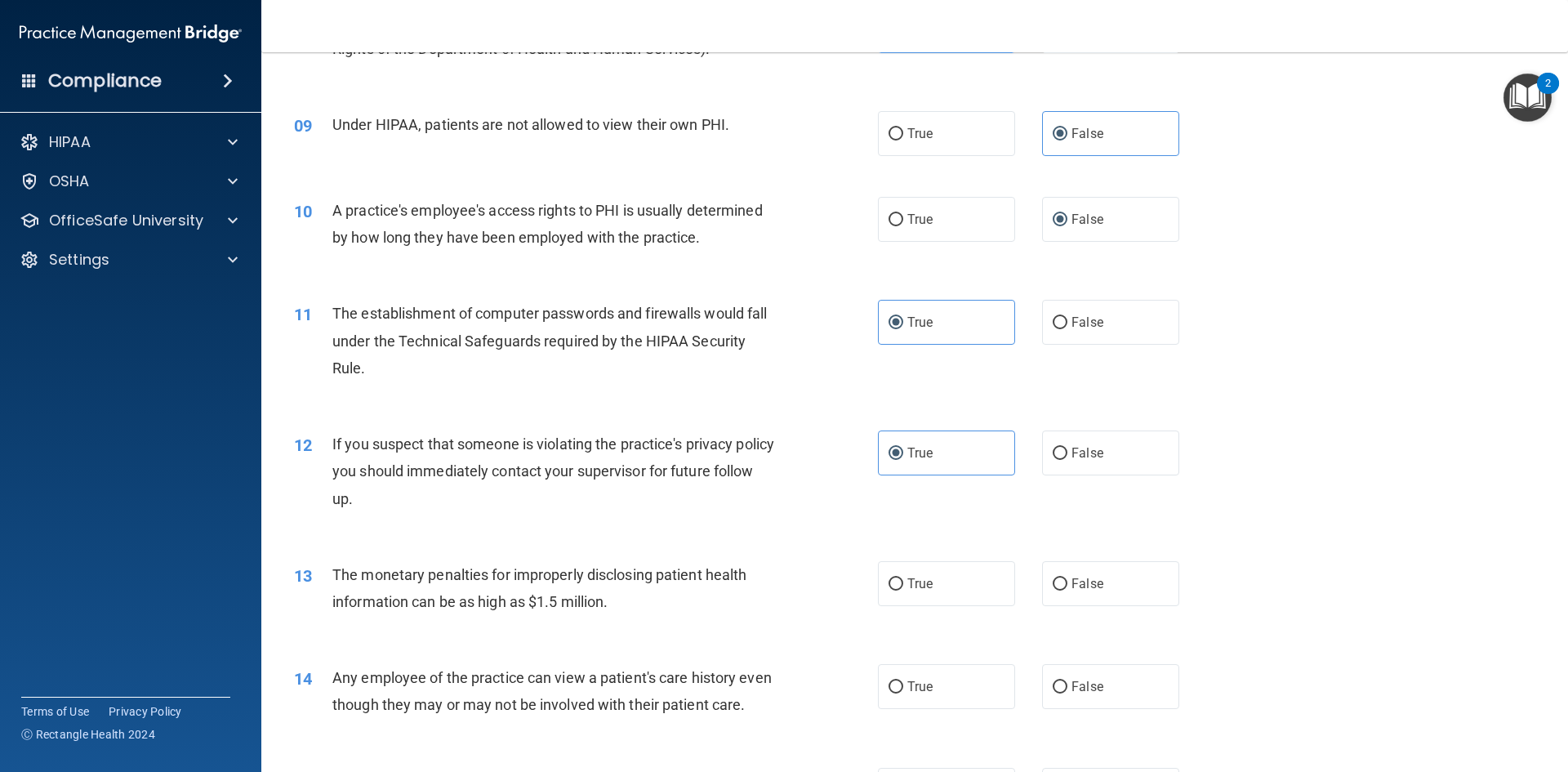
click at [742, 495] on div "If you suspect that someone is violating the practice's privacy policy you shou…" at bounding box center [561, 471] width 457 height 81
drag, startPoint x: 906, startPoint y: 577, endPoint x: 712, endPoint y: 530, distance: 199.6
click at [907, 576] on span "True" at bounding box center [920, 583] width 25 height 15
click at [904, 578] on input "True" at bounding box center [896, 584] width 14 height 13
radio input "true"
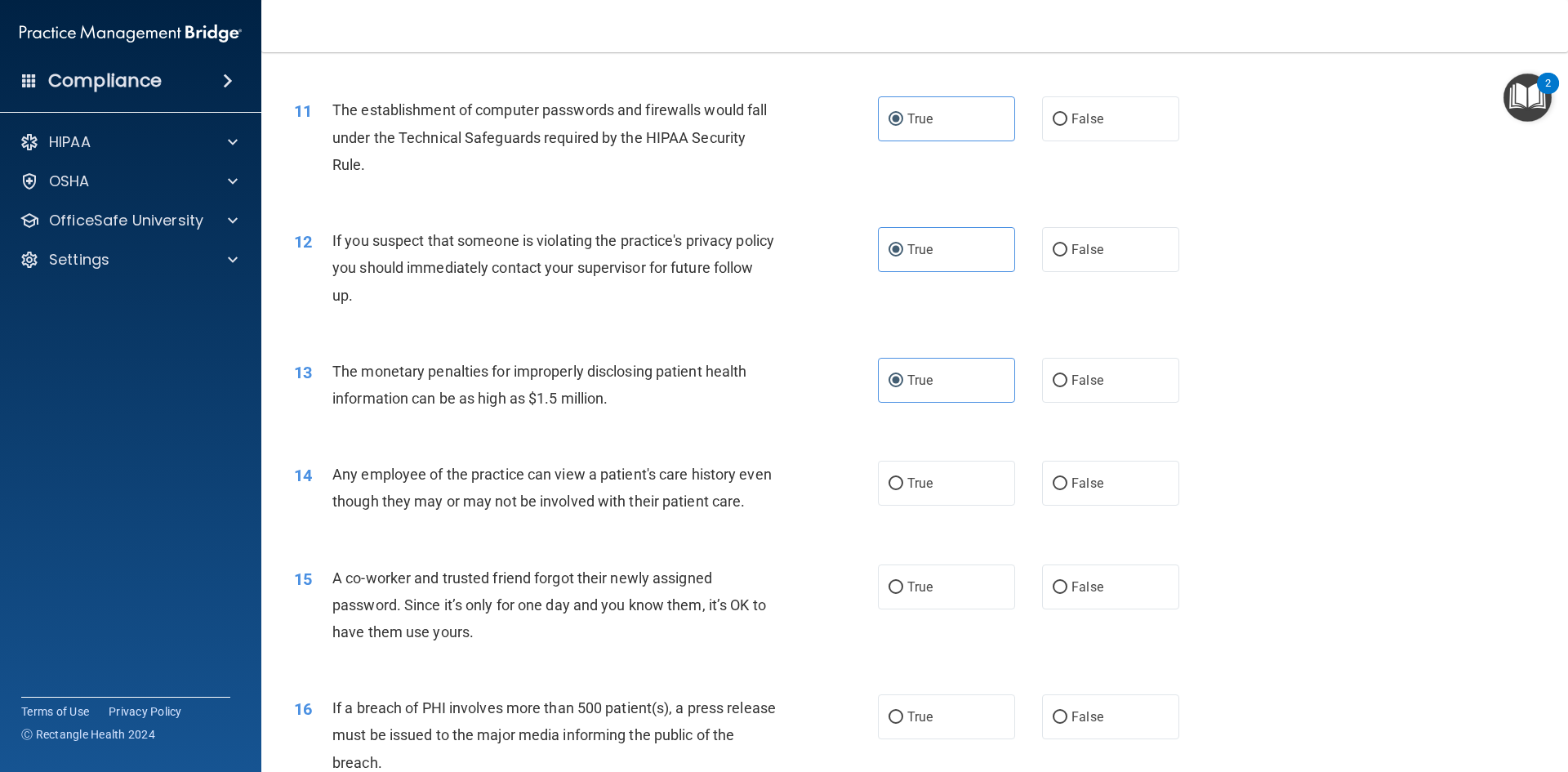
scroll to position [1225, 0]
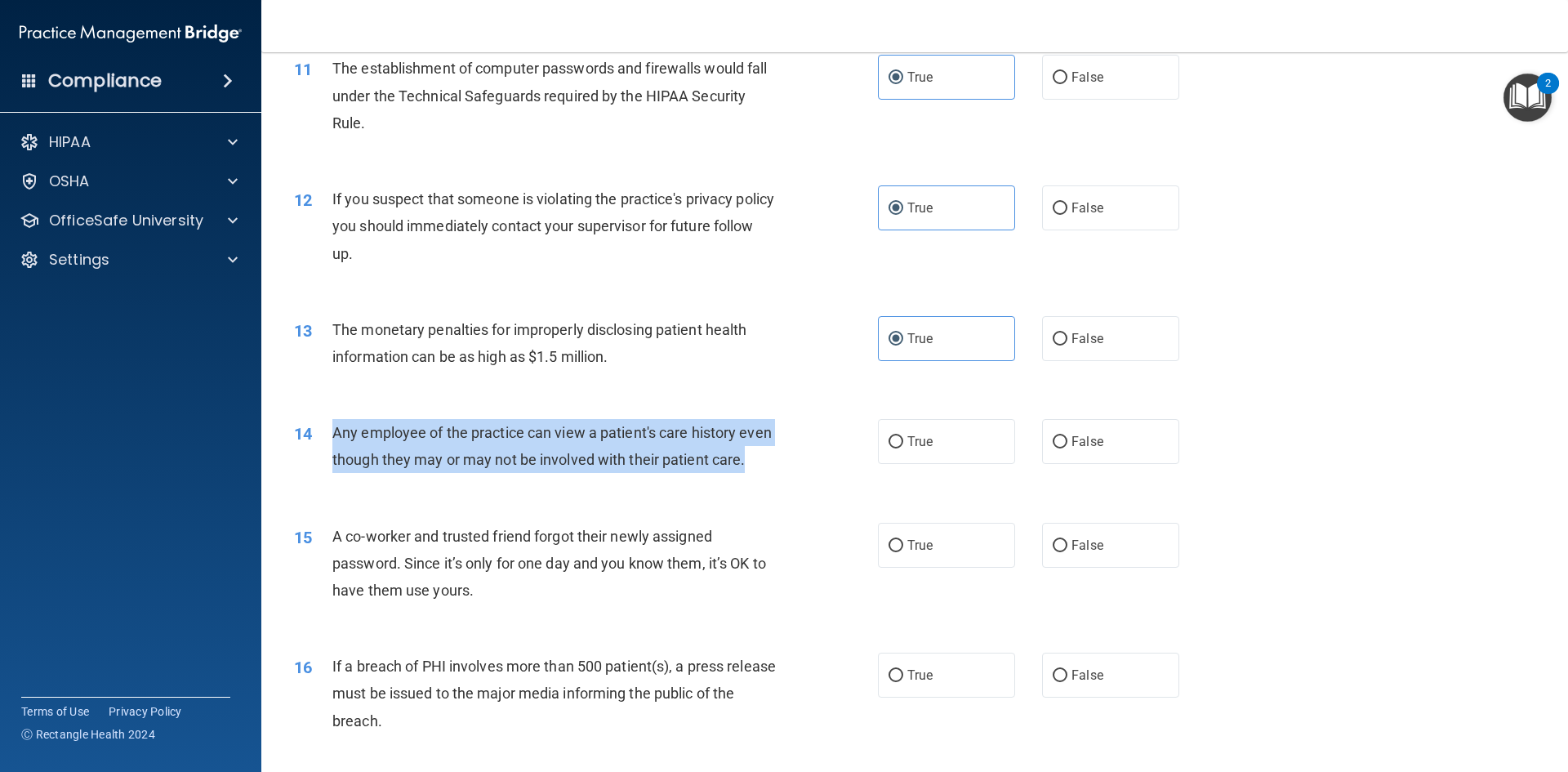
drag, startPoint x: 441, startPoint y: 491, endPoint x: 330, endPoint y: 439, distance: 122.6
click at [330, 439] on div "14 Any employee of the practice can view a patient's care history even though t…" at bounding box center [586, 449] width 633 height 62
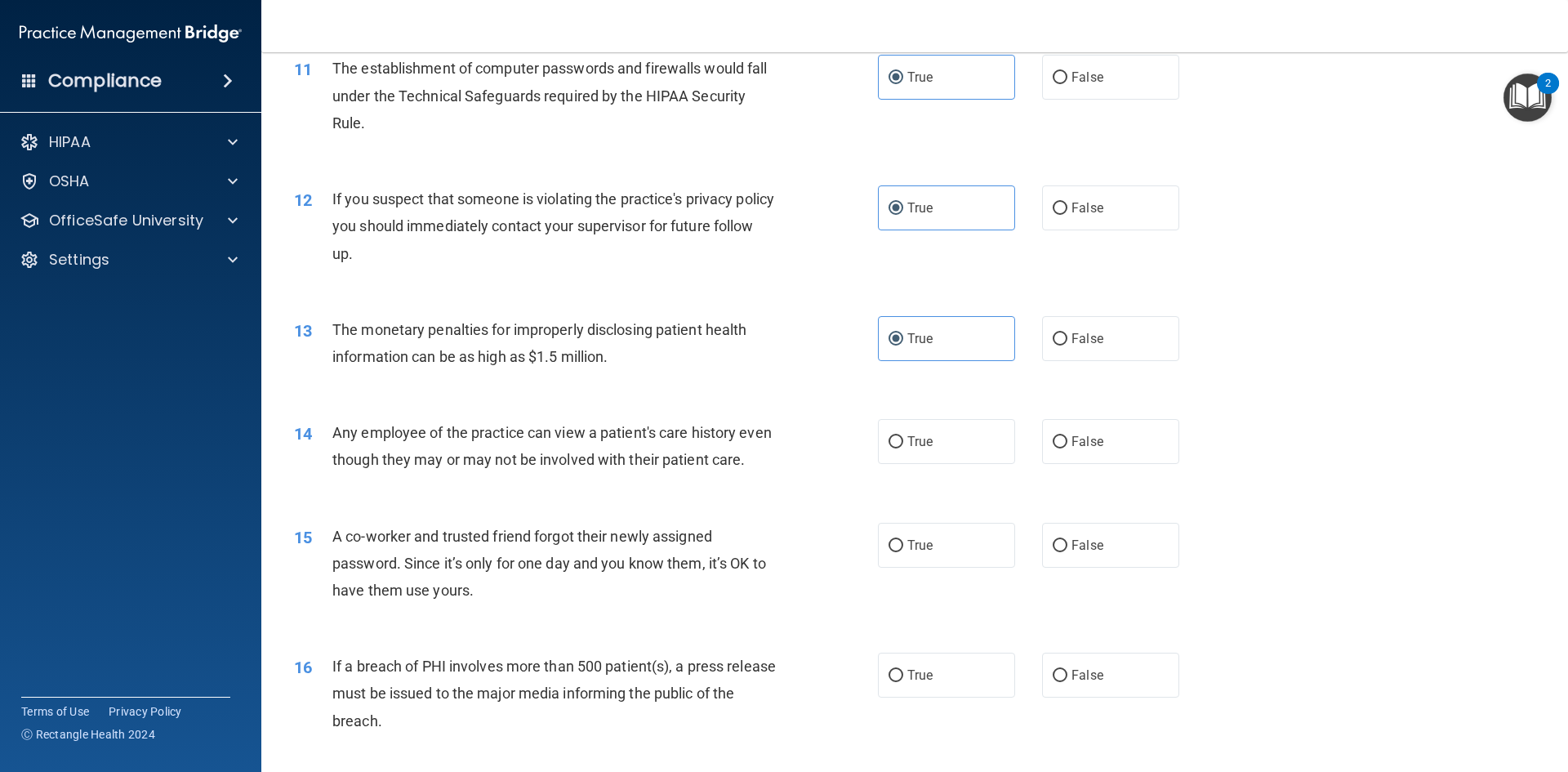
click at [753, 390] on div "13 The monetary penalties for improperly disclosing patient health information …" at bounding box center [915, 347] width 1266 height 103
click at [1112, 452] on label "False" at bounding box center [1111, 441] width 138 height 45
click at [1067, 449] on input "False" at bounding box center [1060, 442] width 14 height 13
radio input "true"
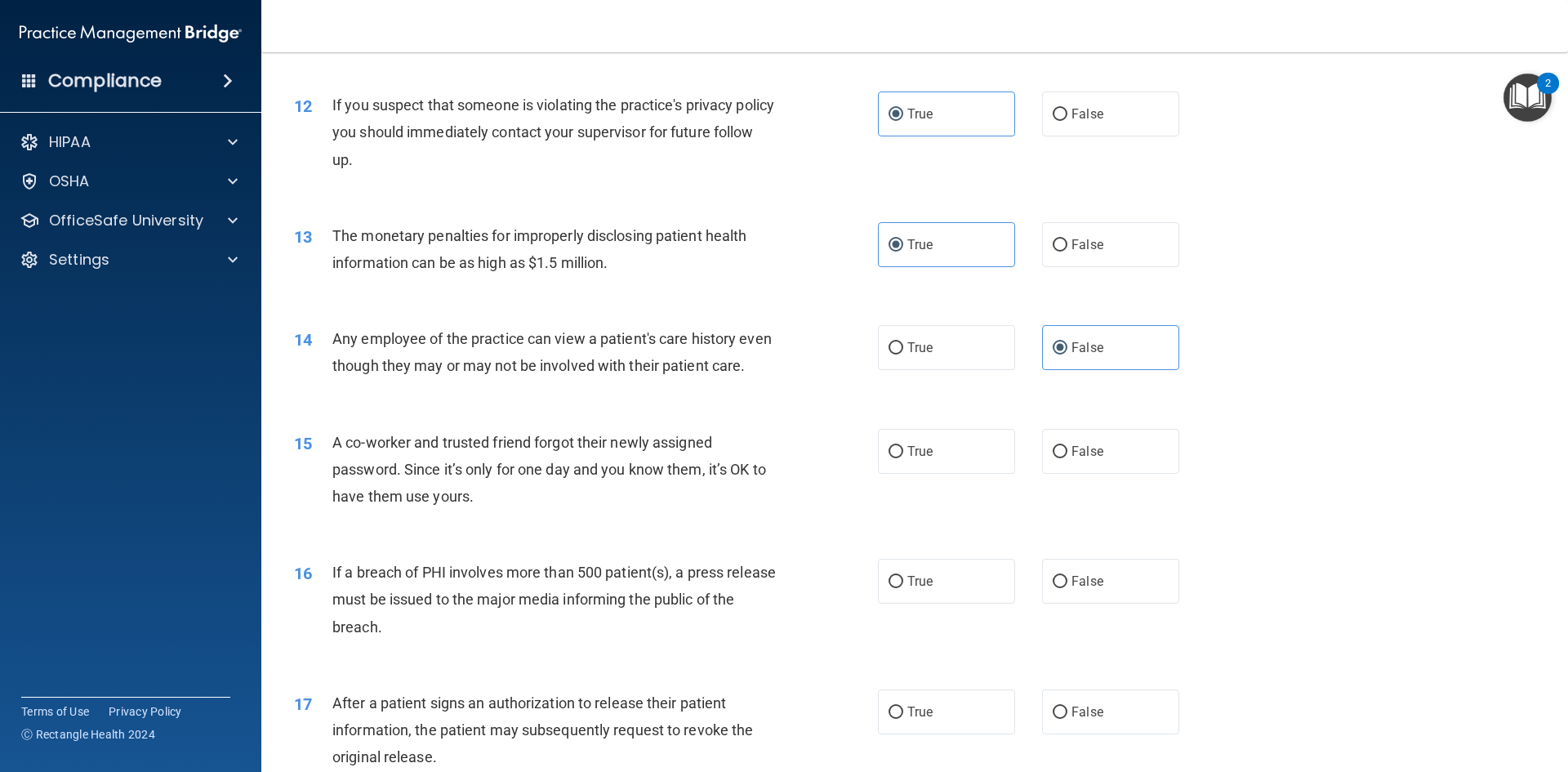
scroll to position [1470, 0]
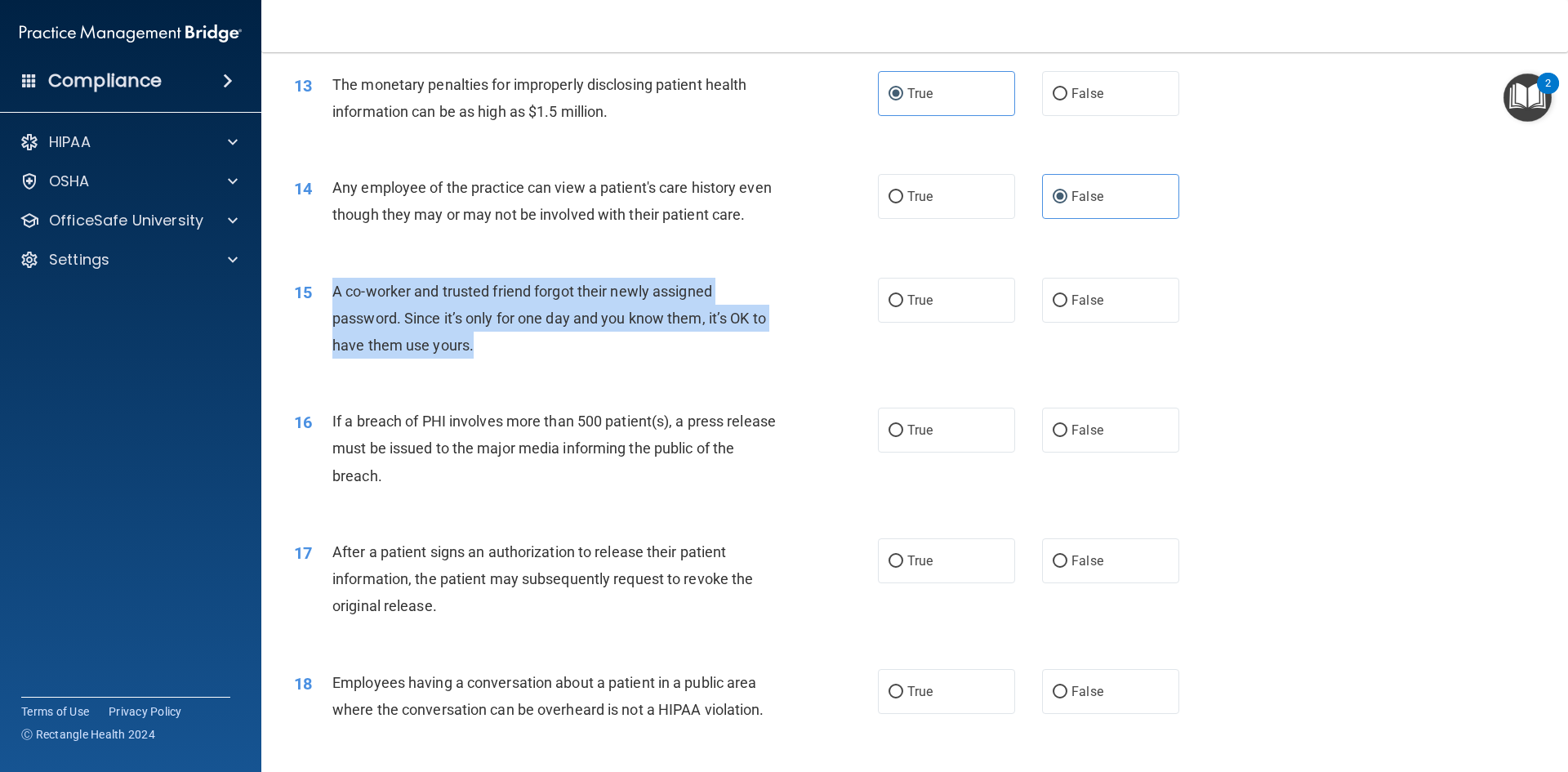
drag, startPoint x: 497, startPoint y: 372, endPoint x: 319, endPoint y: 312, distance: 187.8
click at [319, 312] on div "15 A co-worker and trusted friend forgot their newly assigned password. Since i…" at bounding box center [586, 323] width 633 height 90
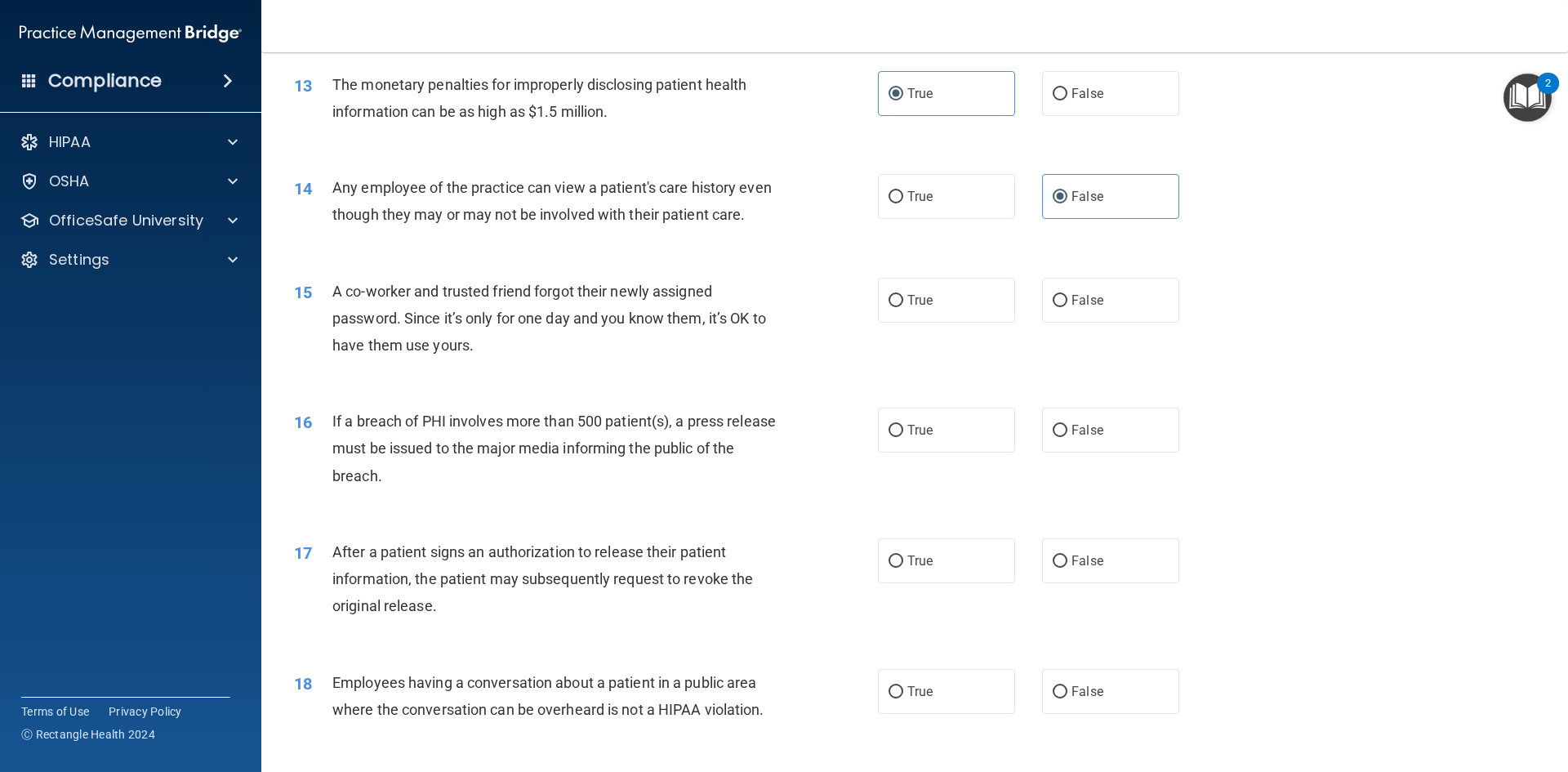
click at [736, 228] on div "Any employee of the practice can view a patient's care history even though they…" at bounding box center [561, 201] width 457 height 54
click at [1125, 316] on label "False" at bounding box center [1111, 300] width 138 height 45
click at [1067, 307] on input "False" at bounding box center [1060, 301] width 14 height 13
radio input "true"
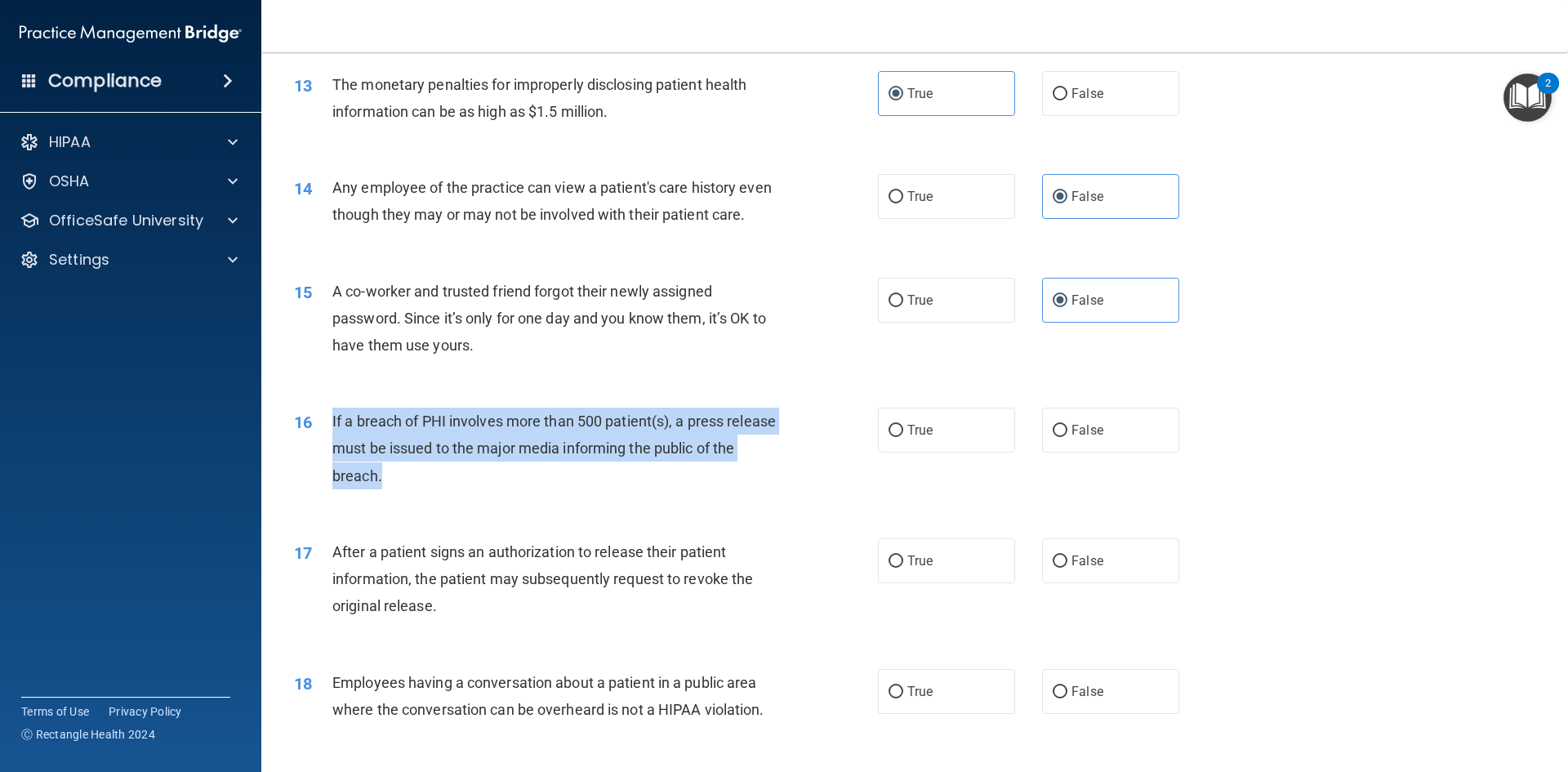
drag, startPoint x: 441, startPoint y: 504, endPoint x: 333, endPoint y: 448, distance: 121.7
click at [327, 448] on div "16 If a breach of PHI involves more than 500 patient(s), a press release must b…" at bounding box center [586, 452] width 633 height 90
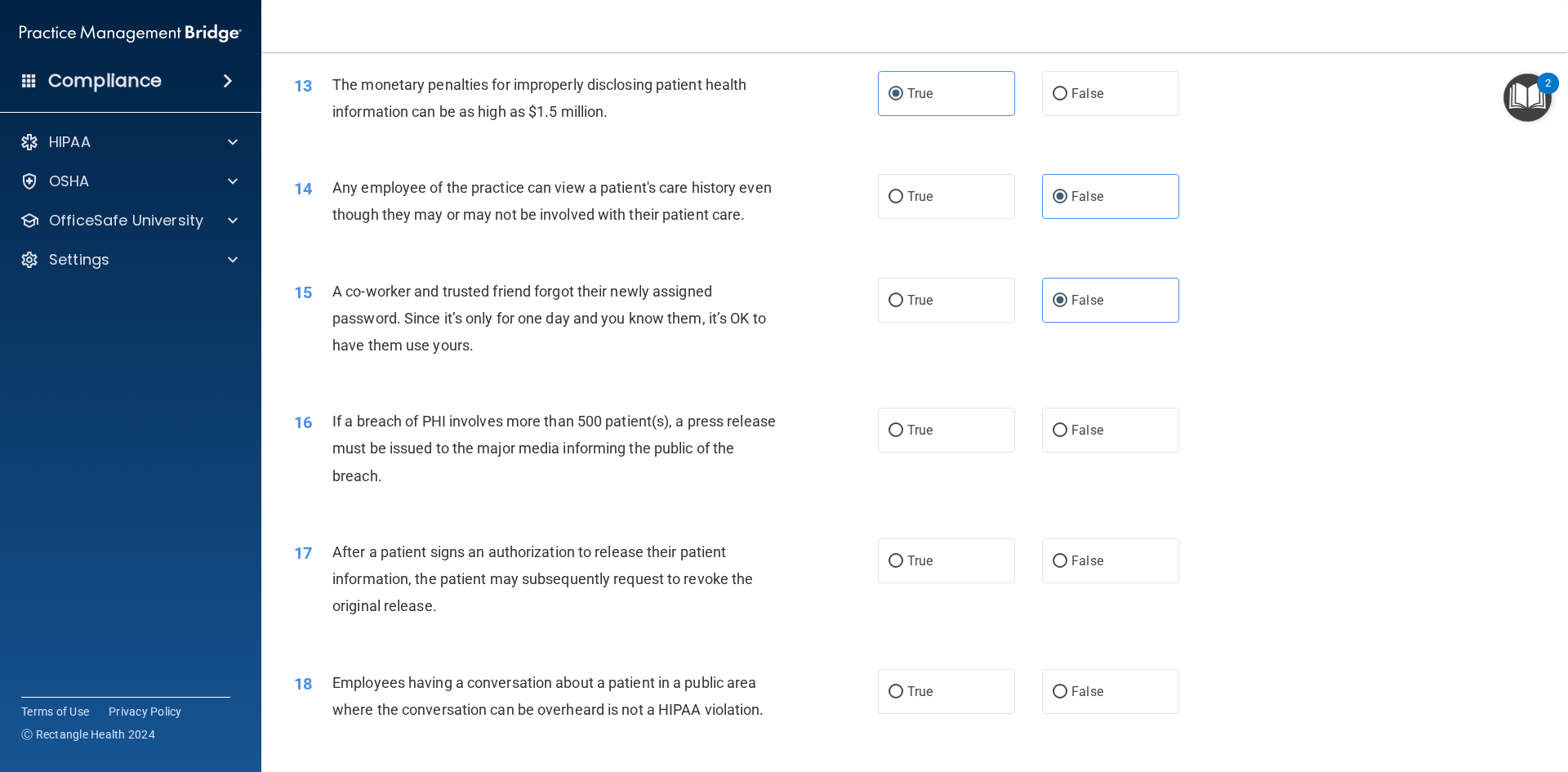
click at [827, 418] on div "16 If a breach of PHI involves more than 500 patient(s), a press release must b…" at bounding box center [915, 452] width 1266 height 130
click at [920, 438] on span "True" at bounding box center [920, 429] width 25 height 15
click at [904, 437] on input "True" at bounding box center [896, 431] width 14 height 13
radio input "true"
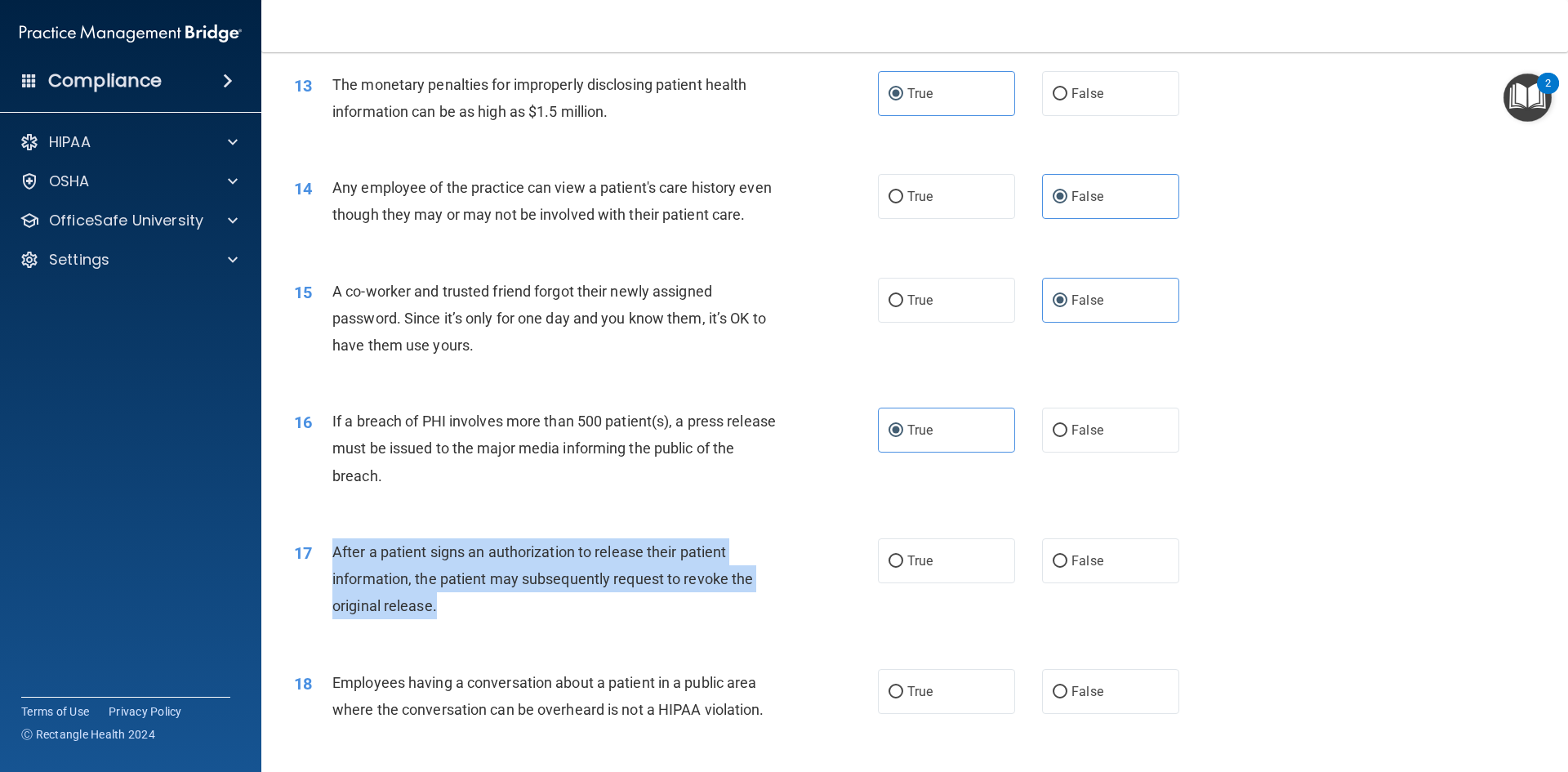
drag, startPoint x: 384, startPoint y: 608, endPoint x: 326, endPoint y: 576, distance: 66.2
click at [326, 576] on div "17 After a patient signs an authorization to release their patient information,…" at bounding box center [586, 583] width 633 height 90
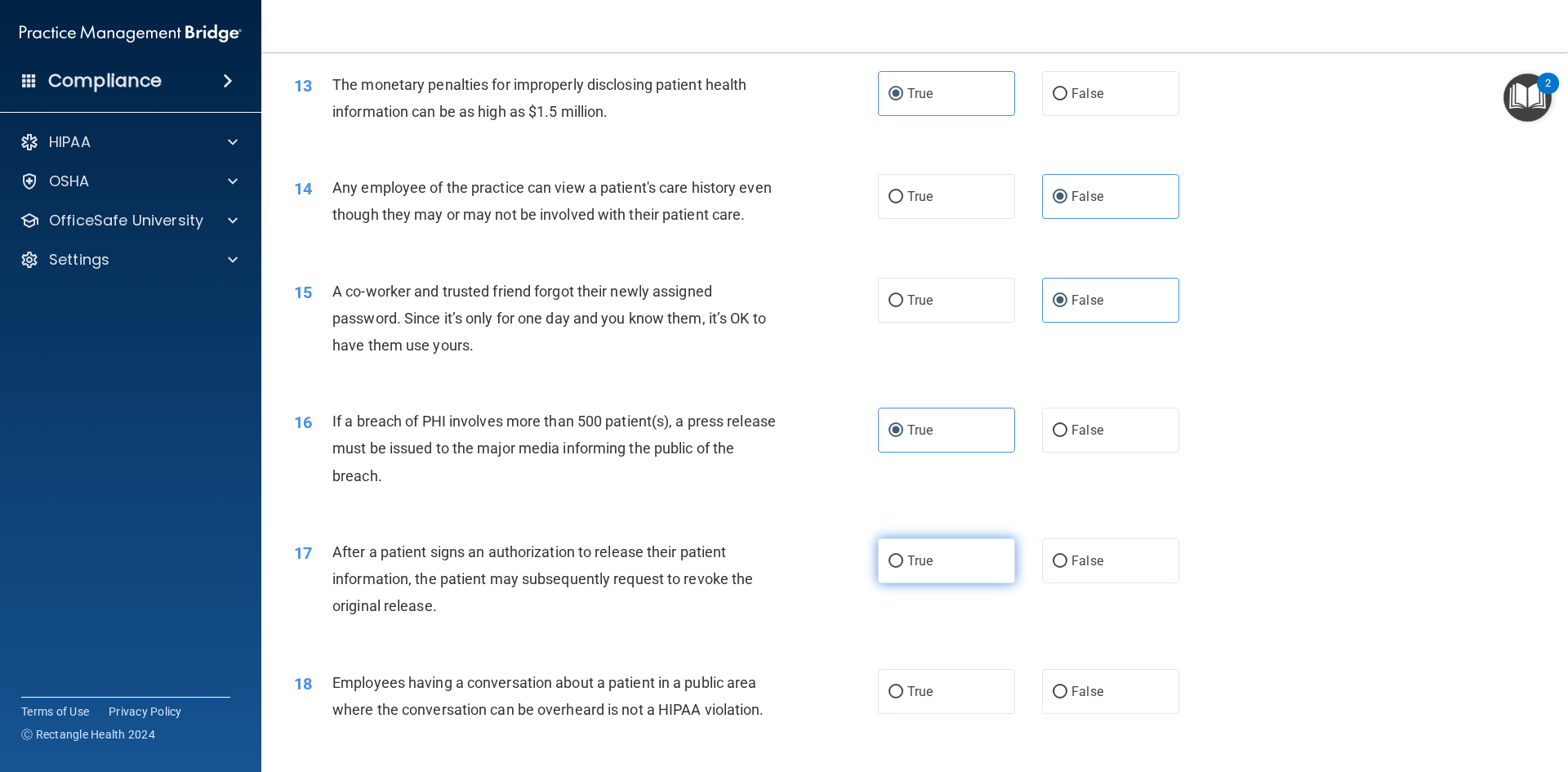
click at [915, 583] on label "True" at bounding box center [947, 560] width 138 height 45
click at [904, 567] on input "True" at bounding box center [896, 561] width 14 height 13
radio input "true"
click at [774, 620] on div "After a patient signs an authorization to release their patient information, th…" at bounding box center [561, 578] width 457 height 81
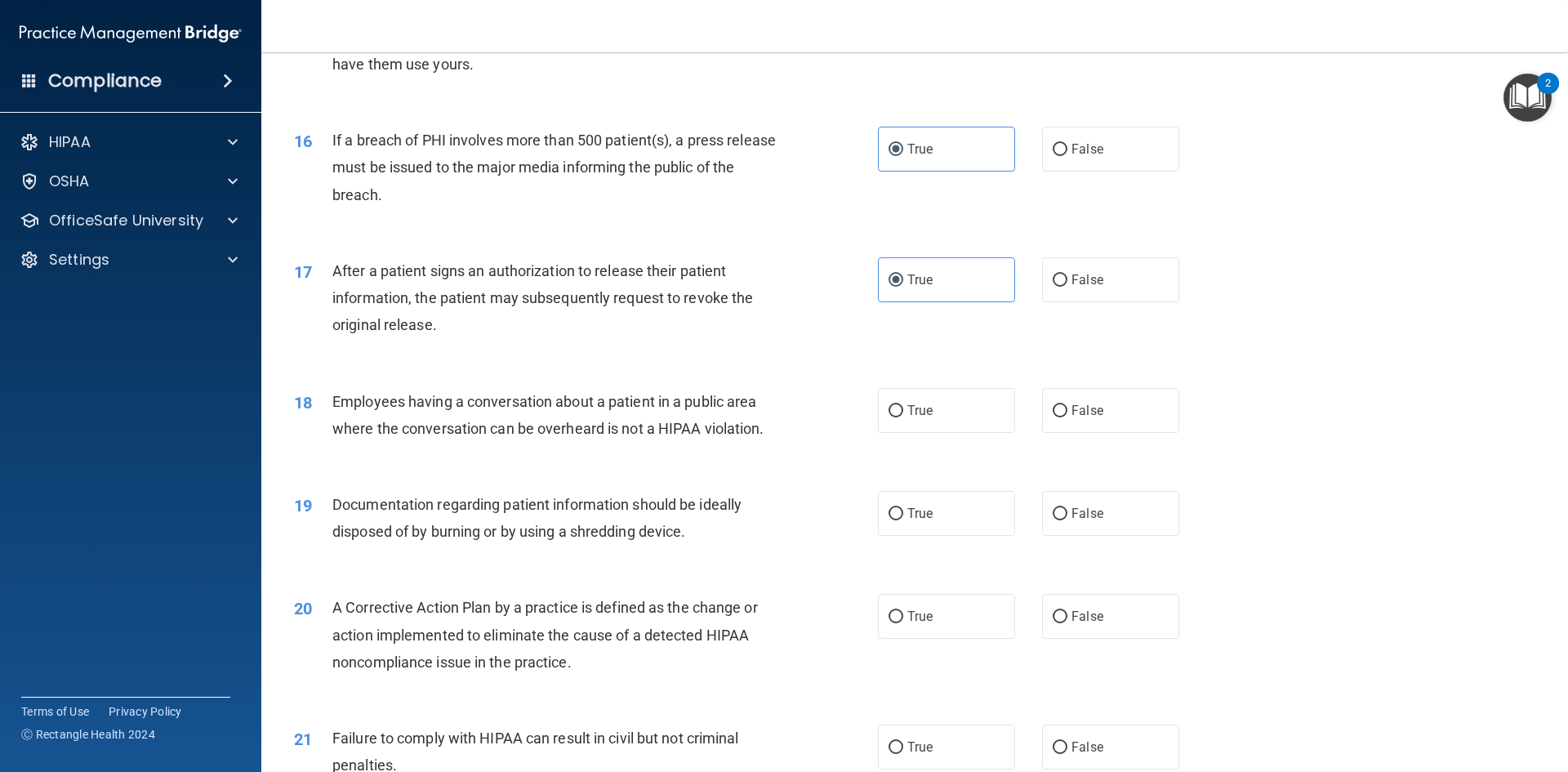
scroll to position [1796, 0]
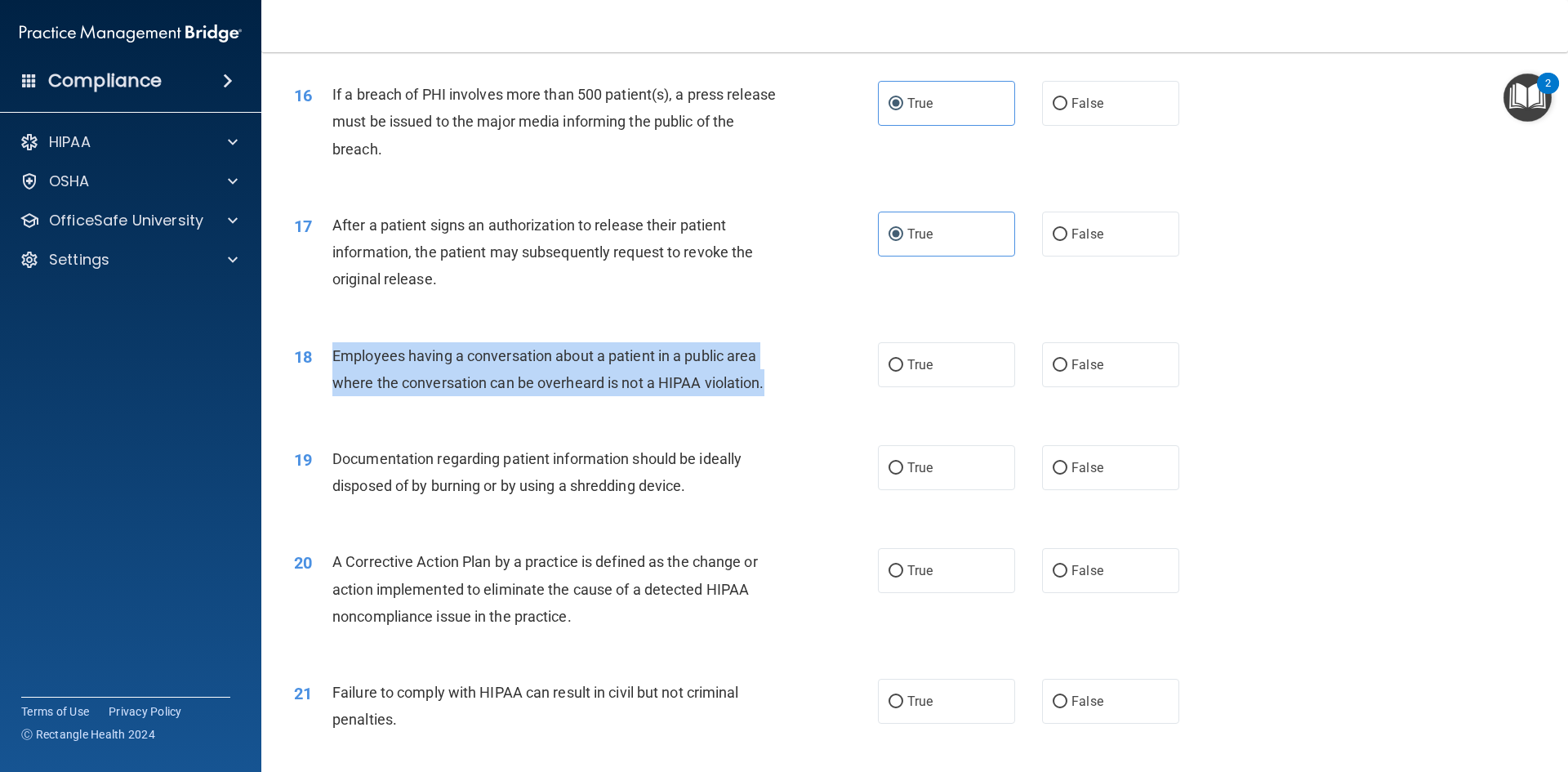
drag, startPoint x: 765, startPoint y: 412, endPoint x: 409, endPoint y: 391, distance: 356.6
click at [330, 376] on div "18 Employees having a conversation about a patient in a public area where the c…" at bounding box center [586, 373] width 633 height 62
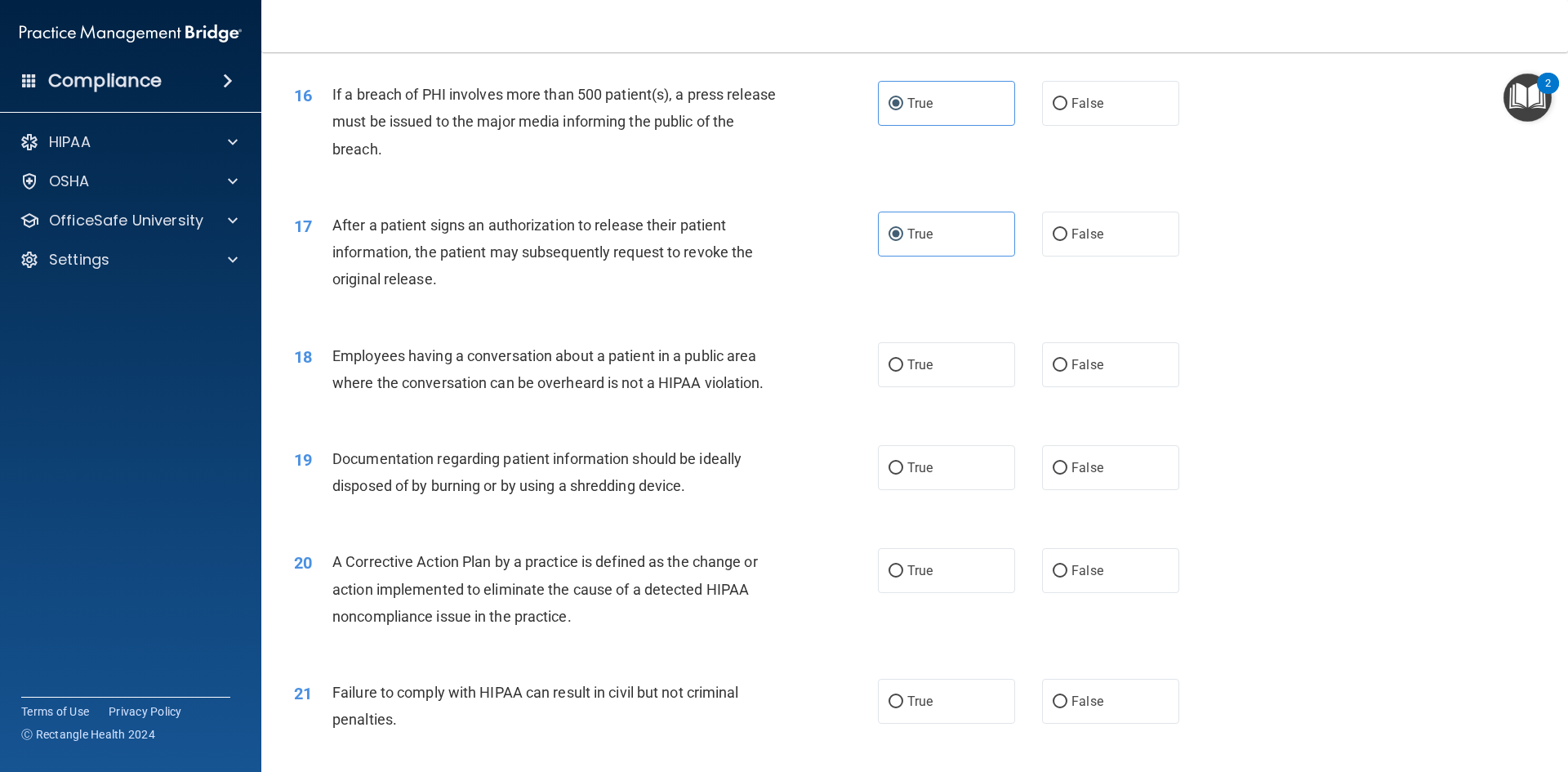
drag, startPoint x: 453, startPoint y: 399, endPoint x: 602, endPoint y: 315, distance: 171.0
click at [602, 293] on div "After a patient signs an authorization to release their patient information, th…" at bounding box center [561, 252] width 457 height 81
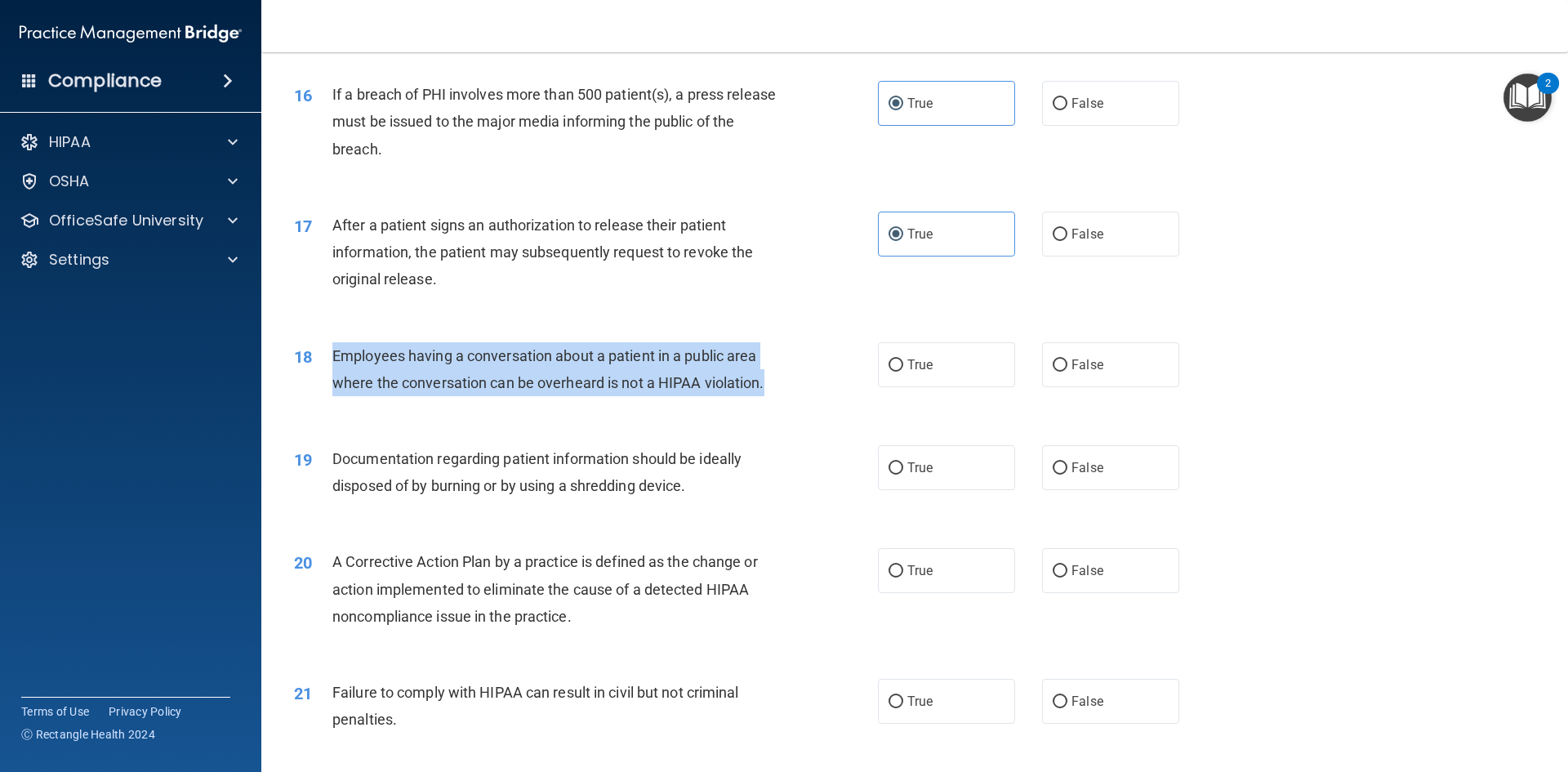
drag, startPoint x: 780, startPoint y: 410, endPoint x: 361, endPoint y: 382, distance: 419.9
click at [333, 380] on div "18 Employees having a conversation about a patient in a public area where the c…" at bounding box center [586, 373] width 633 height 62
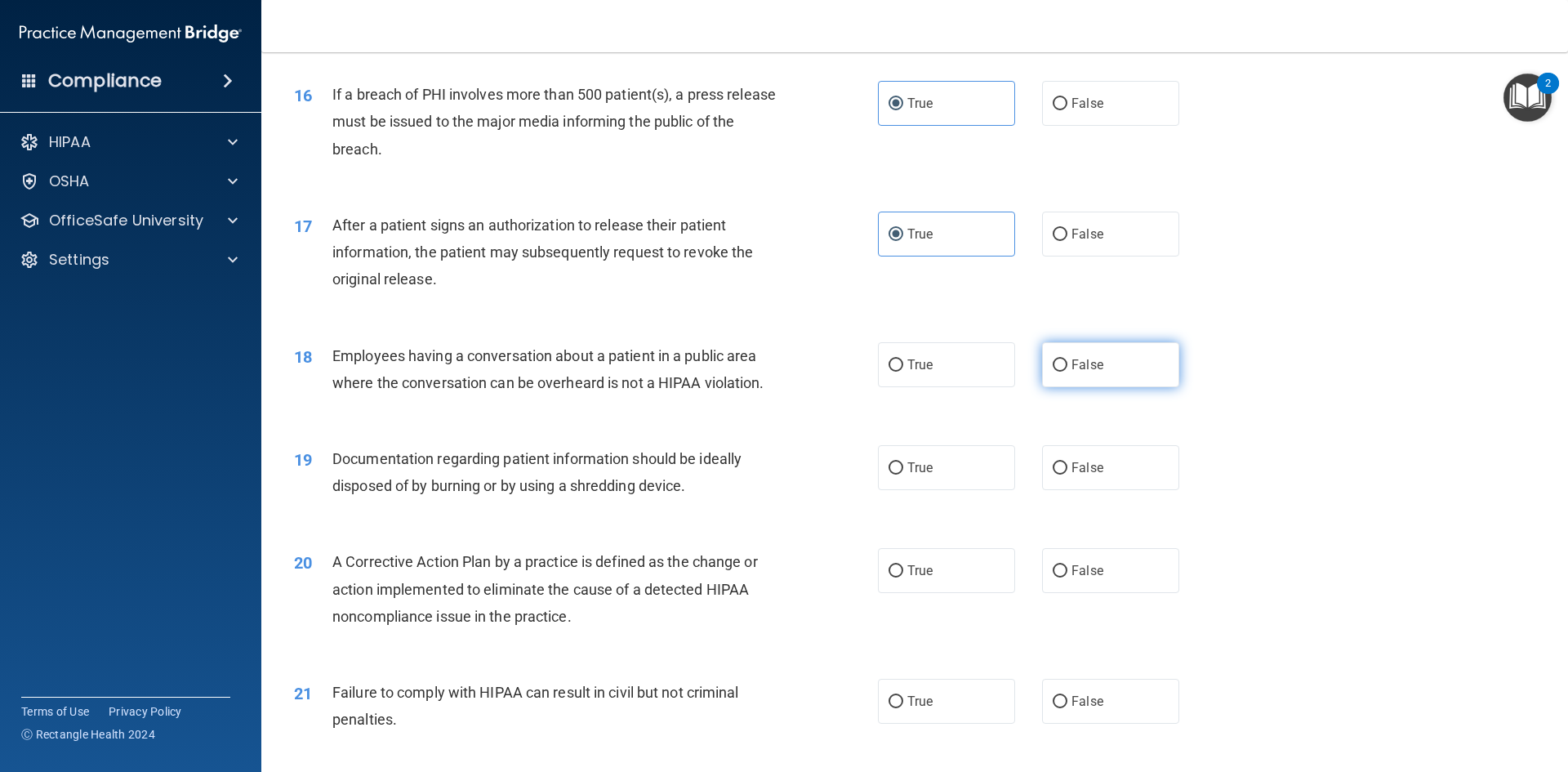
click at [1089, 379] on label "False" at bounding box center [1111, 365] width 138 height 45
click at [1067, 372] on input "False" at bounding box center [1060, 365] width 14 height 13
radio input "true"
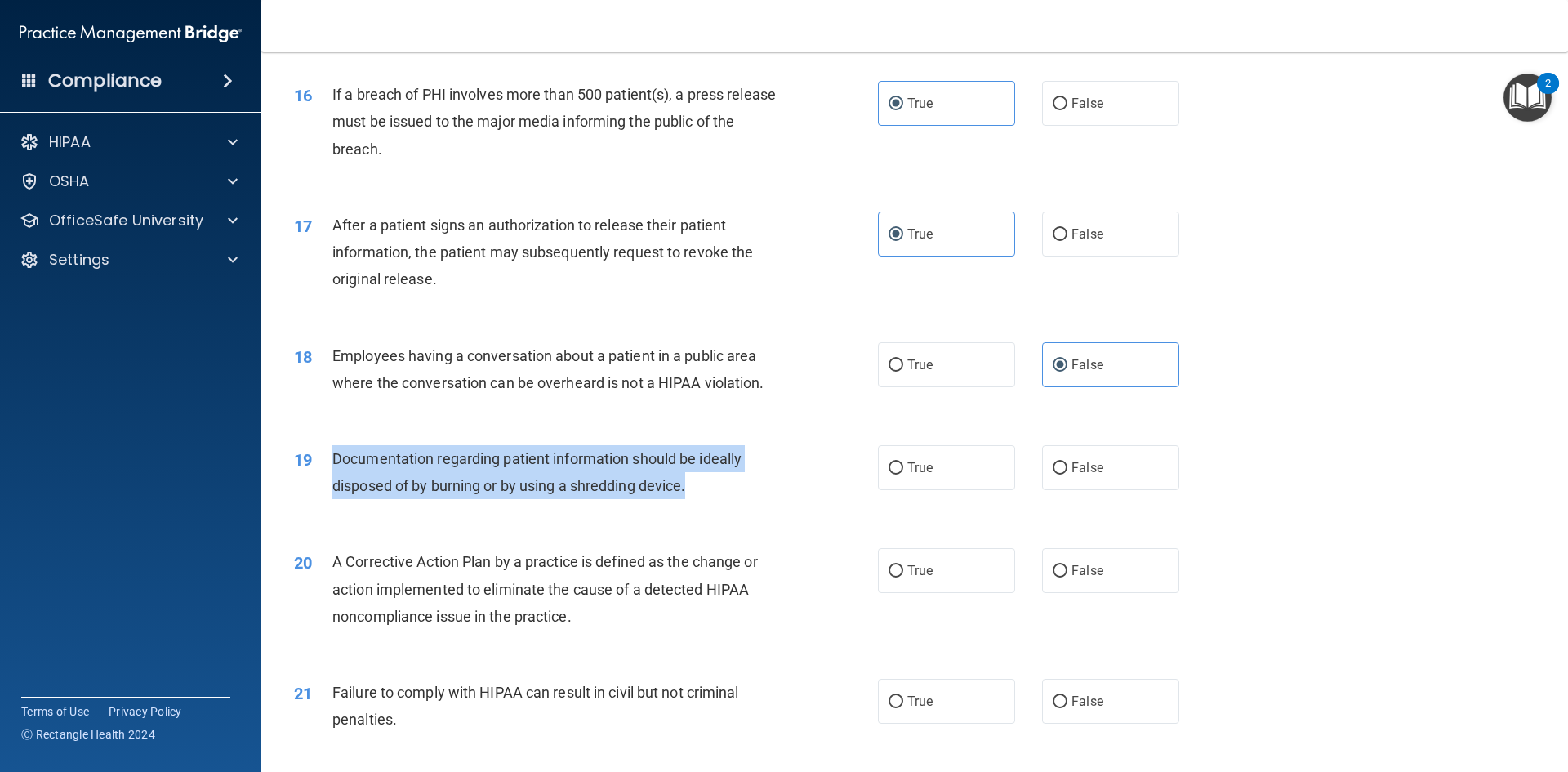
drag, startPoint x: 696, startPoint y: 514, endPoint x: 333, endPoint y: 481, distance: 364.5
click at [333, 481] on div "Documentation regarding patient information should be ideally disposed of by bu…" at bounding box center [561, 472] width 457 height 54
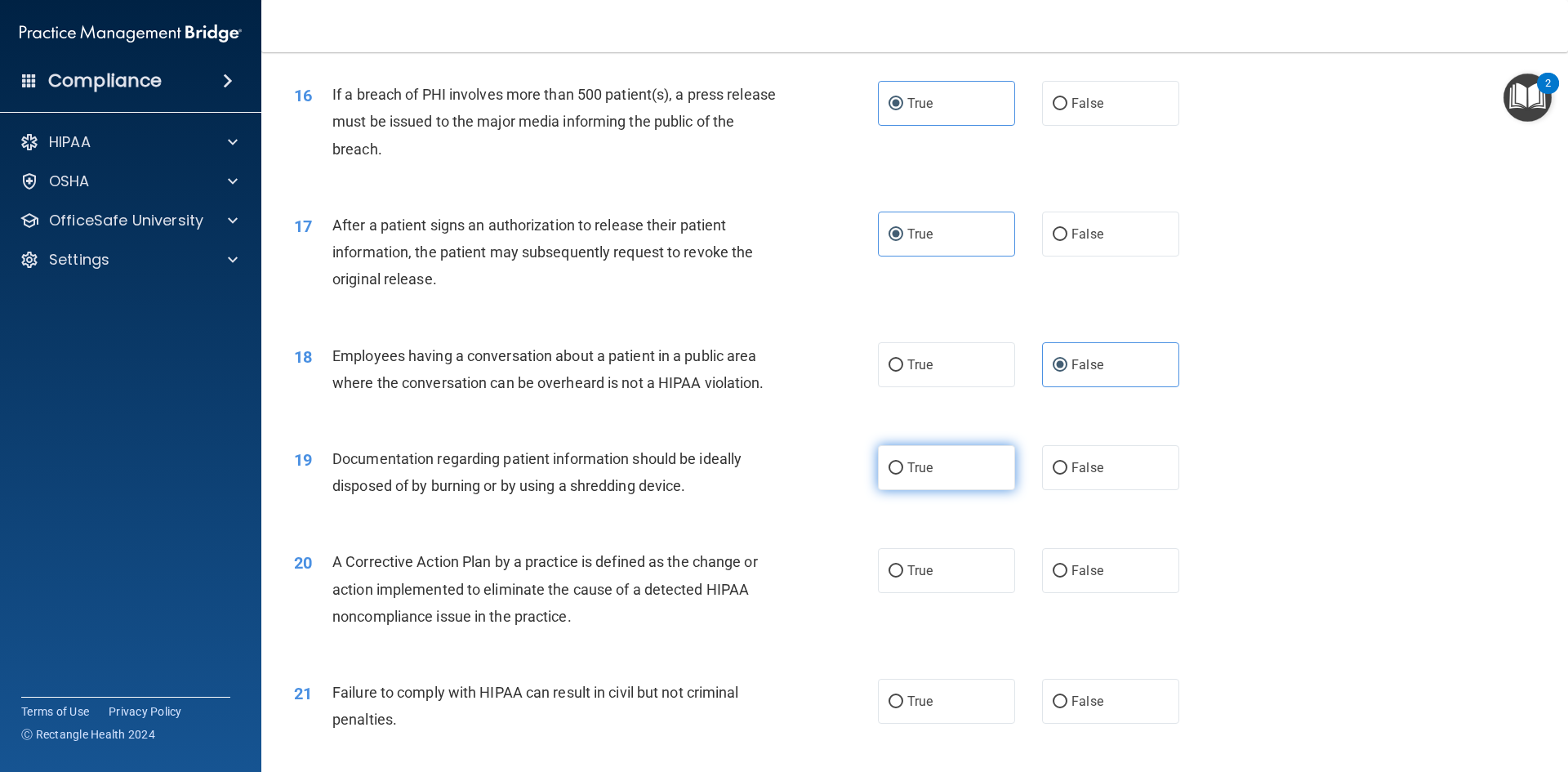
click at [940, 490] on label "True" at bounding box center [947, 467] width 138 height 45
click at [904, 474] on input "True" at bounding box center [896, 468] width 14 height 13
radio input "true"
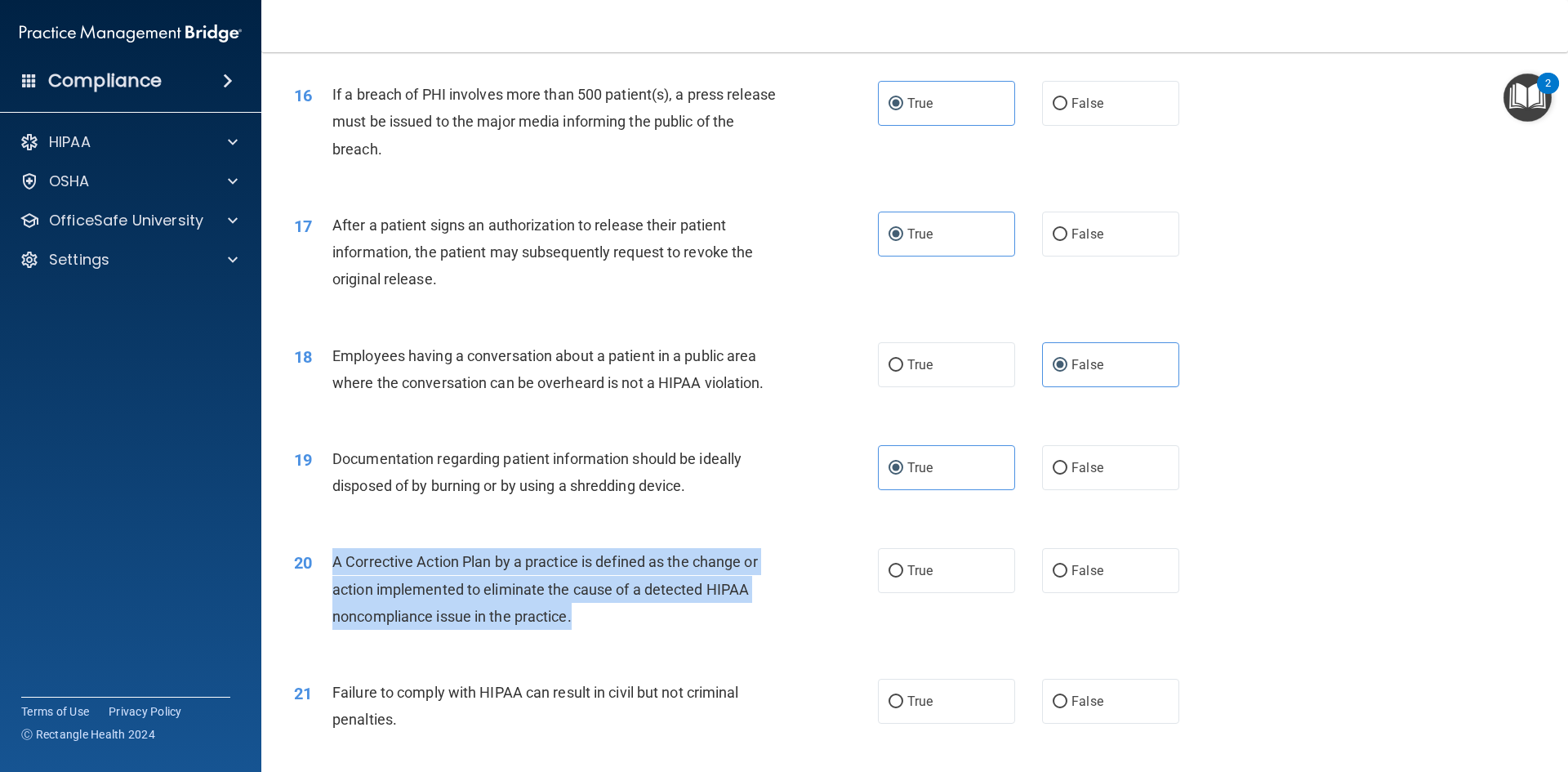
drag, startPoint x: 573, startPoint y: 641, endPoint x: 333, endPoint y: 590, distance: 245.4
click at [333, 590] on div "A Corrective Action Plan by a practice is defined as the change or action imple…" at bounding box center [561, 588] width 457 height 81
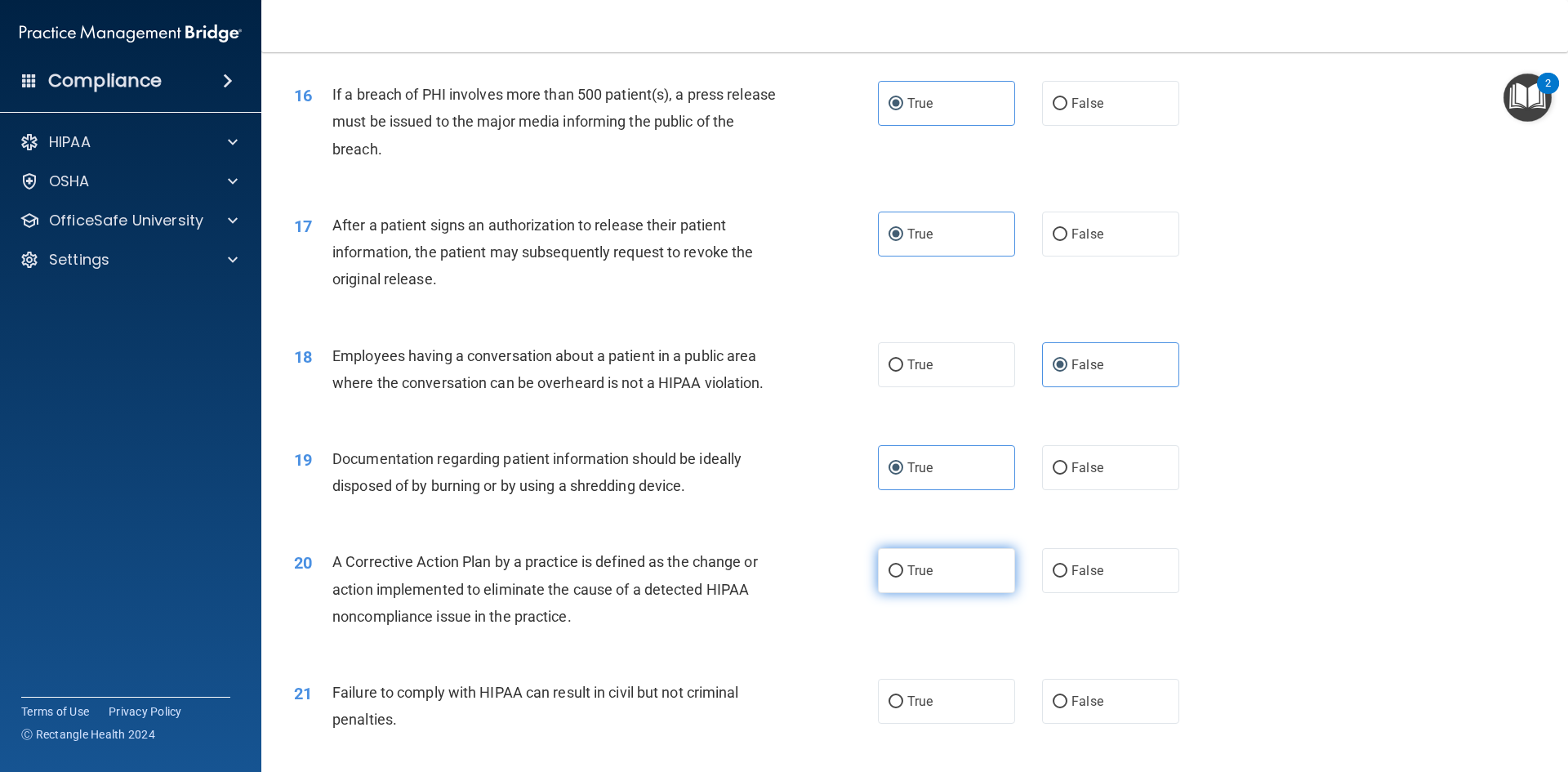
click at [948, 592] on label "True" at bounding box center [947, 570] width 138 height 45
click at [904, 577] on input "True" at bounding box center [896, 571] width 14 height 13
radio input "true"
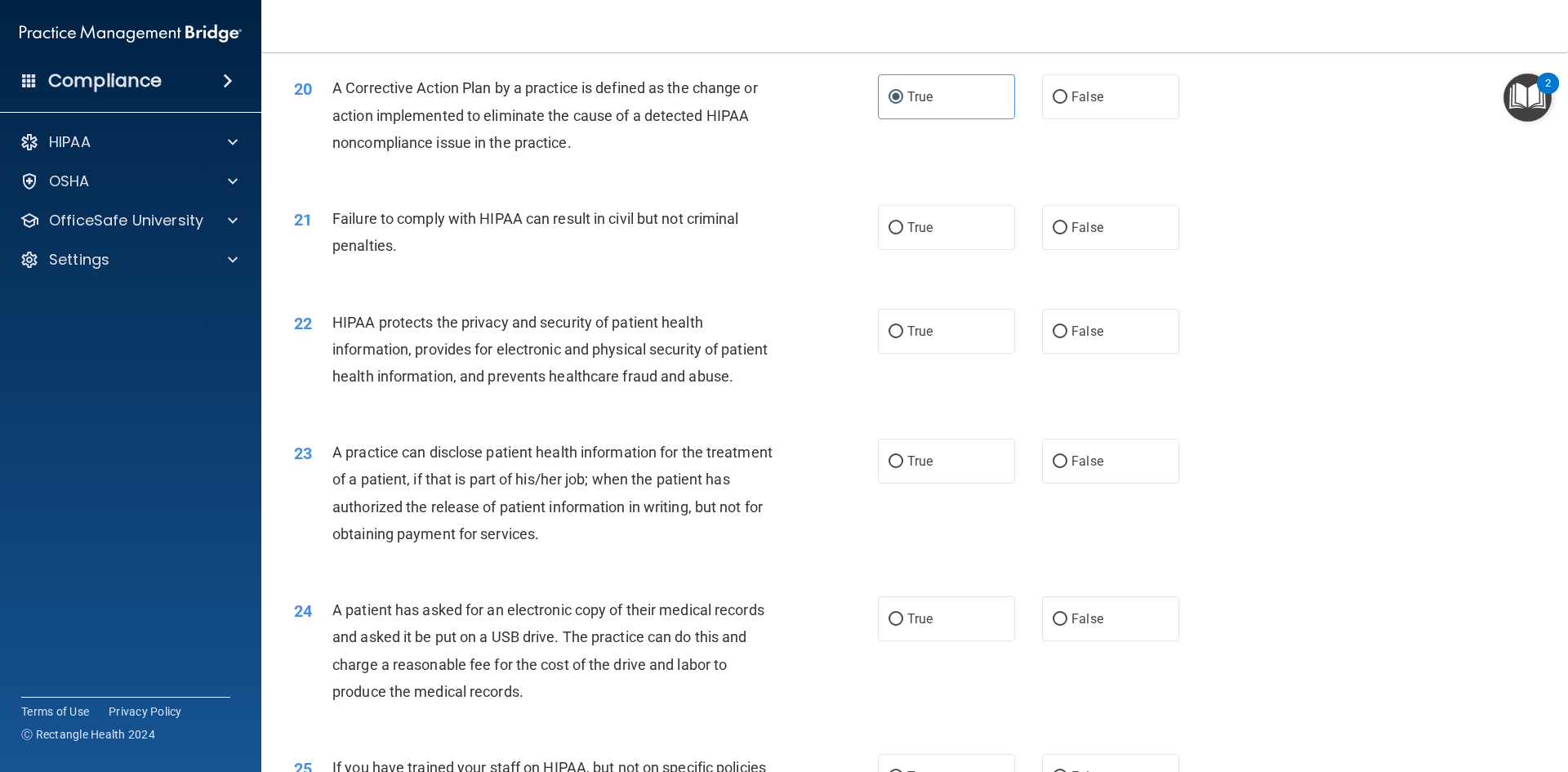
scroll to position [2287, 0]
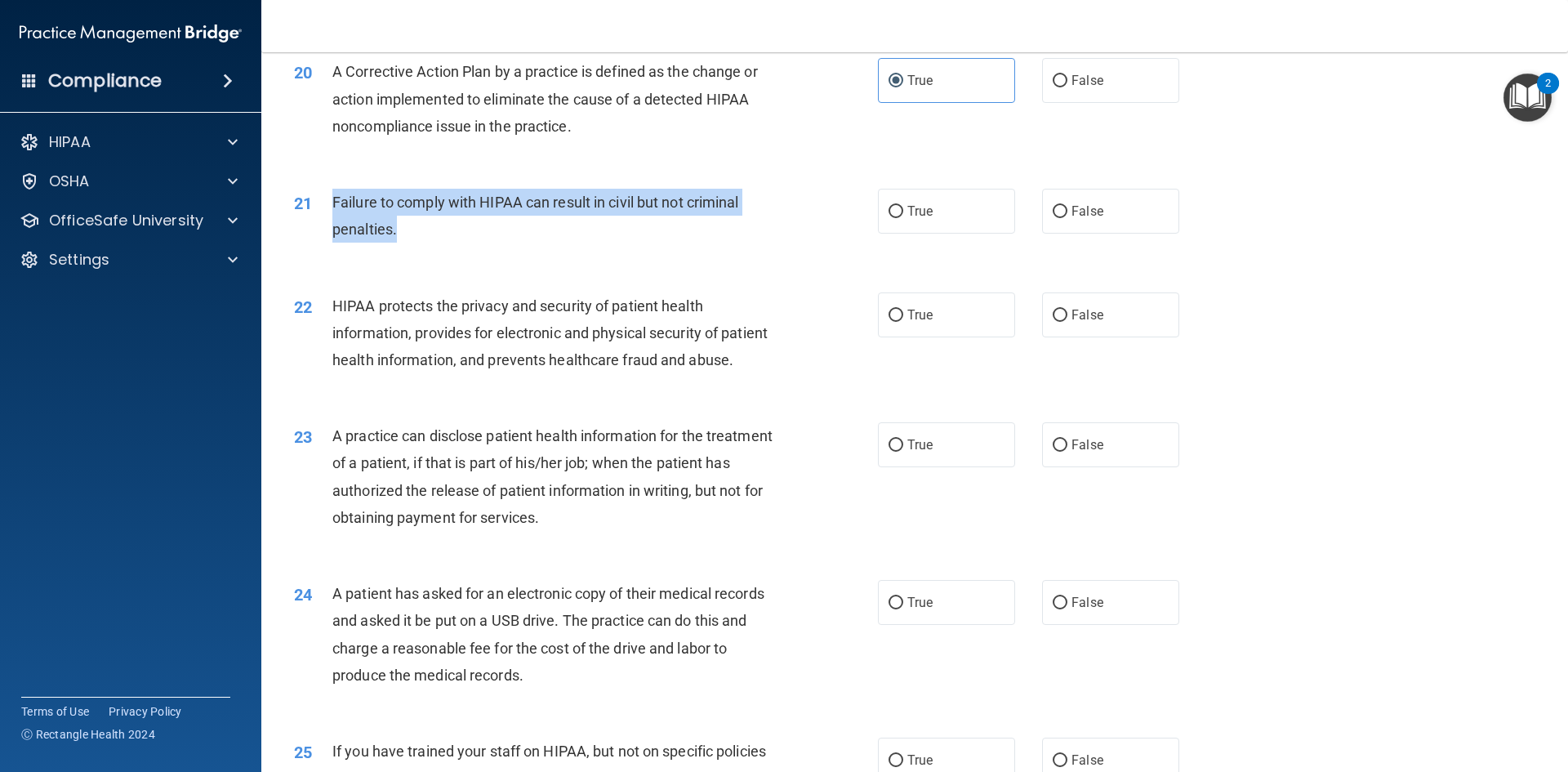
drag, startPoint x: 422, startPoint y: 262, endPoint x: 328, endPoint y: 227, distance: 100.3
click at [328, 227] on div "21 Failure to comply with HIPAA can result in civil but not criminal penalties." at bounding box center [586, 219] width 633 height 62
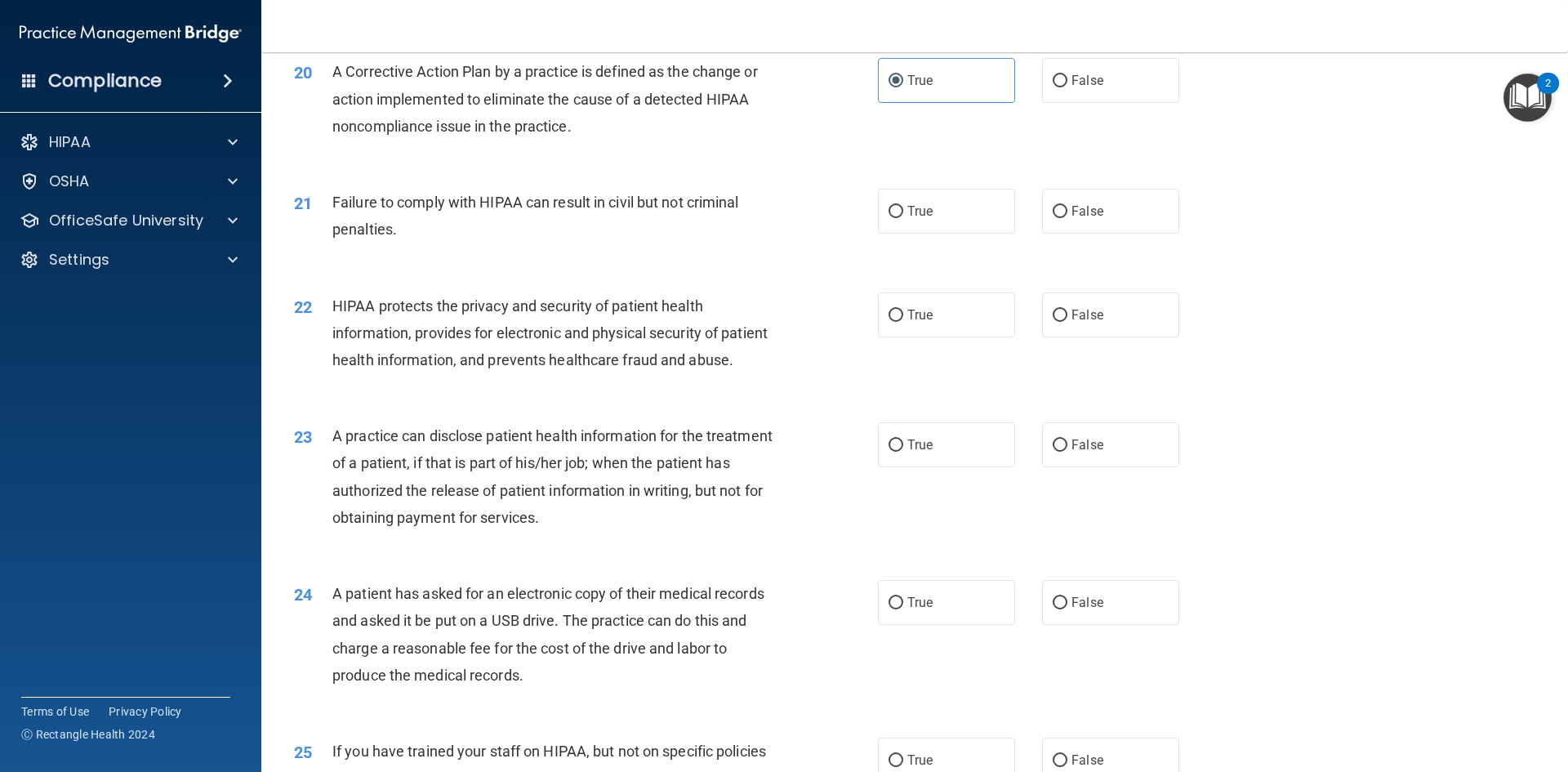
click at [1244, 252] on div "21 Failure to comply with HIPAA can result in civil but not criminal penalties.…" at bounding box center [915, 219] width 1266 height 103
click at [1106, 233] on label "False" at bounding box center [1111, 211] width 138 height 45
click at [1067, 218] on input "False" at bounding box center [1060, 212] width 14 height 13
radio input "true"
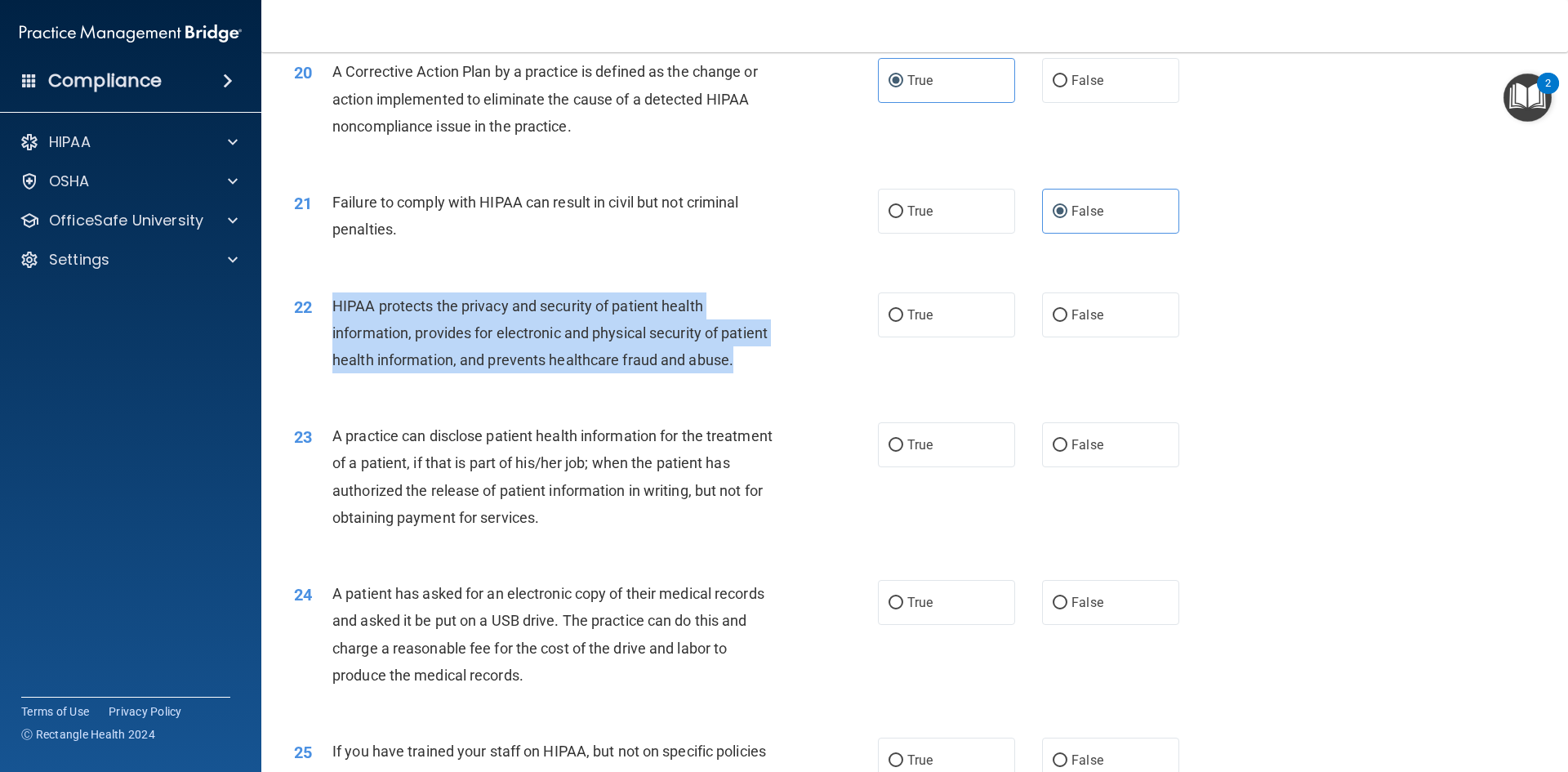
drag, startPoint x: 352, startPoint y: 396, endPoint x: 321, endPoint y: 333, distance: 70.2
click at [321, 333] on div "22 HIPAA protects the privacy and security of patient health information, provi…" at bounding box center [586, 337] width 633 height 90
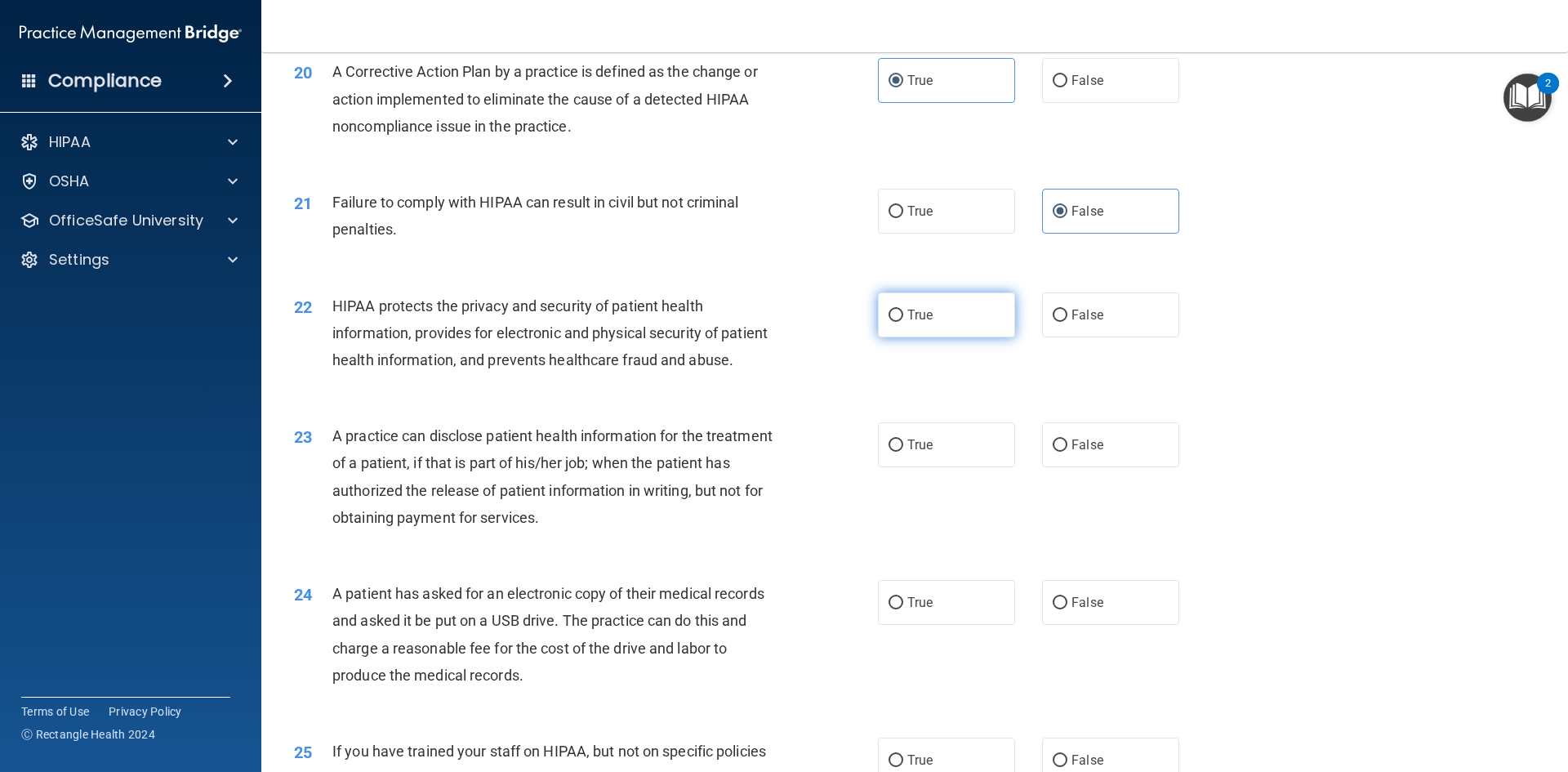
click at [929, 337] on label "True" at bounding box center [947, 315] width 138 height 45
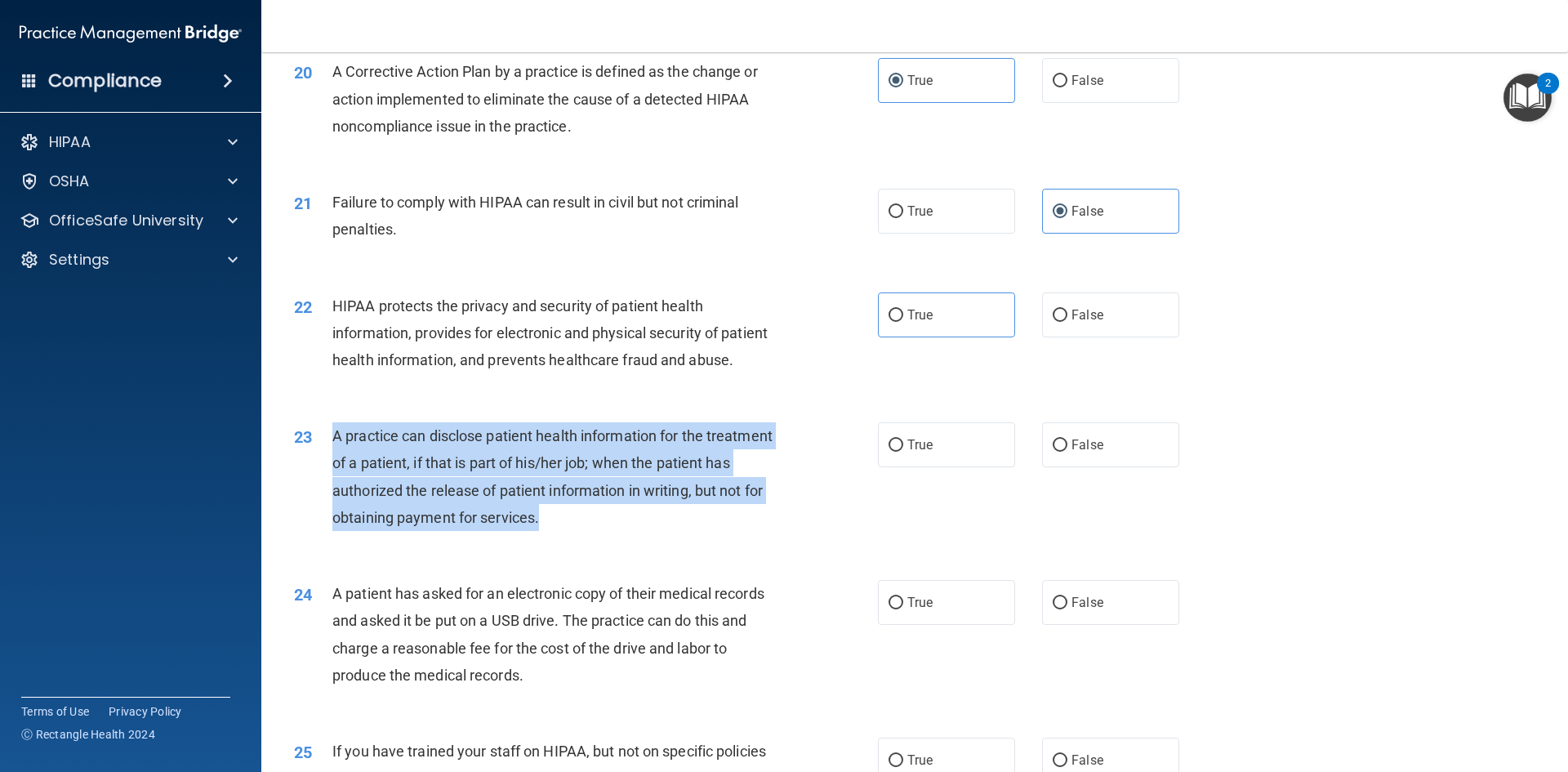
drag, startPoint x: 627, startPoint y: 580, endPoint x: 375, endPoint y: 489, distance: 267.9
click at [328, 487] on div "23 A practice can disclose patient health information for the treatment of a pa…" at bounding box center [586, 480] width 633 height 117
click at [964, 334] on label "True" at bounding box center [947, 315] width 138 height 45
click at [904, 322] on input "True" at bounding box center [896, 315] width 14 height 13
radio input "true"
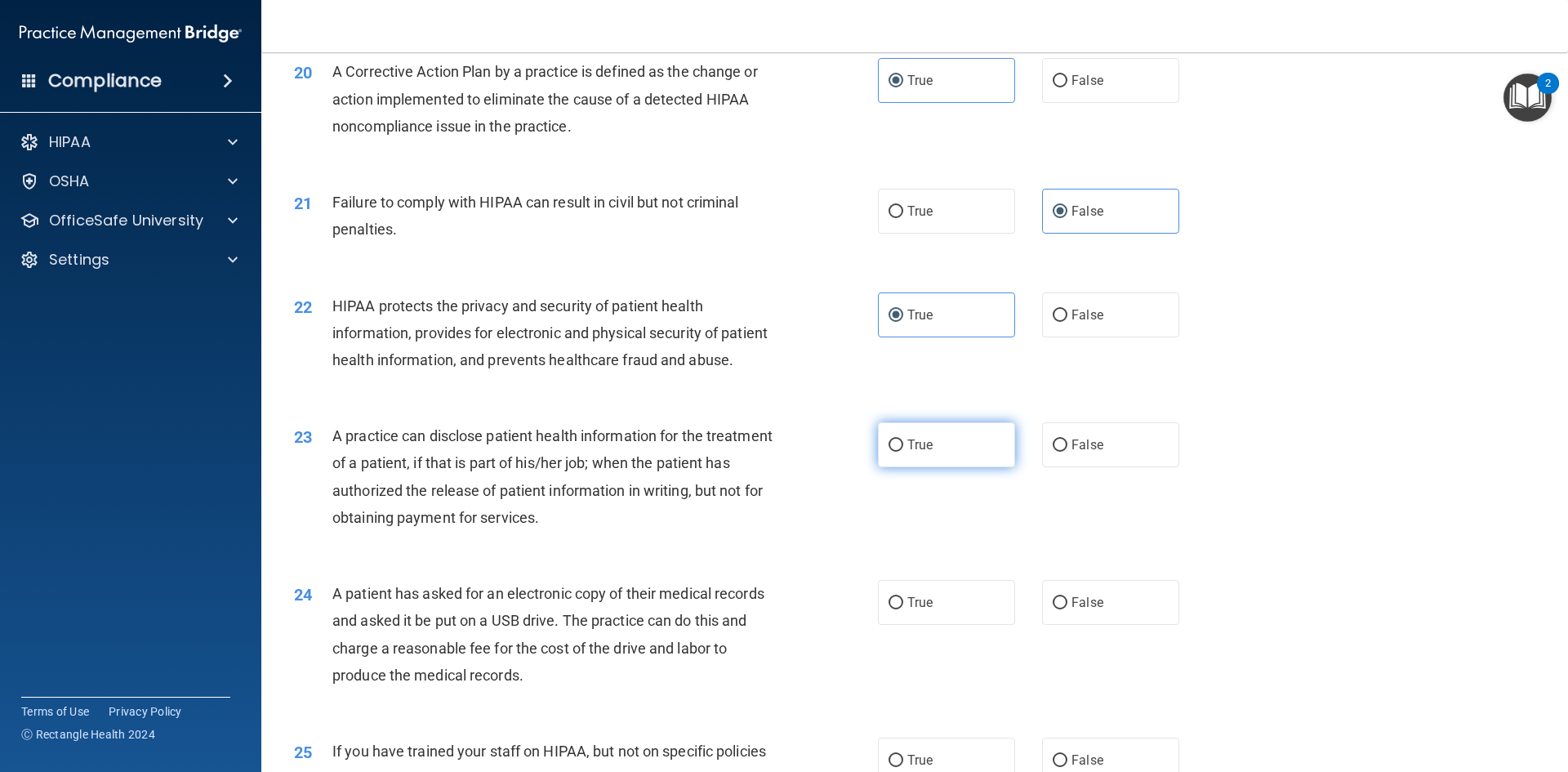
click at [968, 467] on label "True" at bounding box center [947, 444] width 138 height 45
click at [904, 451] on input "True" at bounding box center [896, 446] width 14 height 13
radio input "true"
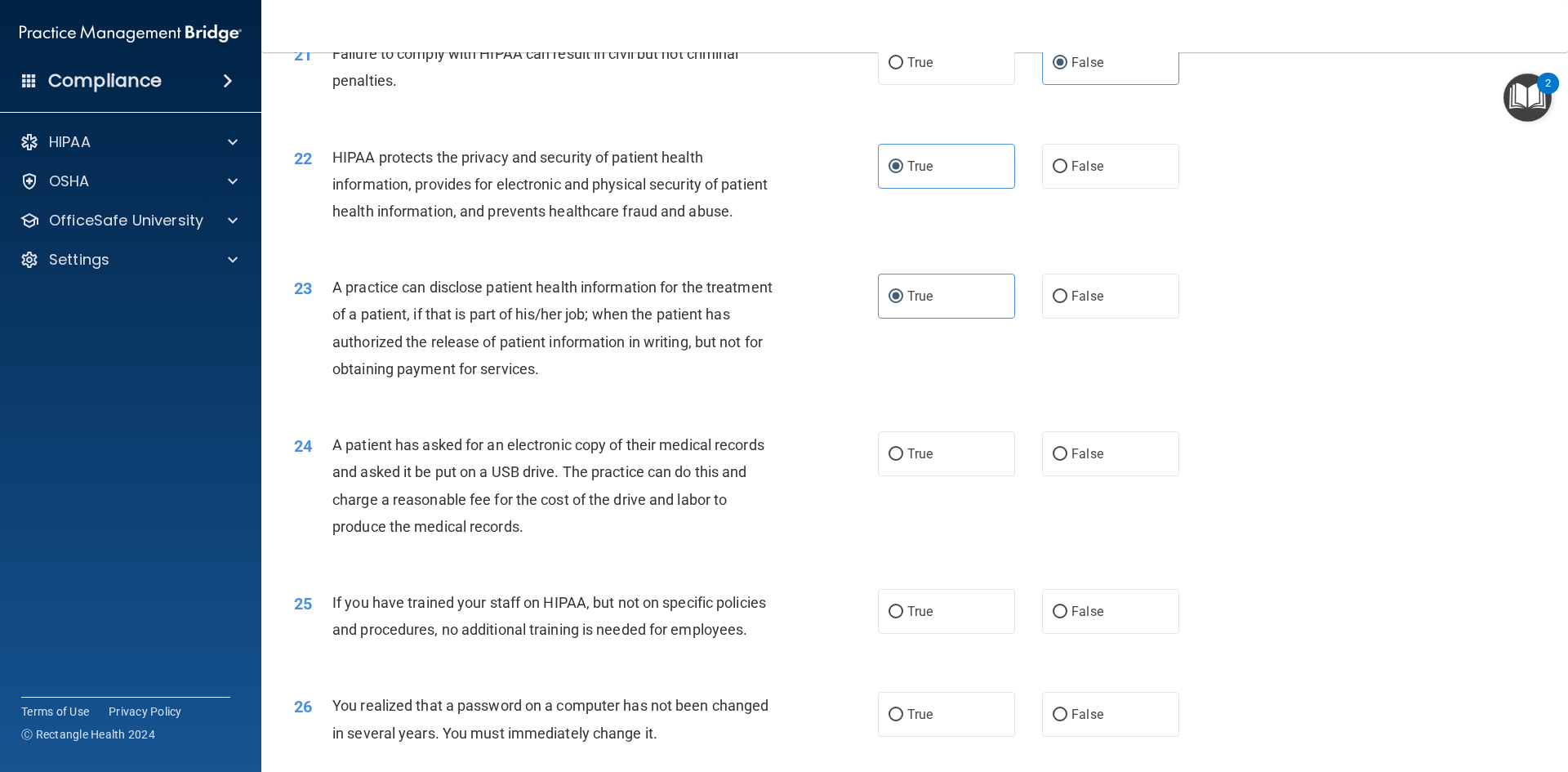
scroll to position [2449, 0]
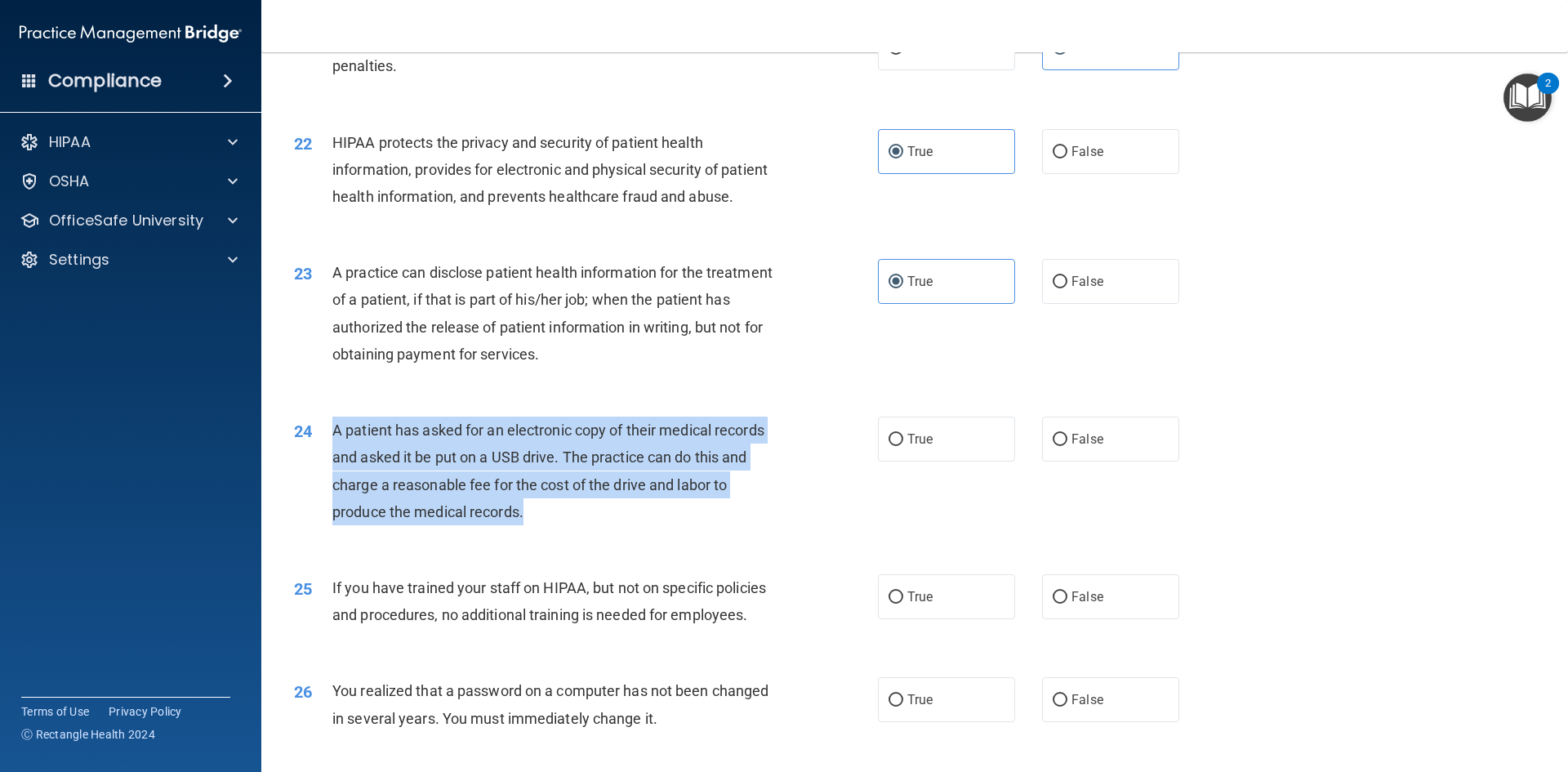
drag, startPoint x: 503, startPoint y: 557, endPoint x: 331, endPoint y: 491, distance: 184.2
click at [331, 491] on div "24 A patient has asked for an electronic copy of their medical records and aske…" at bounding box center [586, 474] width 633 height 117
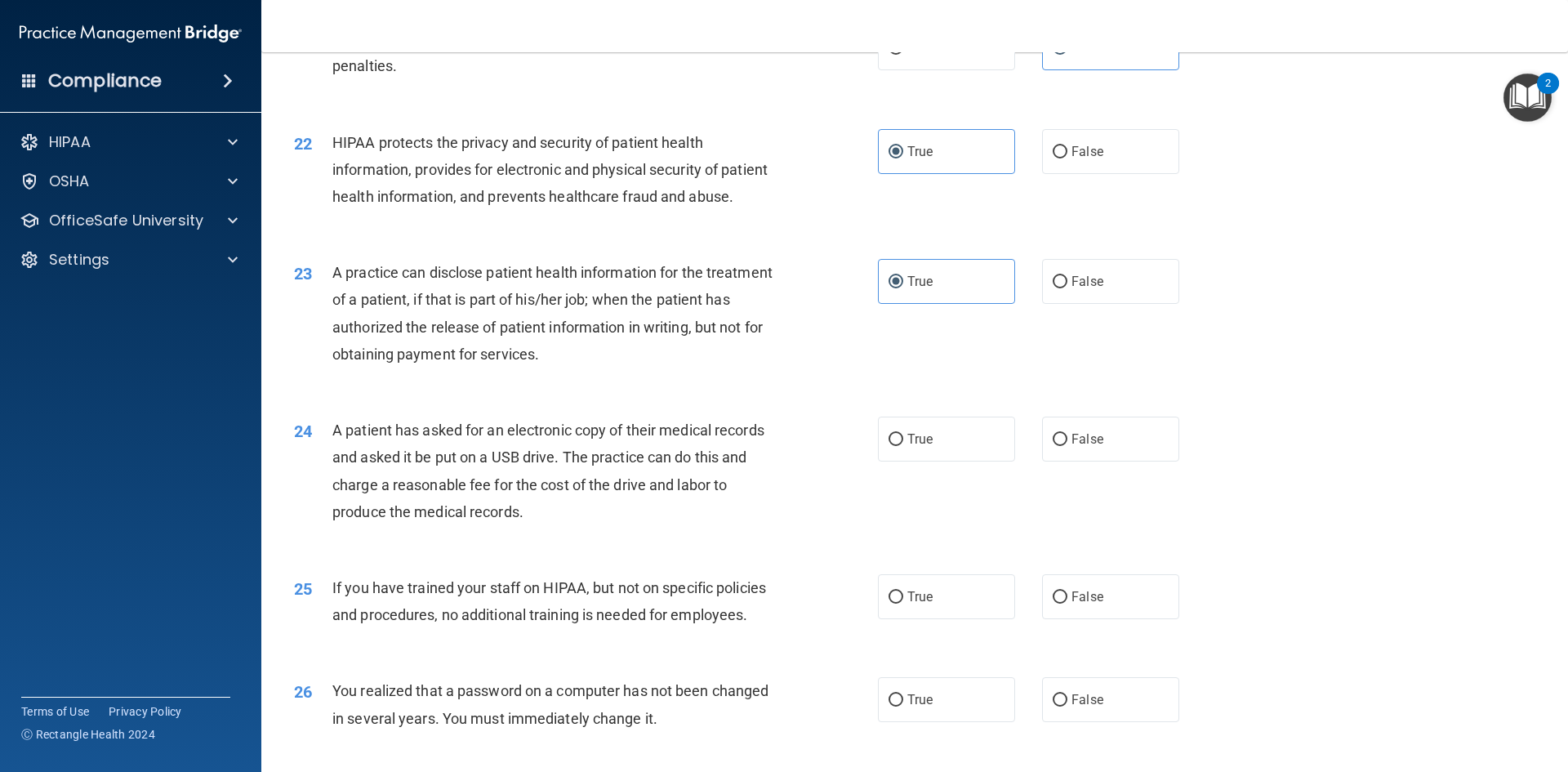
click at [636, 375] on div "23 A practice can disclose patient health information for the treatment of a pa…" at bounding box center [586, 317] width 633 height 117
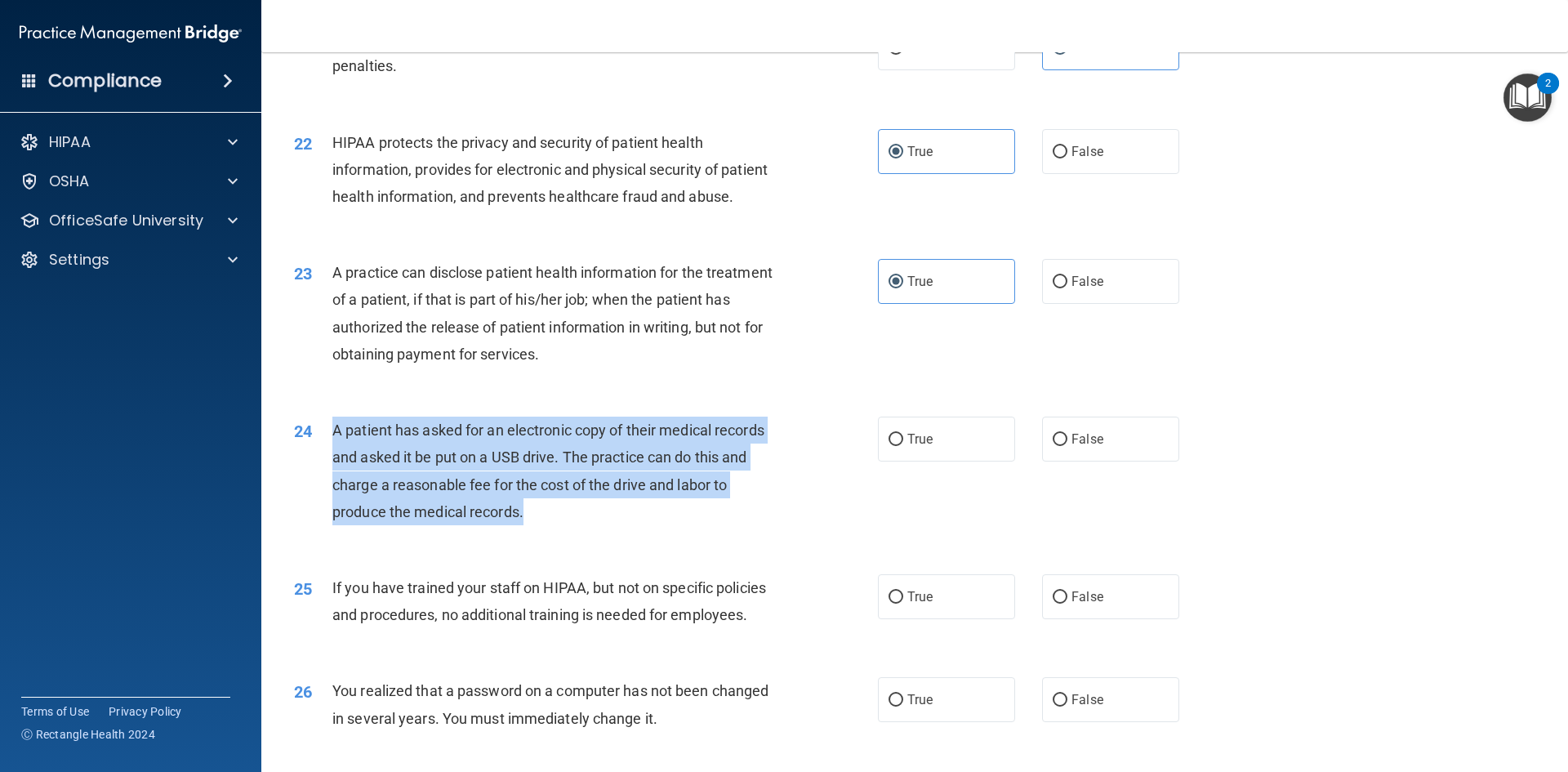
drag, startPoint x: 545, startPoint y: 565, endPoint x: 325, endPoint y: 487, distance: 233.4
click at [321, 487] on div "24 A patient has asked for an electronic copy of their medical records and aske…" at bounding box center [586, 474] width 633 height 117
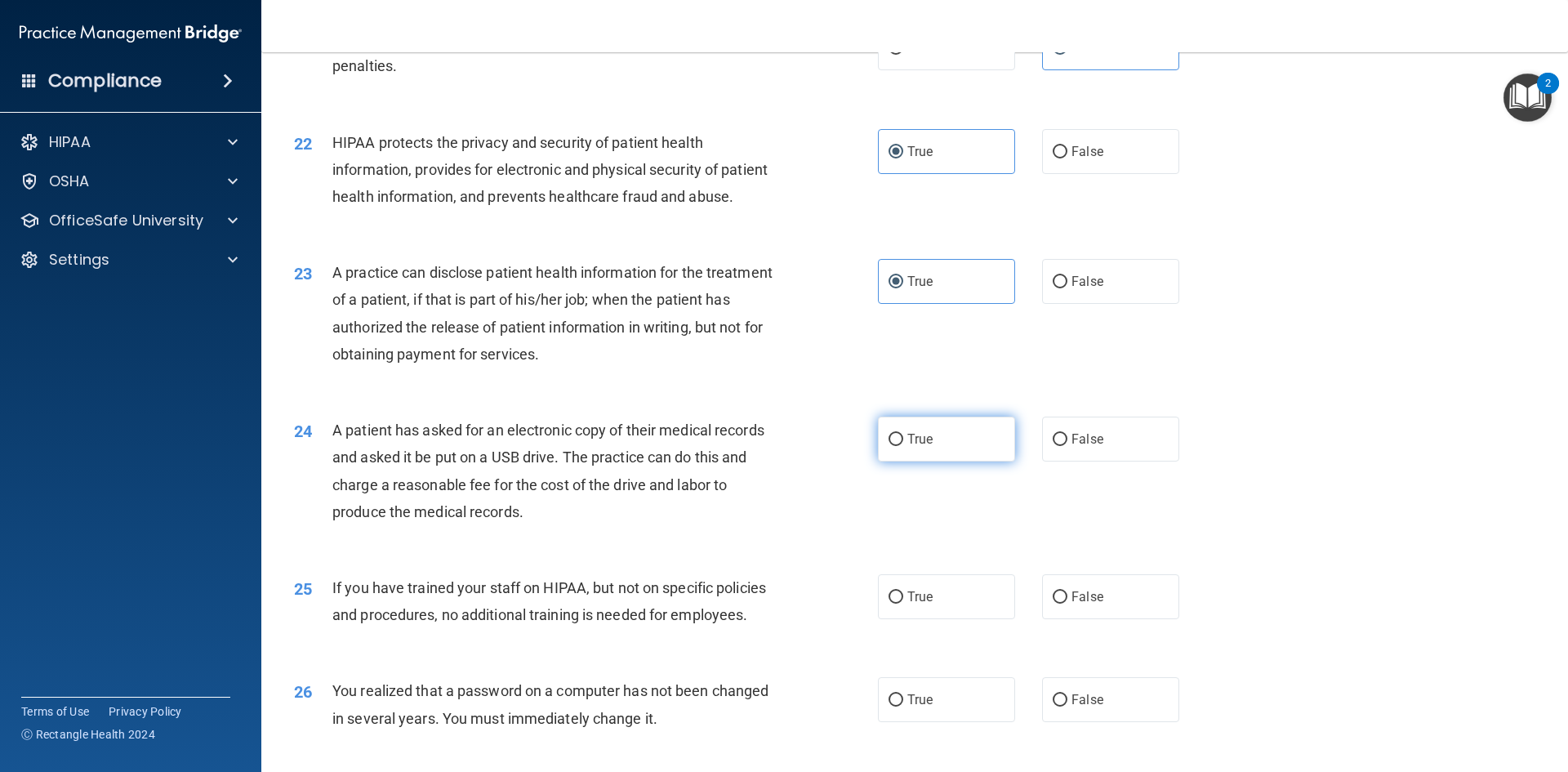
drag, startPoint x: 933, startPoint y: 497, endPoint x: 923, endPoint y: 497, distance: 10.0
click at [933, 461] on label "True" at bounding box center [947, 439] width 138 height 45
click at [904, 446] on input "True" at bounding box center [896, 440] width 14 height 13
radio input "true"
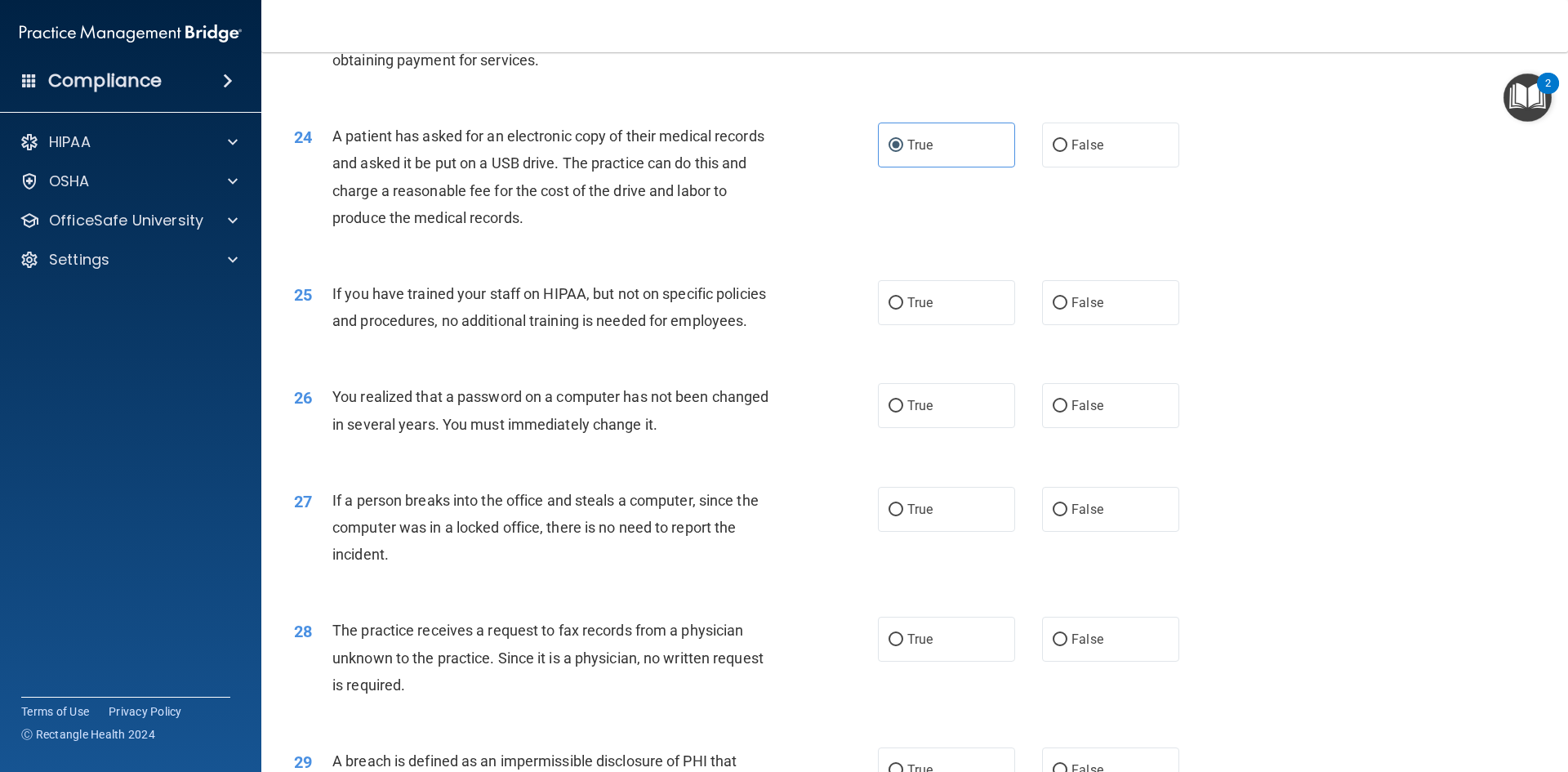
scroll to position [2694, 0]
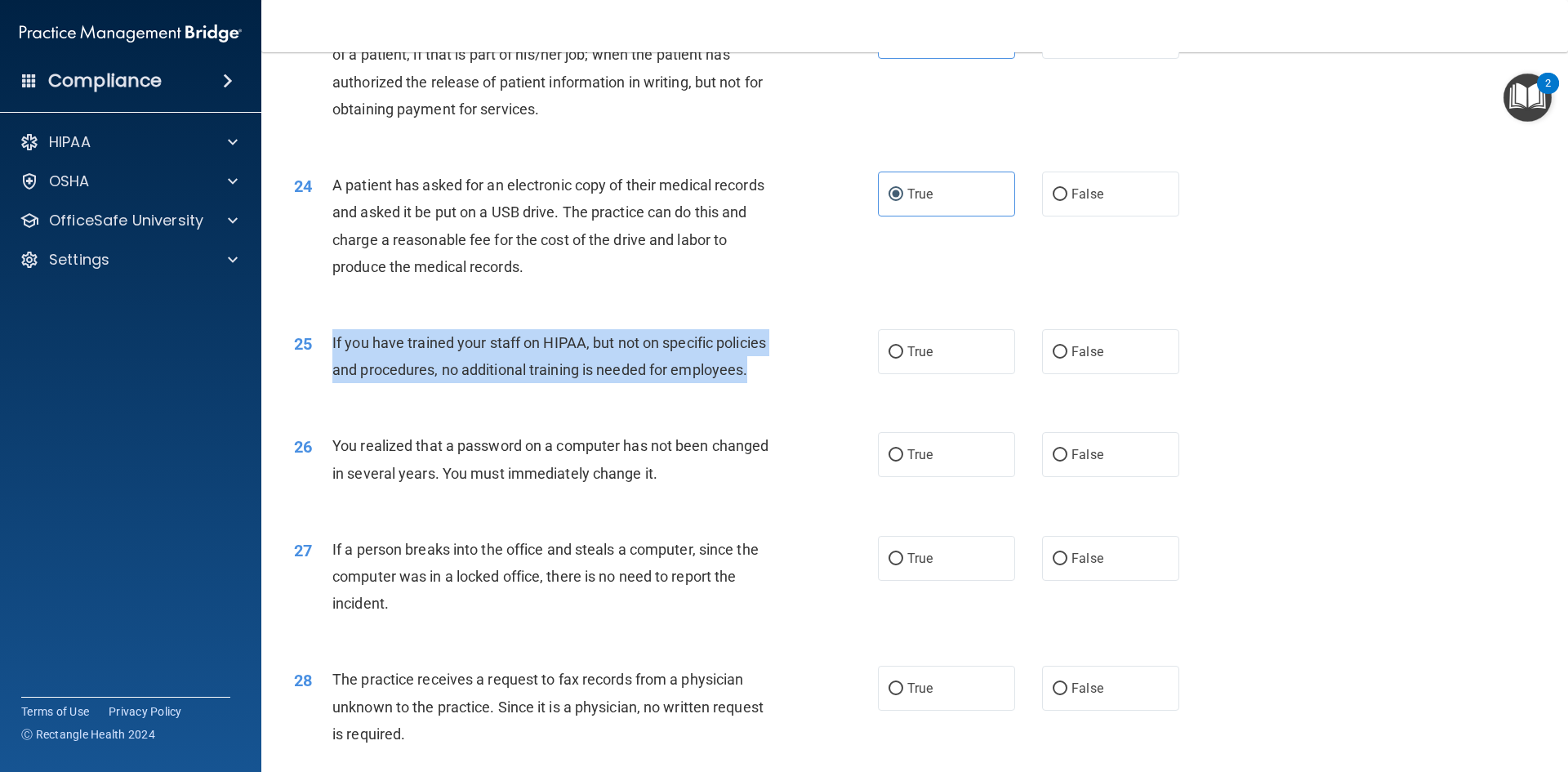
drag, startPoint x: 757, startPoint y: 438, endPoint x: 327, endPoint y: 385, distance: 433.3
click at [327, 385] on div "25 If you have trained your staff on HIPAA, but not on specific policies and pr…" at bounding box center [586, 359] width 633 height 62
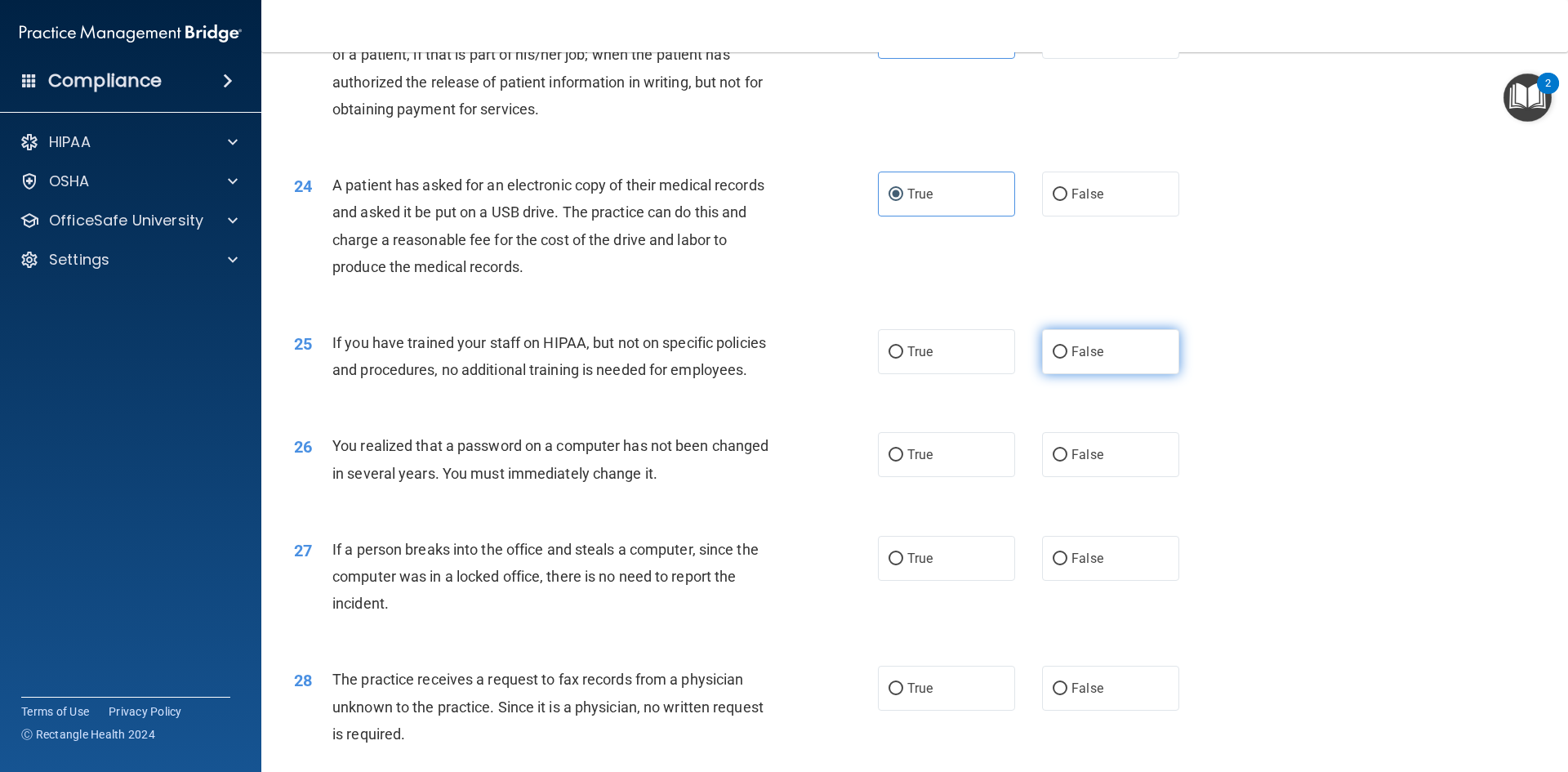
click at [1110, 374] on label "False" at bounding box center [1111, 351] width 138 height 45
click at [1067, 358] on input "False" at bounding box center [1060, 352] width 14 height 13
radio input "true"
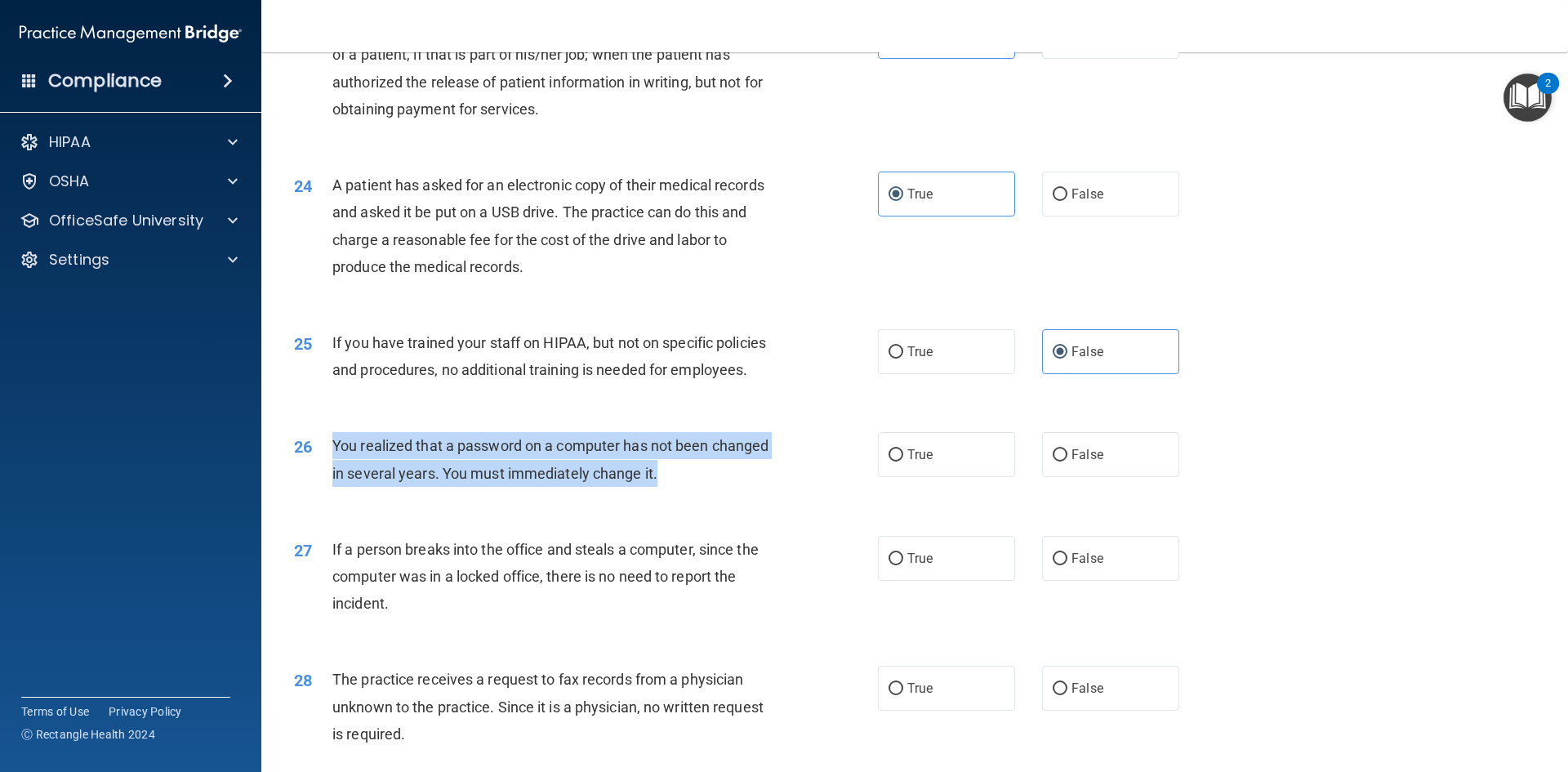
drag, startPoint x: 654, startPoint y: 534, endPoint x: 323, endPoint y: 497, distance: 333.1
click at [323, 494] on div "26 You realized that a password on a computer has not been changed in several y…" at bounding box center [586, 462] width 633 height 62
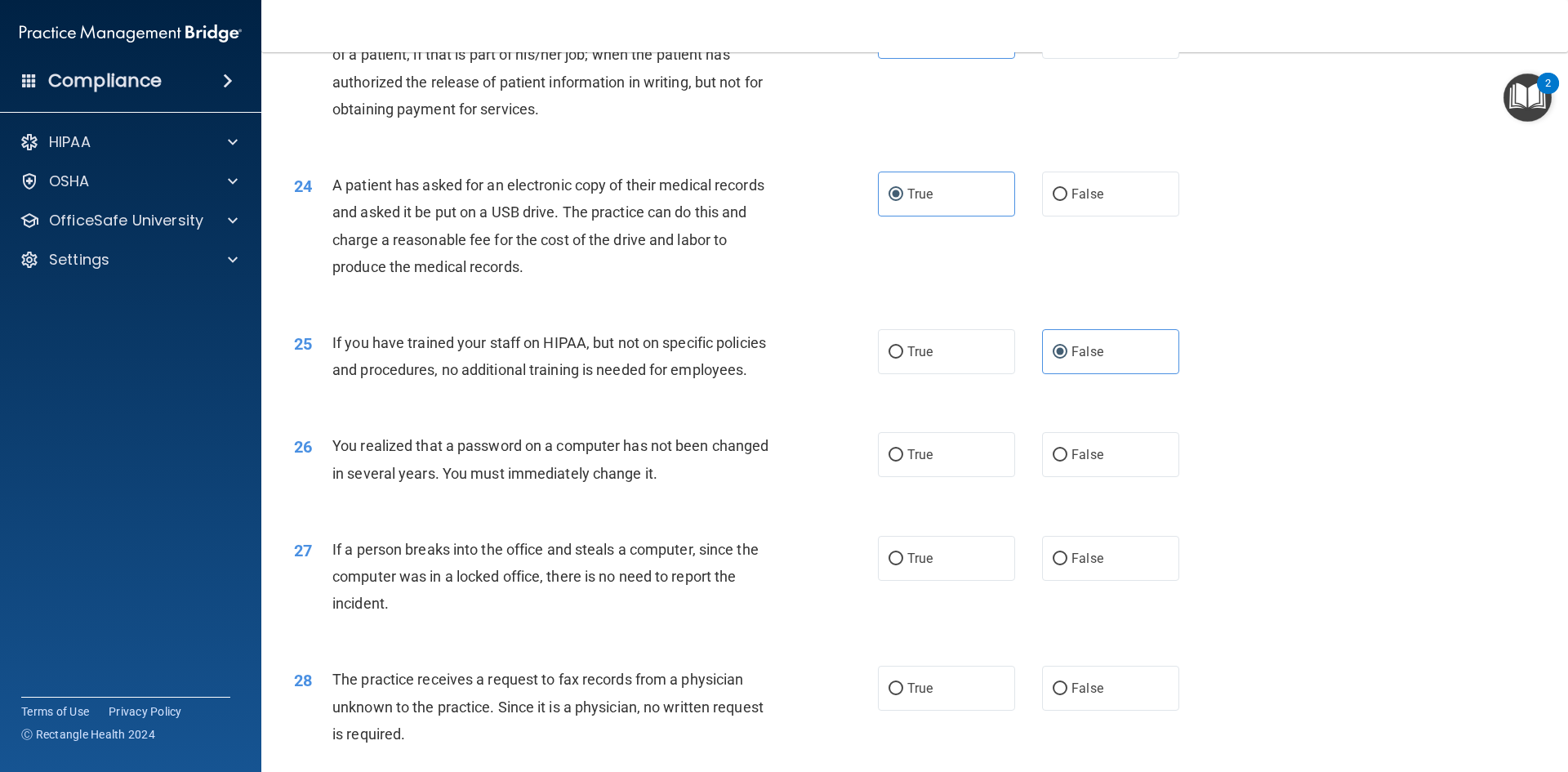
click at [789, 391] on div "25 If you have trained your staff on HIPAA, but not on specific policies and pr…" at bounding box center [586, 359] width 633 height 62
click at [1072, 462] on span "False" at bounding box center [1088, 454] width 32 height 15
click at [1066, 461] on input "False" at bounding box center [1060, 456] width 14 height 13
radio input "true"
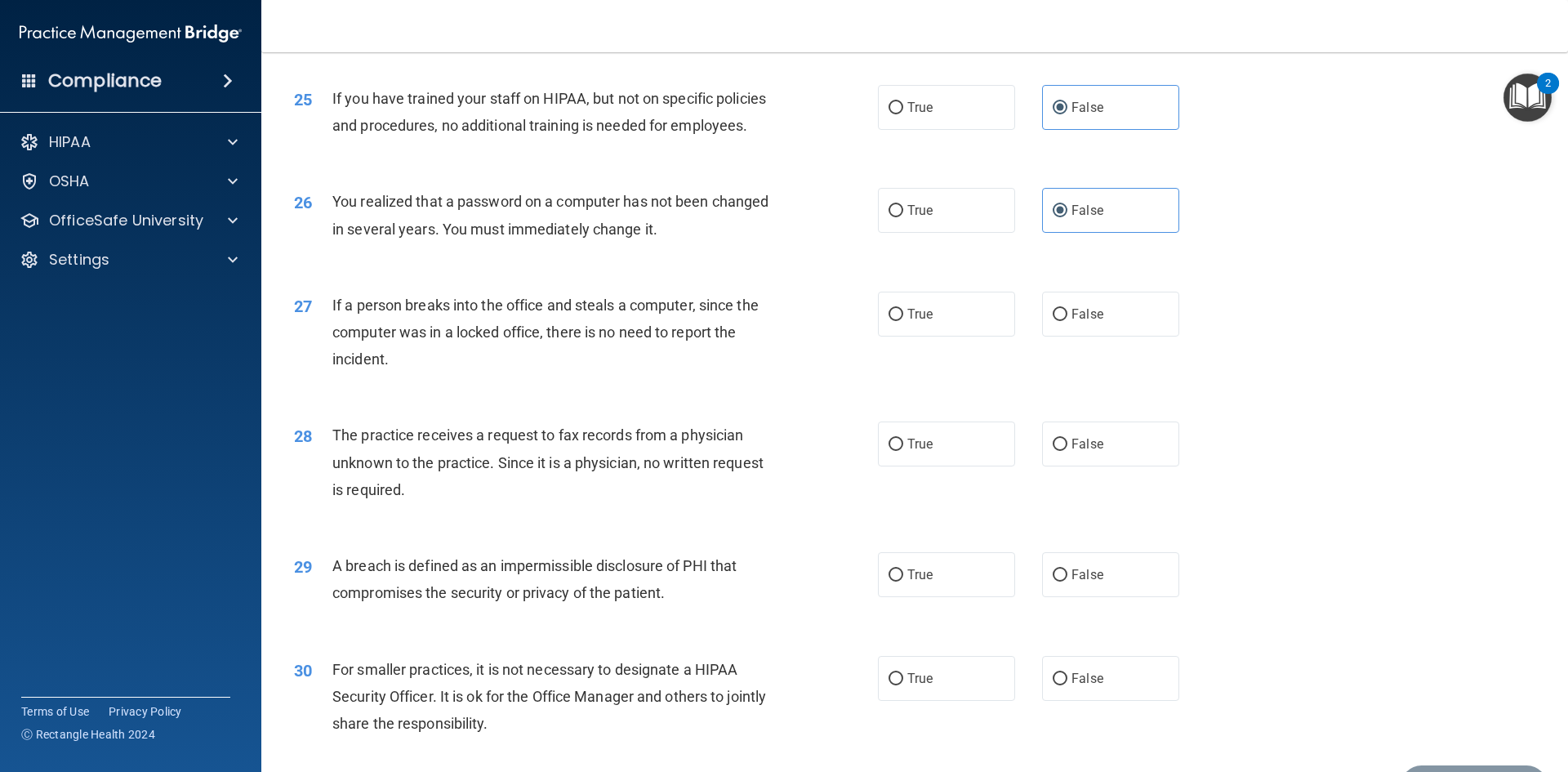
scroll to position [2940, 0]
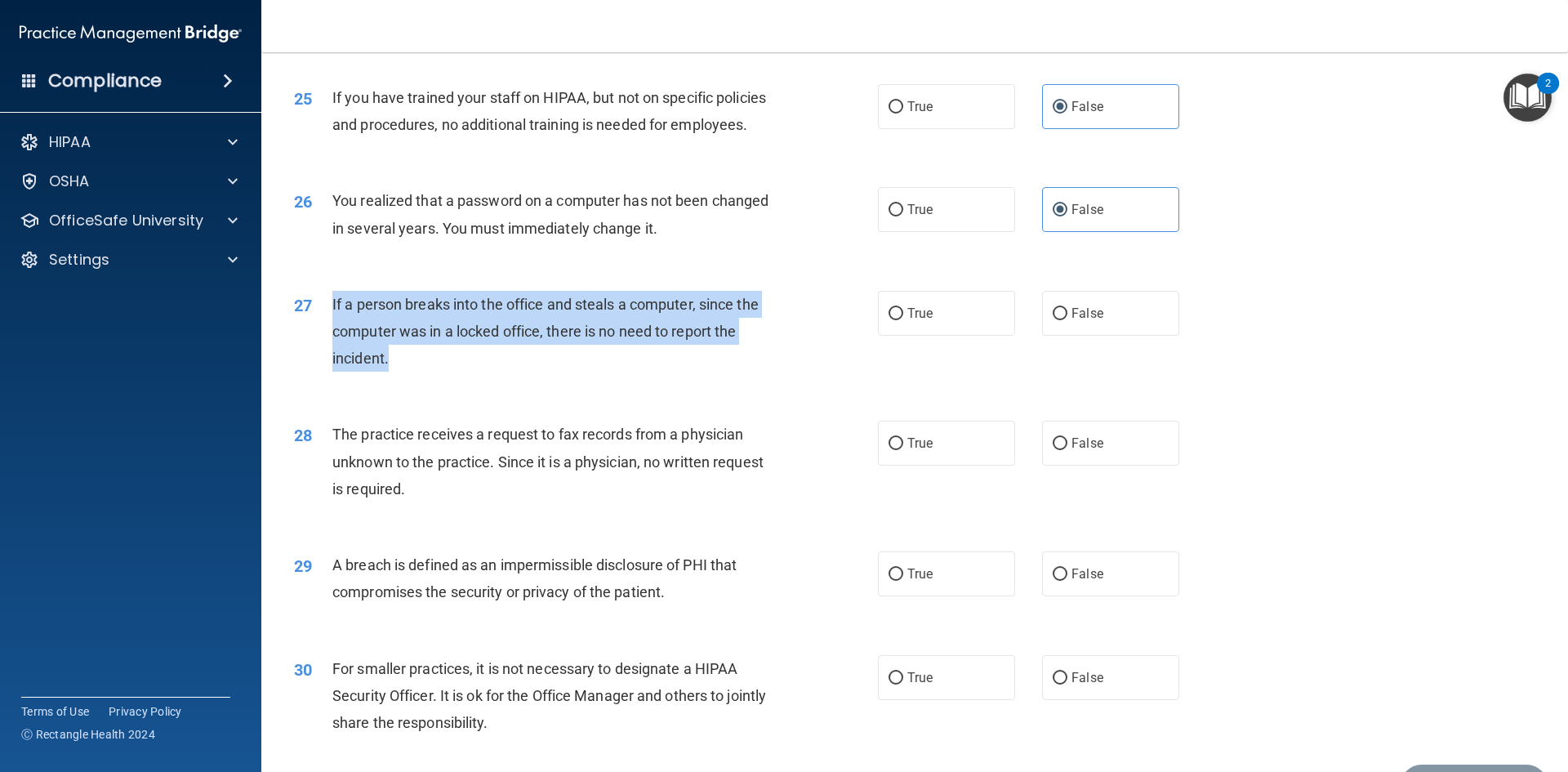
drag, startPoint x: 412, startPoint y: 413, endPoint x: 327, endPoint y: 351, distance: 105.2
click at [327, 351] on div "27 If a person breaks into the office and steals a computer, since the computer…" at bounding box center [586, 335] width 633 height 90
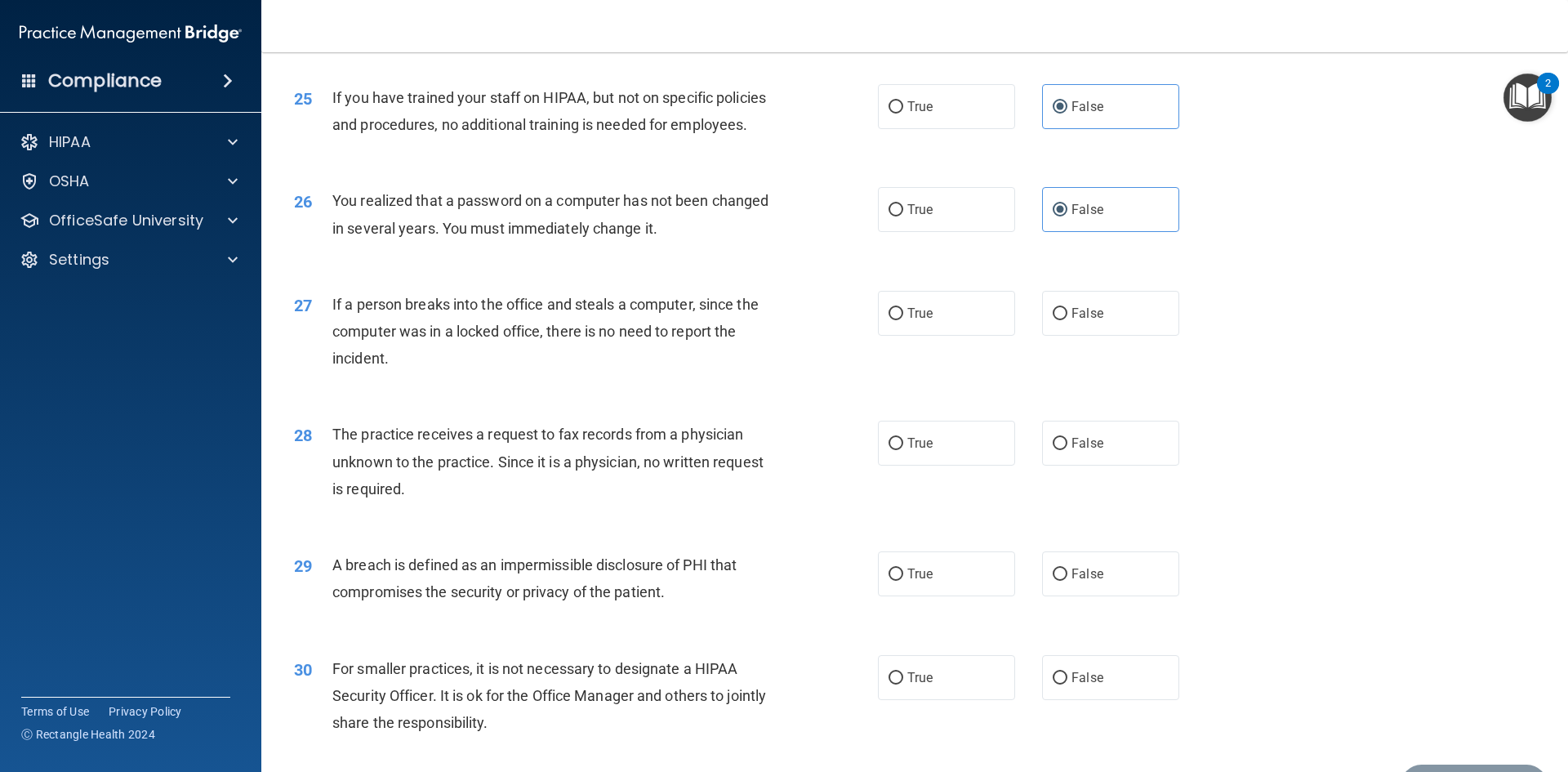
drag, startPoint x: 429, startPoint y: 373, endPoint x: 537, endPoint y: 295, distance: 133.2
click at [537, 241] on div "You realized that a password on a computer has not been changed in several year…" at bounding box center [561, 214] width 457 height 54
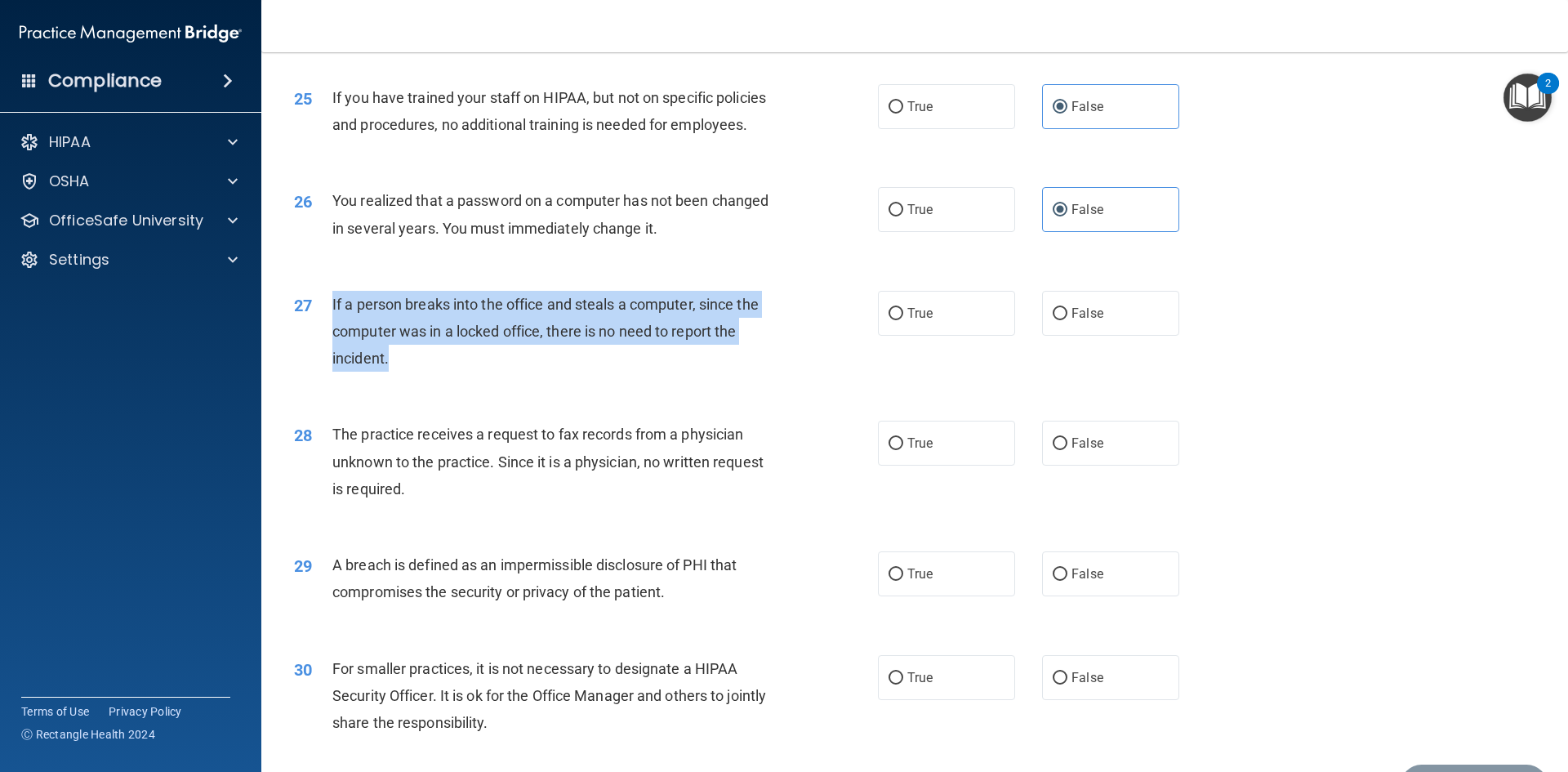
drag, startPoint x: 409, startPoint y: 417, endPoint x: 318, endPoint y: 361, distance: 106.9
click at [318, 361] on div "27 If a person breaks into the office and steals a computer, since the computer…" at bounding box center [586, 335] width 633 height 90
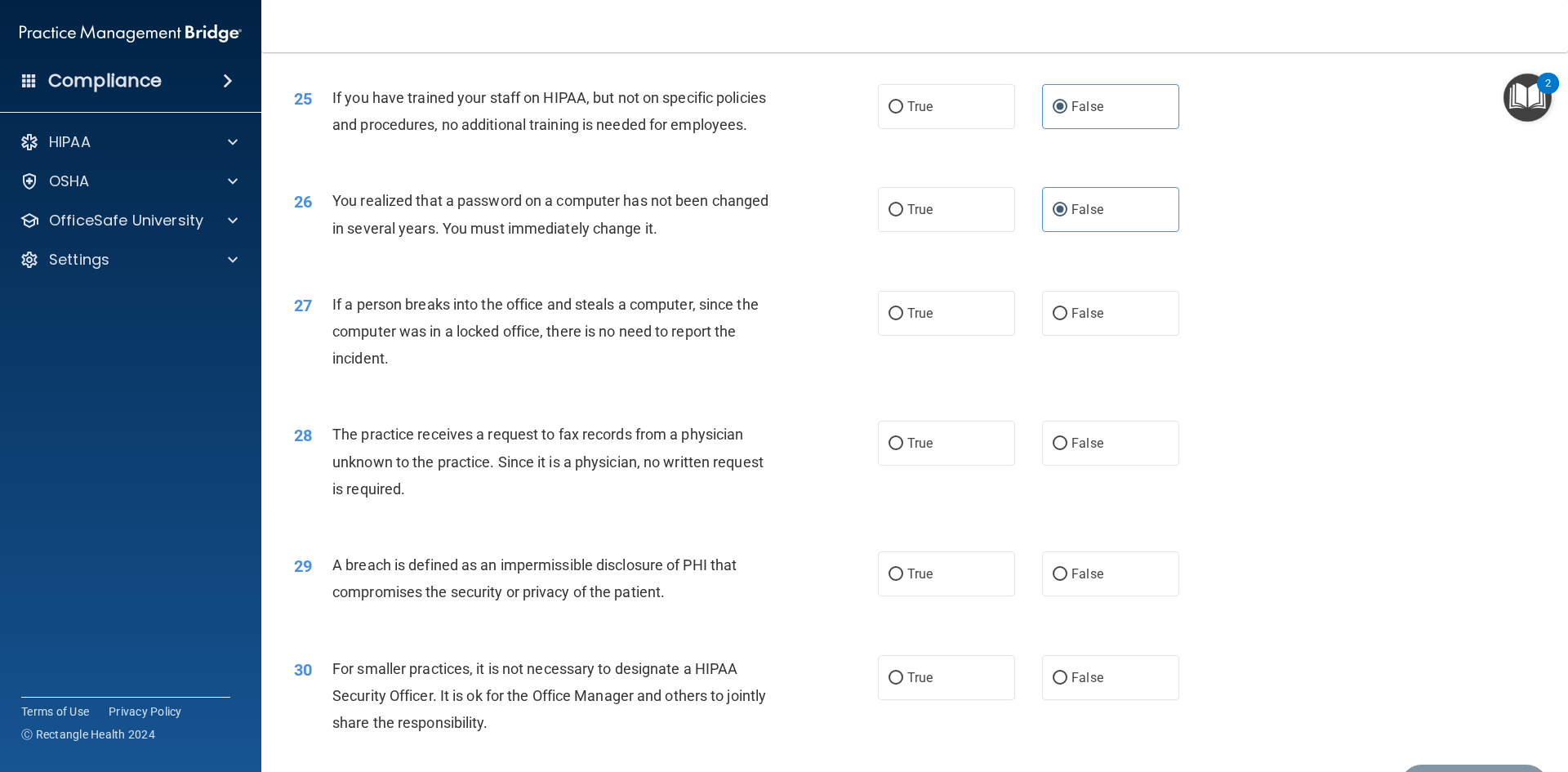
click at [591, 401] on div "27 If a person breaks into the office and steals a computer, since the computer…" at bounding box center [915, 335] width 1266 height 130
click at [1108, 336] on label "False" at bounding box center [1111, 313] width 138 height 45
click at [1067, 320] on input "False" at bounding box center [1060, 314] width 14 height 13
radio input "true"
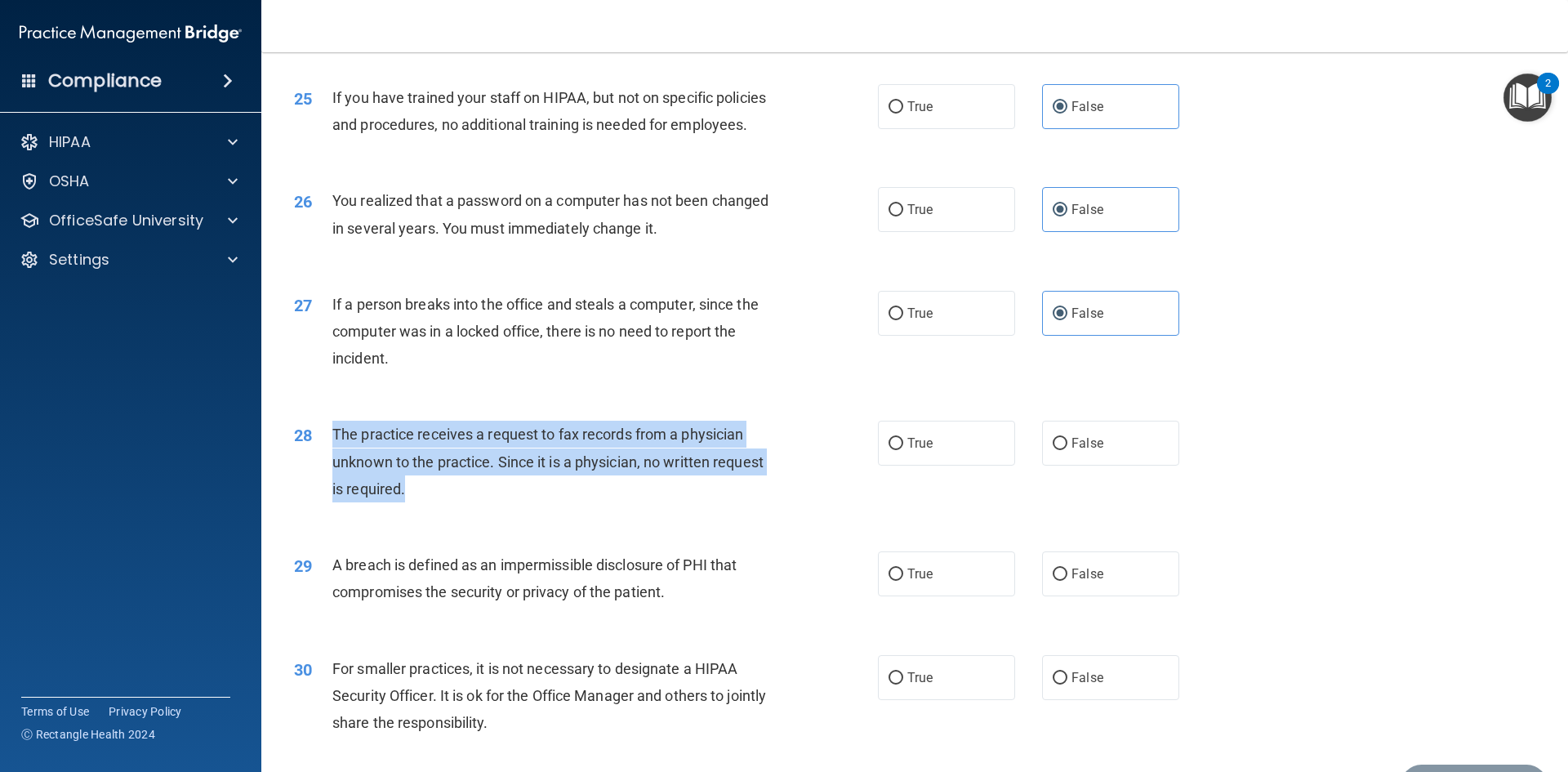
drag, startPoint x: 459, startPoint y: 543, endPoint x: 328, endPoint y: 499, distance: 138.2
click at [328, 499] on div "28 The practice receives a request to fax records from a physician unknown to t…" at bounding box center [586, 466] width 633 height 90
